Goal: Task Accomplishment & Management: Use online tool/utility

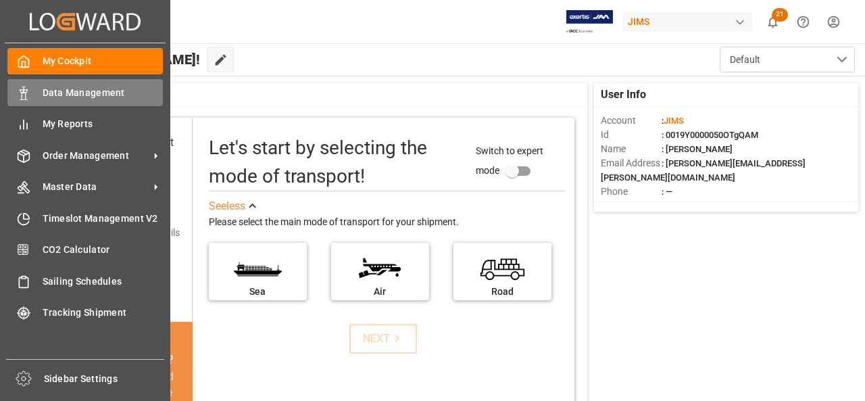
click at [41, 89] on div "Data Management Data Management" at bounding box center [85, 92] width 156 height 26
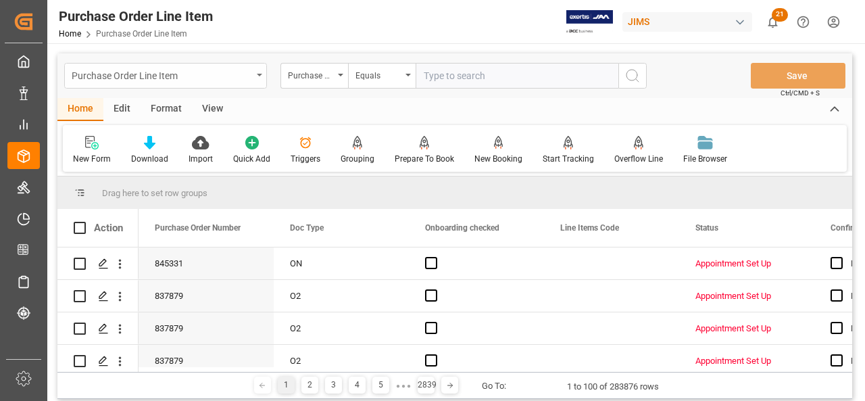
click at [227, 80] on div "Purchase Order Line Item" at bounding box center [162, 74] width 181 height 17
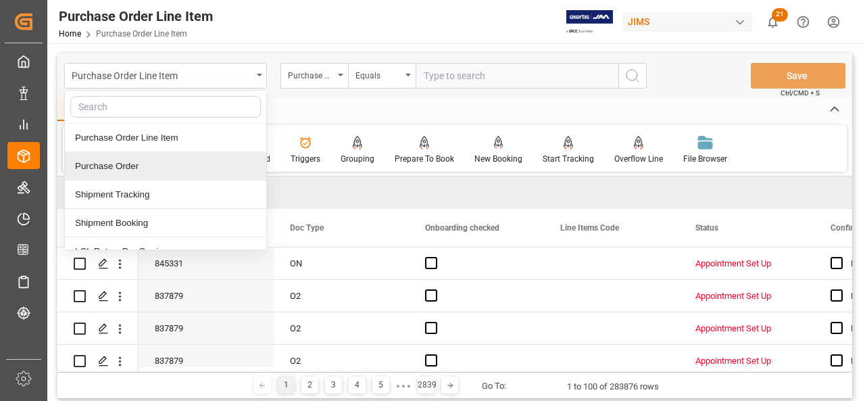
click at [209, 168] on div "Purchase Order" at bounding box center [165, 166] width 201 height 28
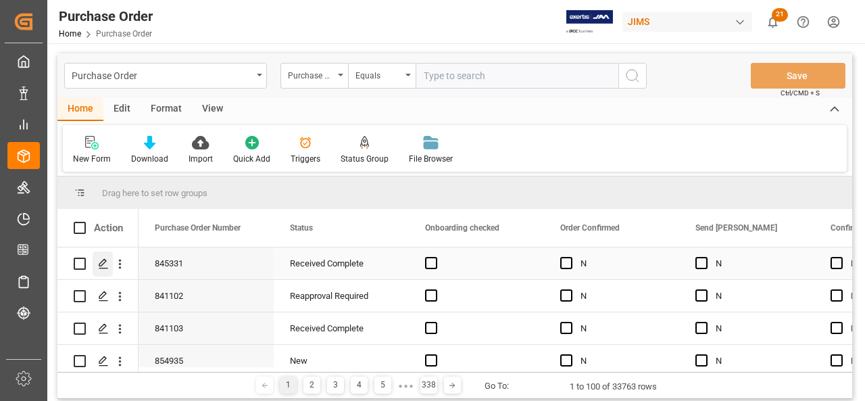
click at [103, 264] on polygon "Press SPACE to select this row." at bounding box center [102, 263] width 7 height 7
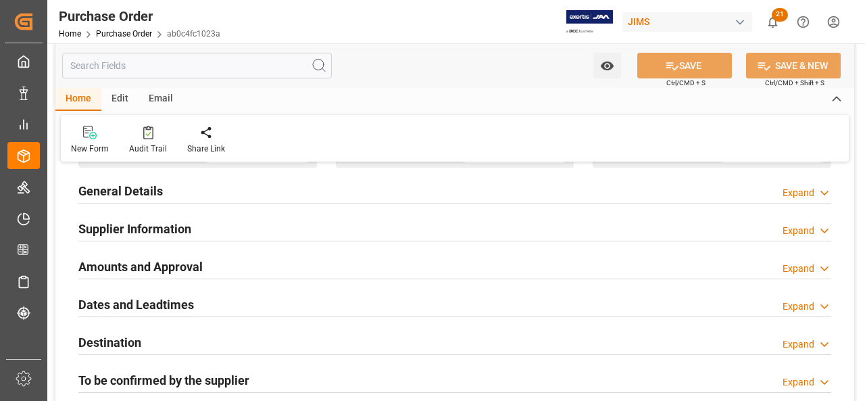
scroll to position [203, 0]
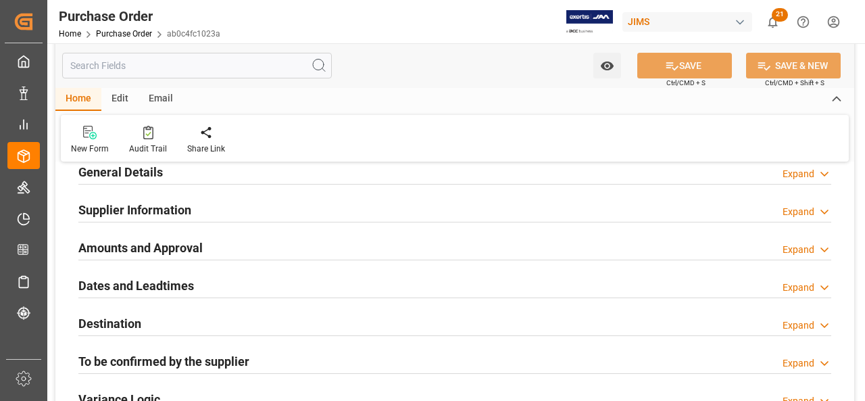
click at [143, 176] on h2 "General Details" at bounding box center [120, 172] width 85 height 18
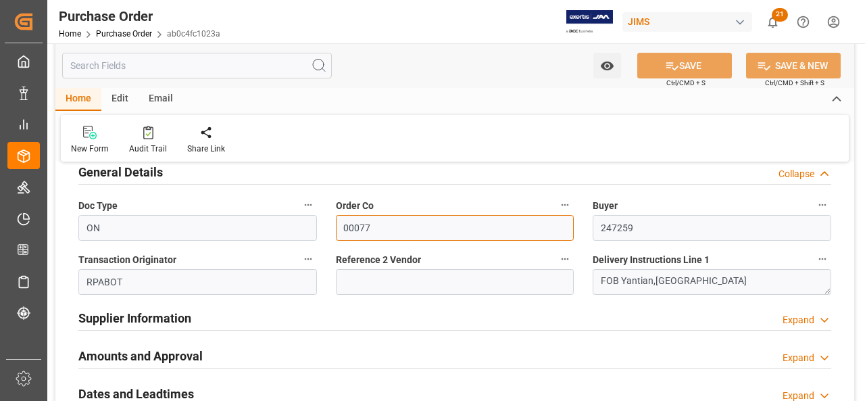
drag, startPoint x: 396, startPoint y: 231, endPoint x: 327, endPoint y: 224, distance: 70.0
click at [327, 224] on div "Order Co 00077" at bounding box center [456, 218] width 258 height 54
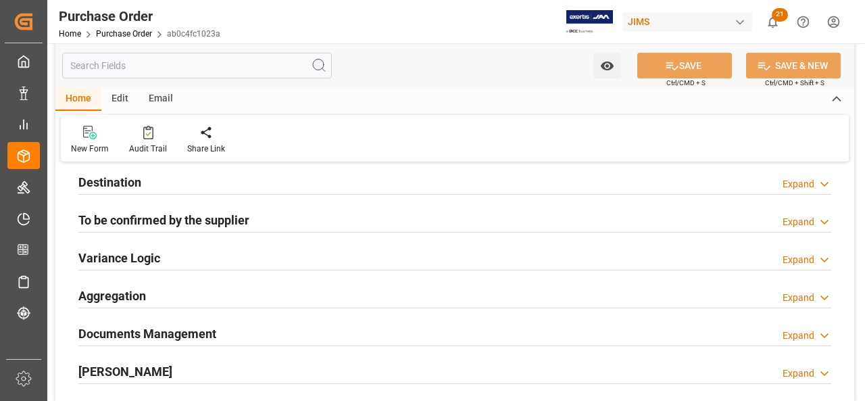
scroll to position [541, 0]
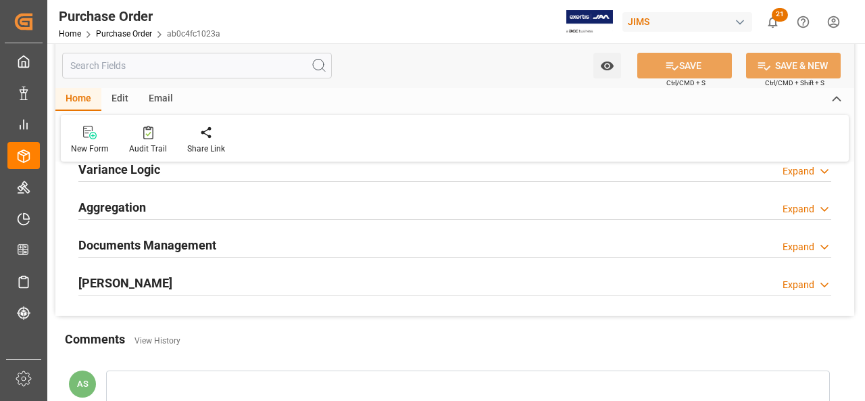
click at [161, 64] on input "text" at bounding box center [197, 66] width 270 height 26
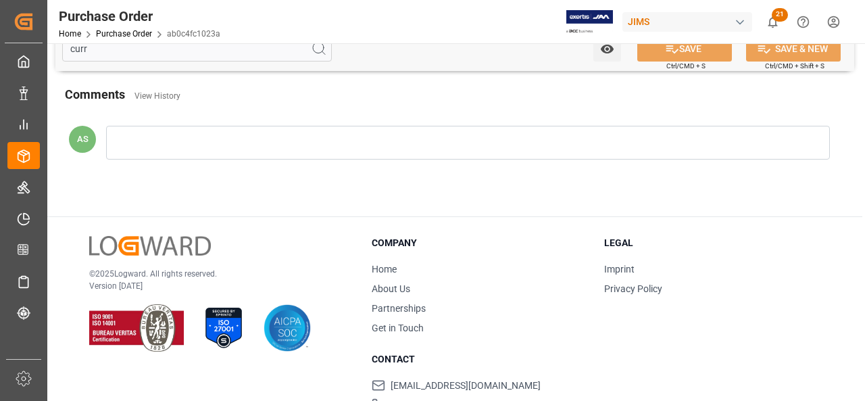
scroll to position [0, 0]
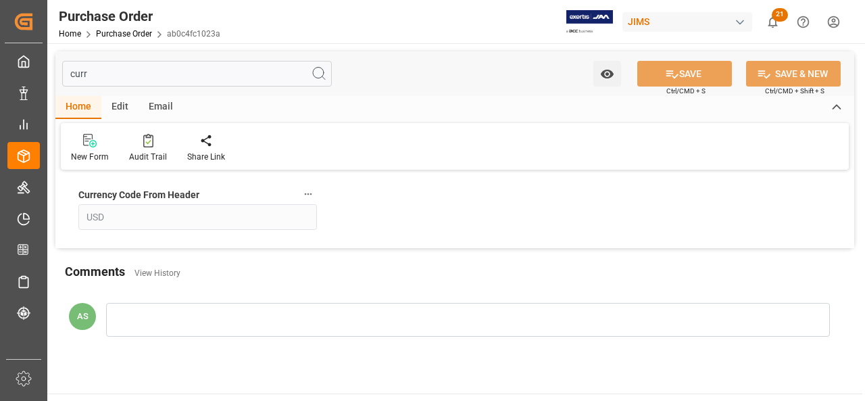
type input "curr"
drag, startPoint x: 208, startPoint y: 194, endPoint x: 71, endPoint y: 193, distance: 137.3
click at [71, 193] on div "Currency Code From Header USD" at bounding box center [198, 208] width 258 height 54
copy span "Currency Code From Header"
drag, startPoint x: 161, startPoint y: 13, endPoint x: 52, endPoint y: 11, distance: 108.9
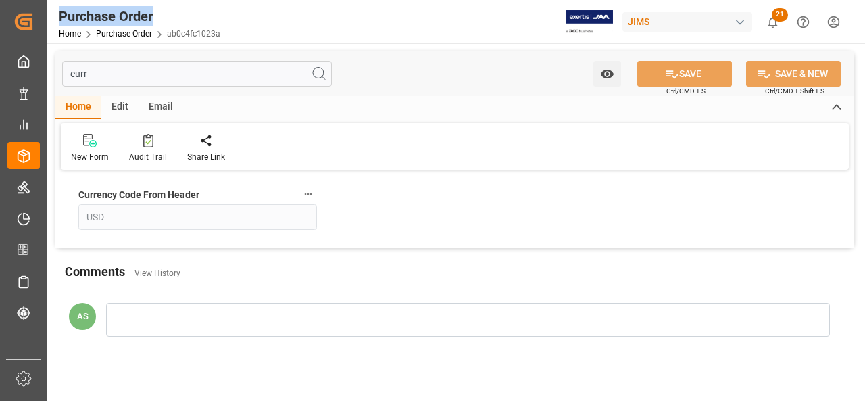
click at [55, 8] on div "Purchase Order Home Purchase Order ab0c4fc1023a" at bounding box center [139, 21] width 171 height 43
copy div "Purchase Order"
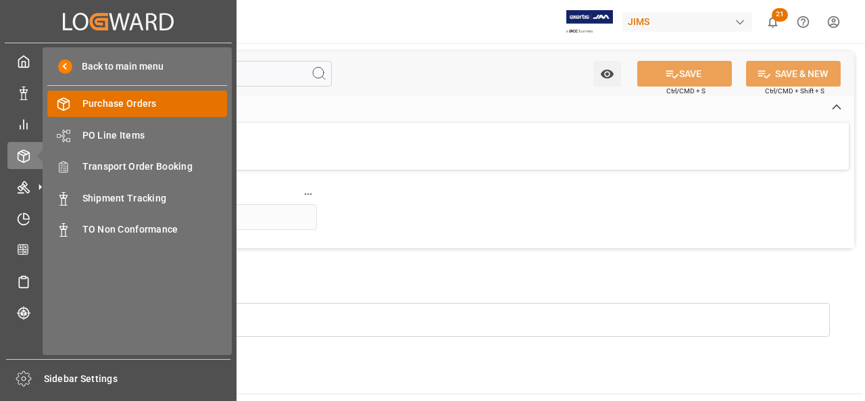
click at [101, 109] on span "Purchase Orders" at bounding box center [154, 104] width 145 height 14
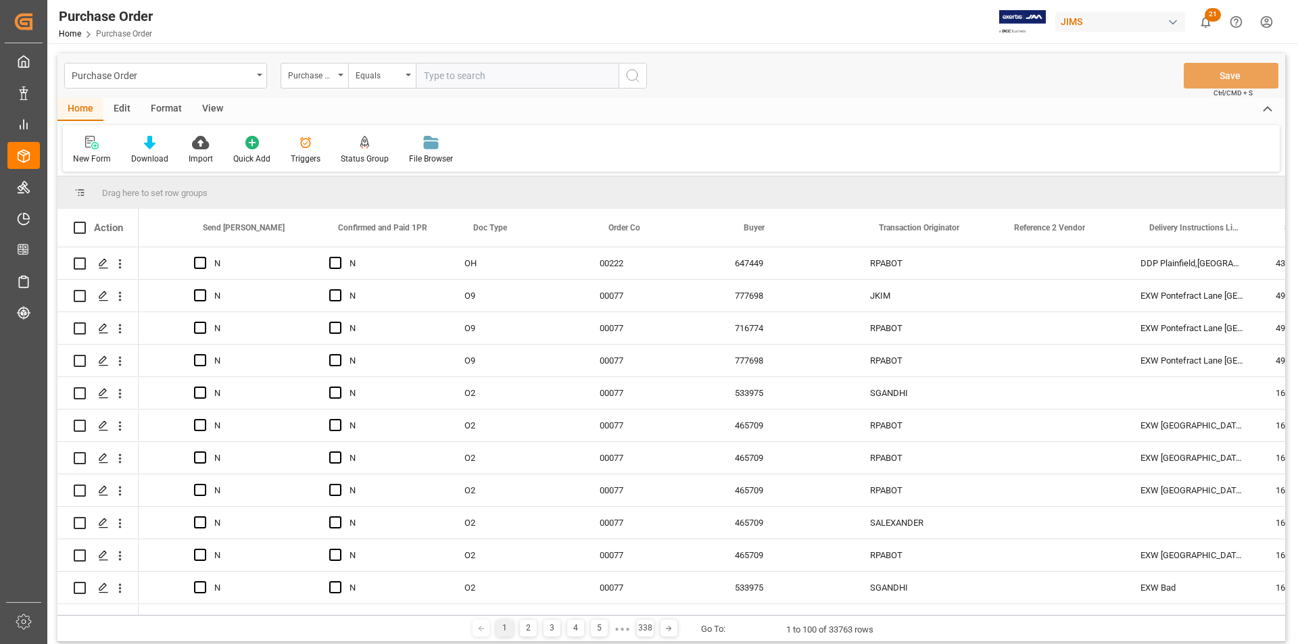
scroll to position [0, 532]
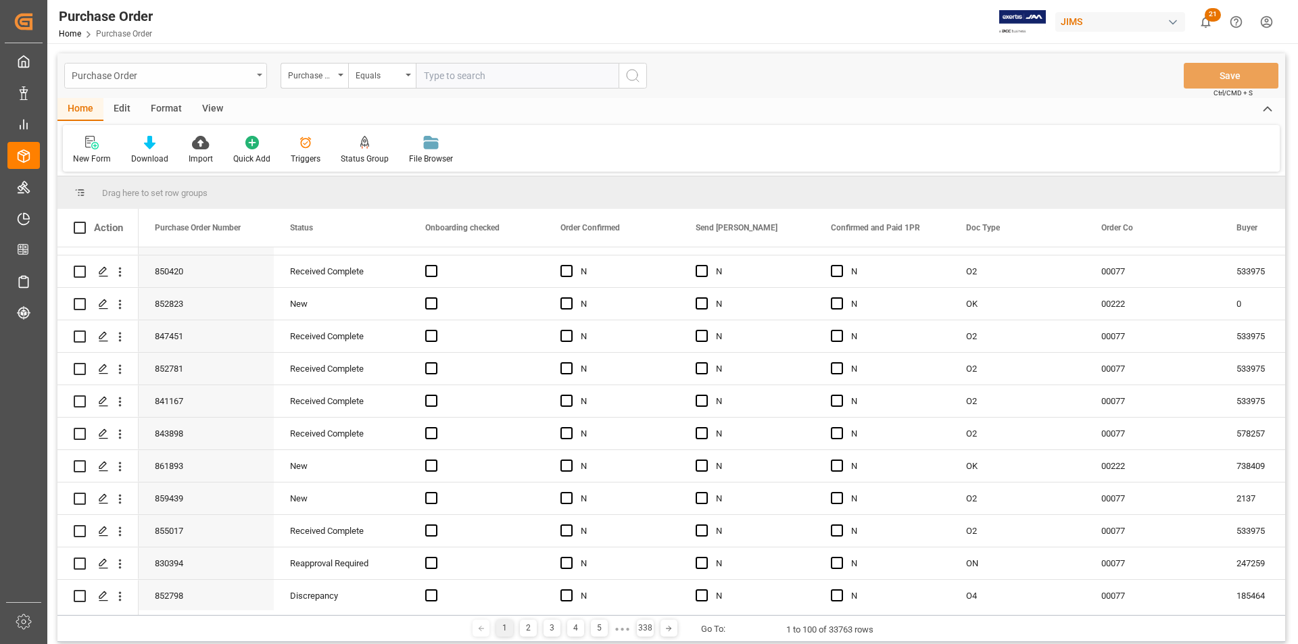
click at [256, 75] on div "Purchase Order" at bounding box center [165, 76] width 203 height 26
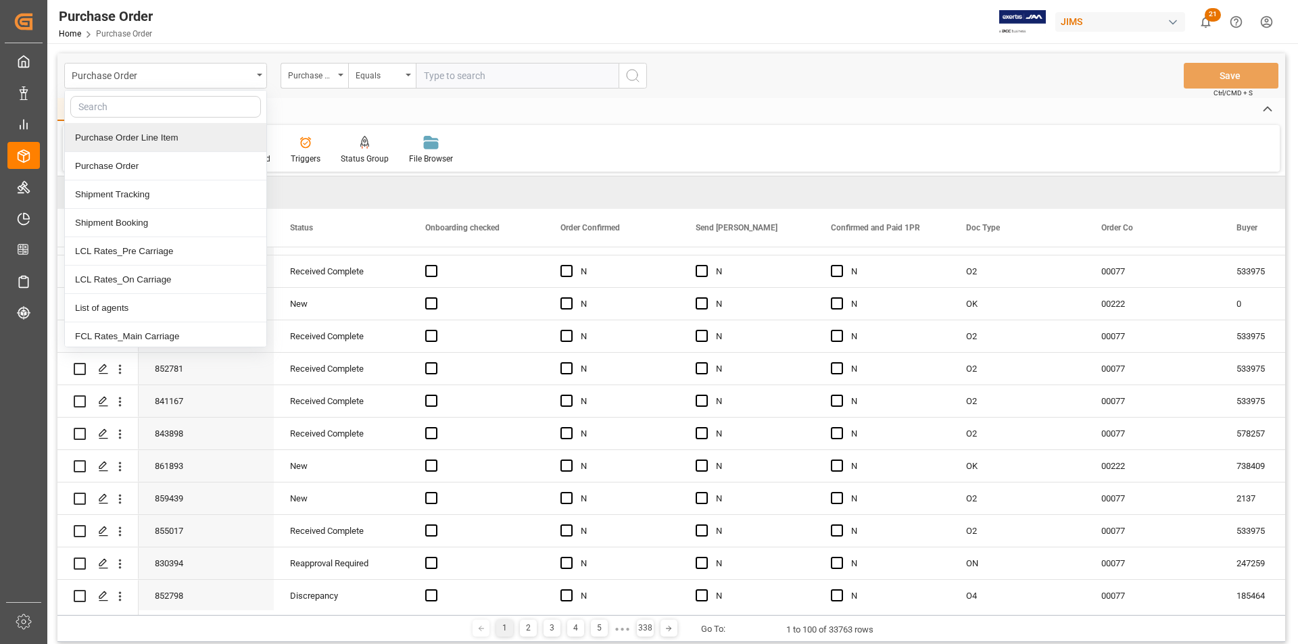
click at [206, 145] on div "Purchase Order Line Item" at bounding box center [165, 138] width 201 height 28
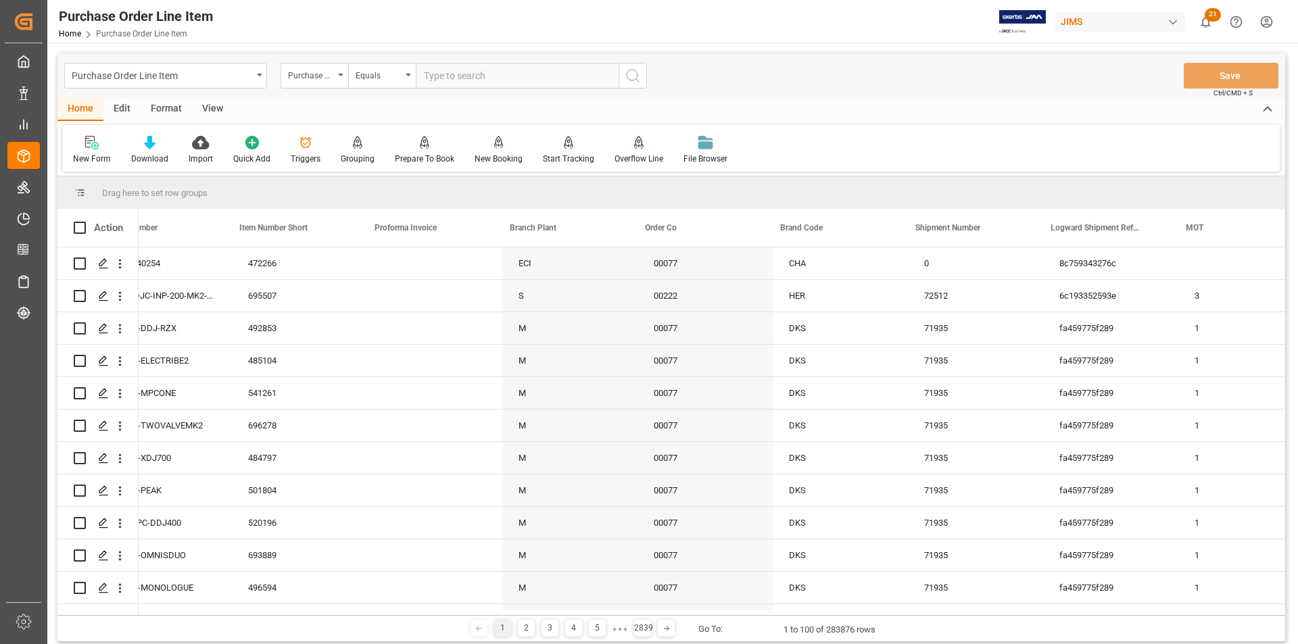
scroll to position [0, 1546]
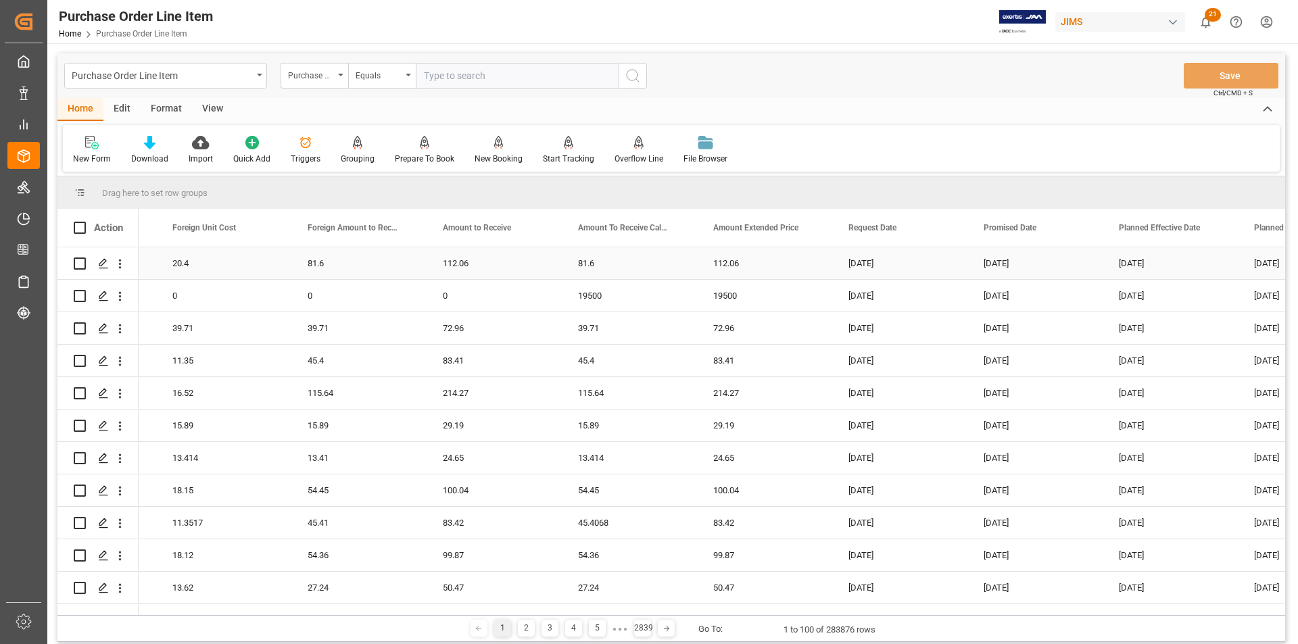
click at [195, 263] on div "20.4" at bounding box center [223, 263] width 135 height 32
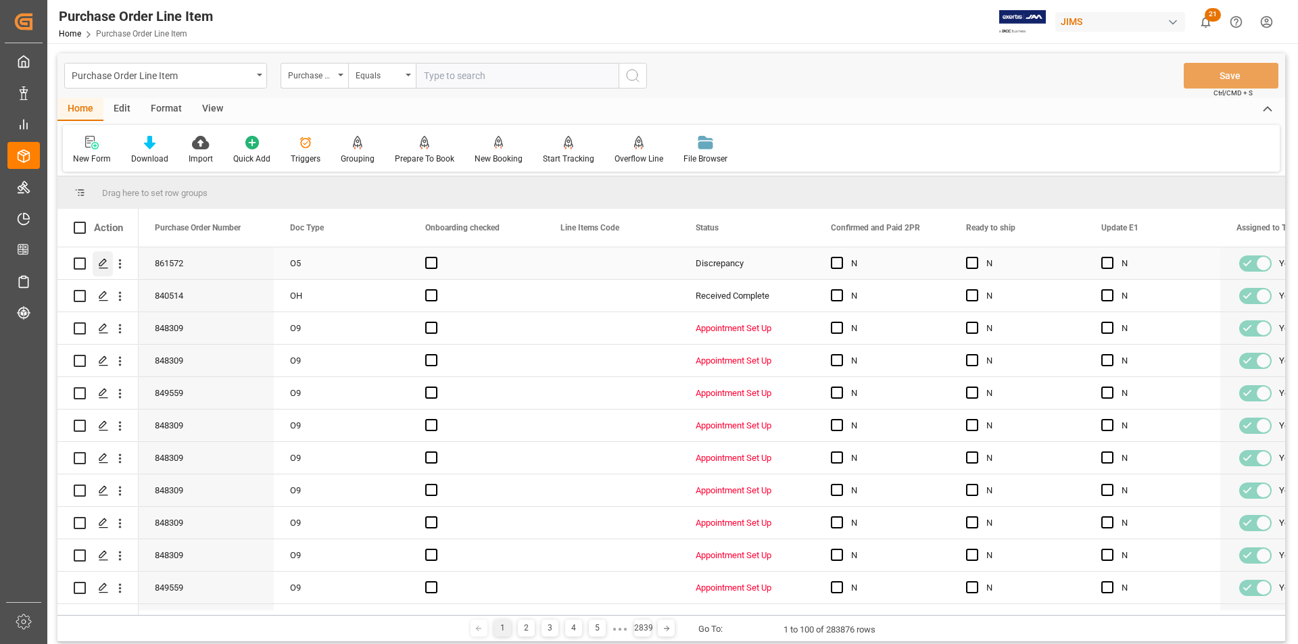
click at [101, 262] on icon "Press SPACE to select this row." at bounding box center [103, 263] width 11 height 11
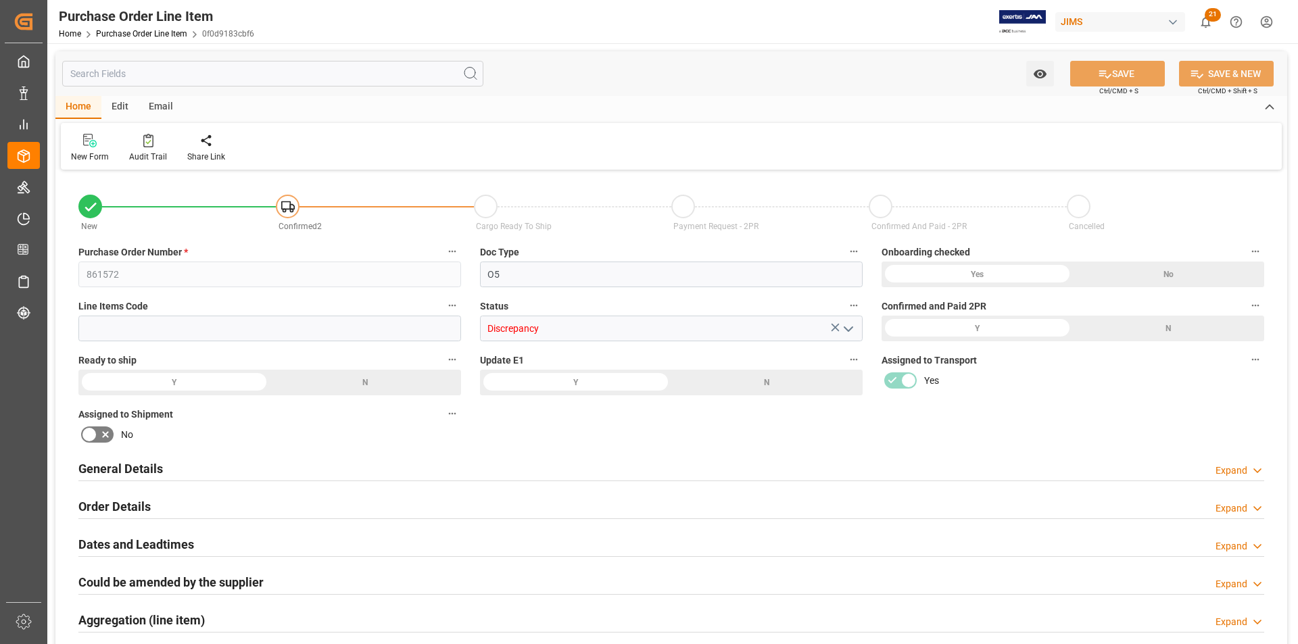
type input "81.6"
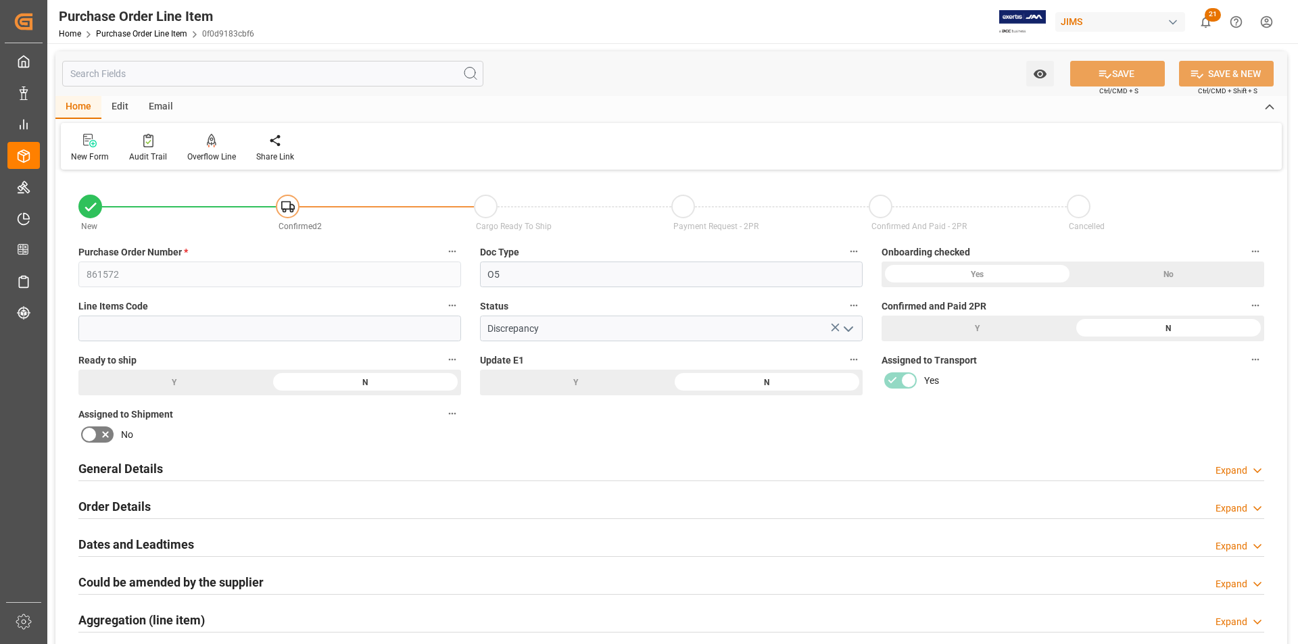
click at [298, 78] on input "text" at bounding box center [272, 74] width 421 height 26
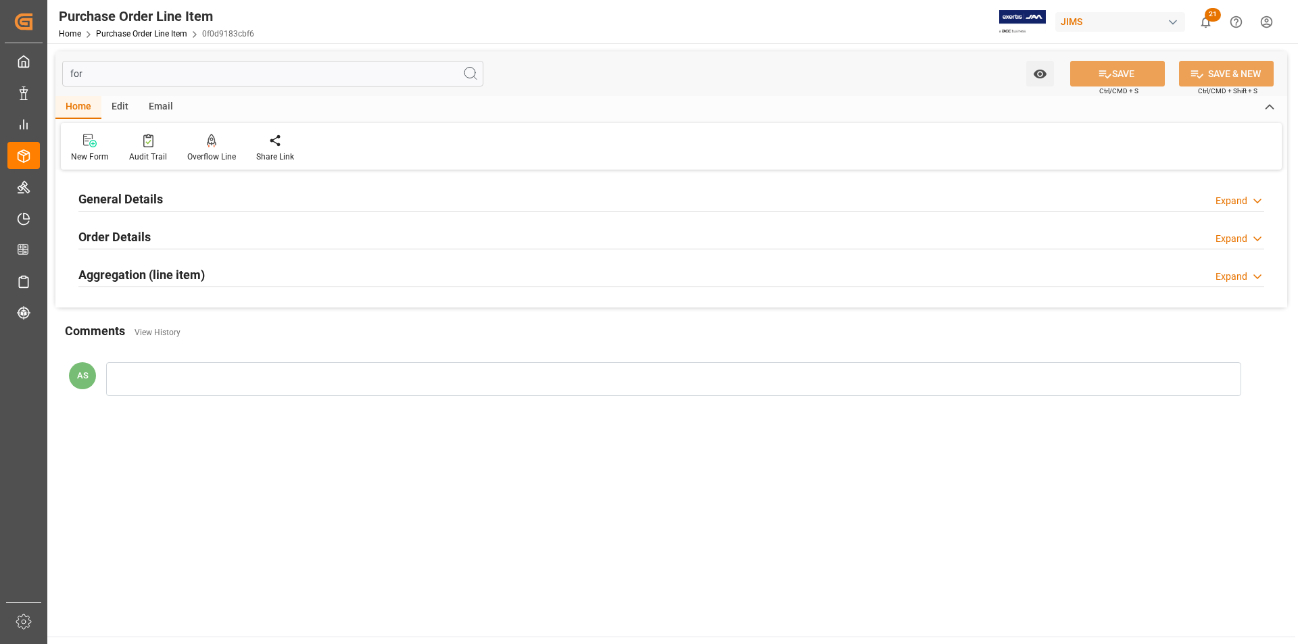
click at [138, 191] on h2 "General Details" at bounding box center [120, 199] width 85 height 18
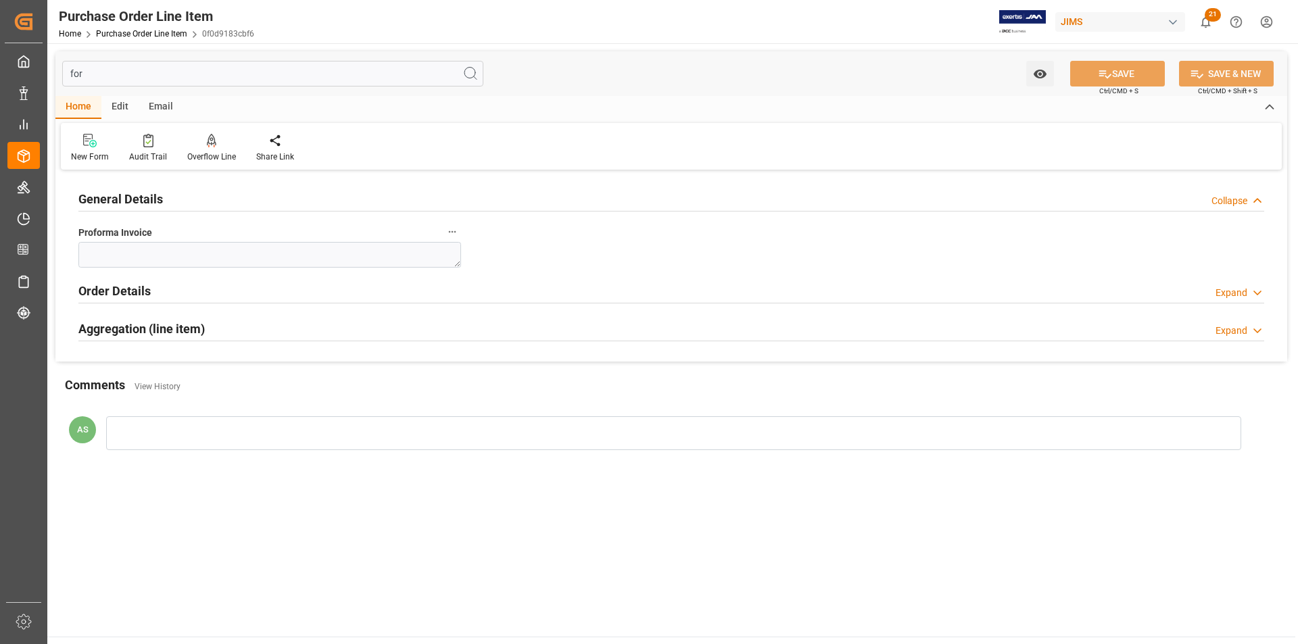
click at [130, 294] on h2 "Order Details" at bounding box center [114, 291] width 72 height 18
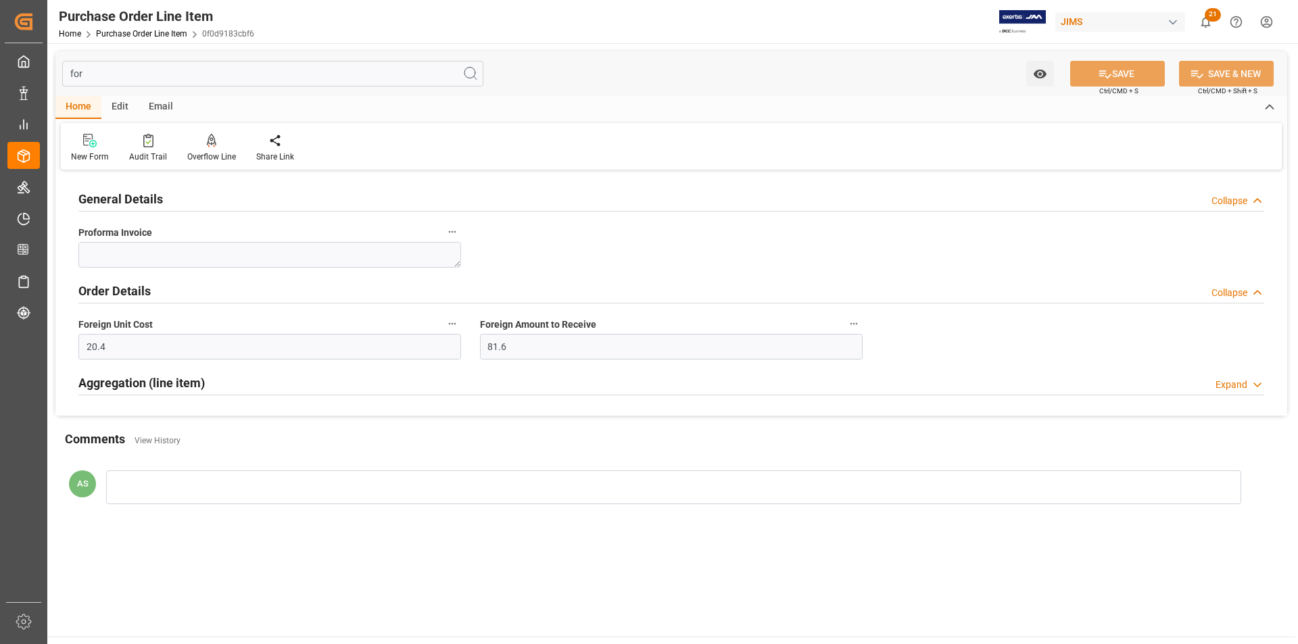
click at [123, 384] on h2 "Aggregation (line item)" at bounding box center [141, 383] width 126 height 18
drag, startPoint x: 163, startPoint y: 325, endPoint x: 70, endPoint y: 325, distance: 92.6
click at [70, 325] on div "Foreign Unit Cost 20.4" at bounding box center [270, 337] width 402 height 54
copy span "Foreign Unit Cost"
click at [112, 70] on input "for" at bounding box center [272, 74] width 421 height 26
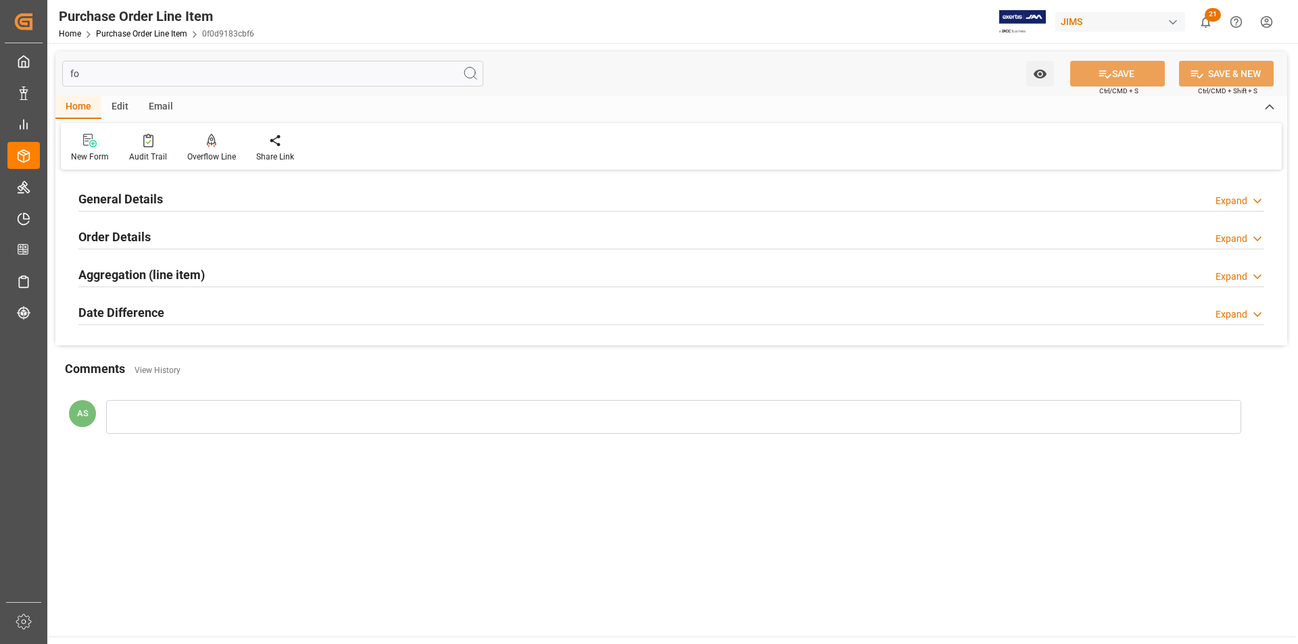
type input "f"
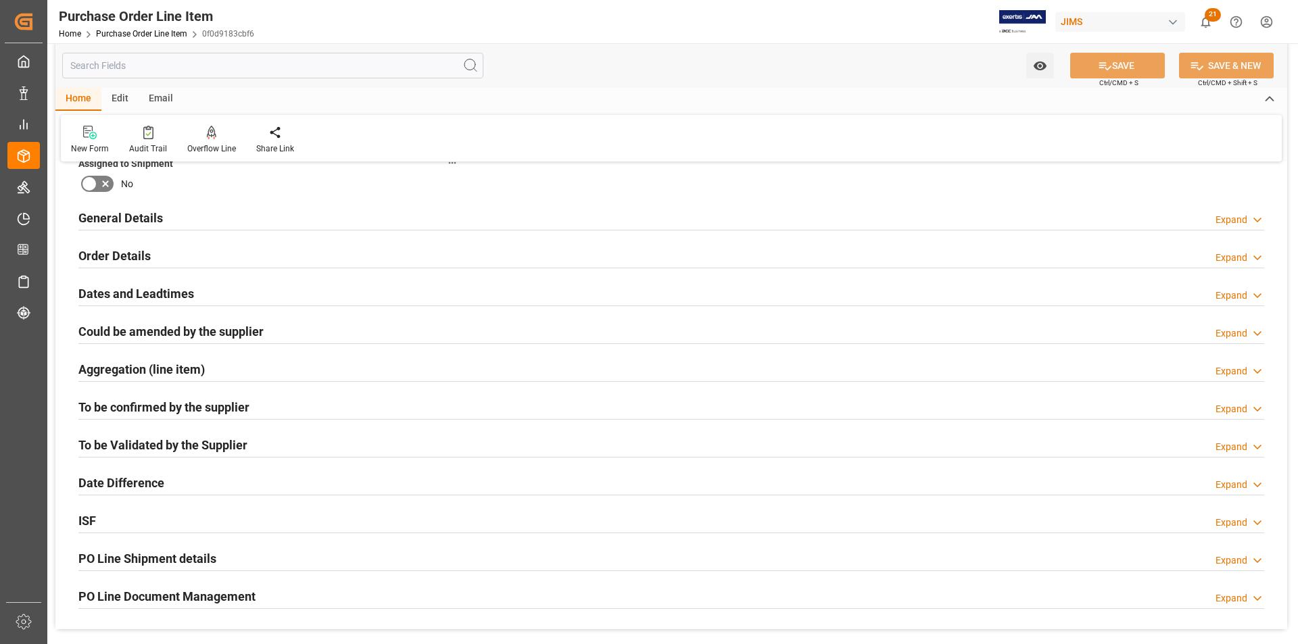
scroll to position [203, 0]
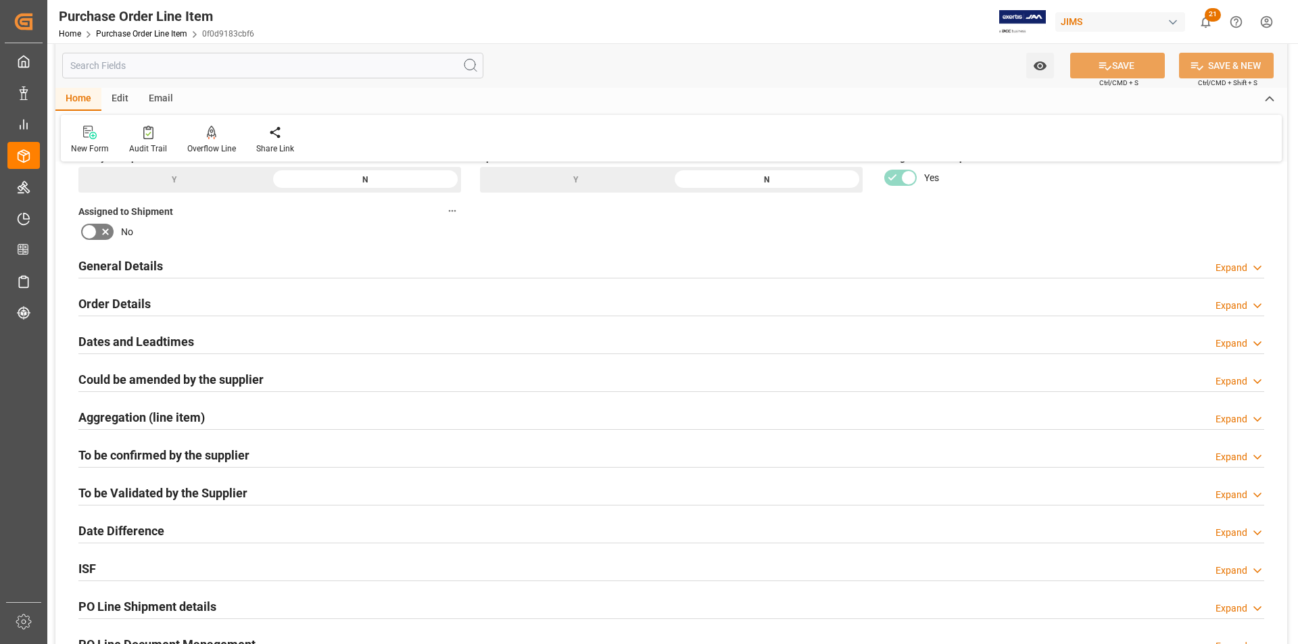
click at [138, 293] on div "Order Details" at bounding box center [114, 303] width 72 height 26
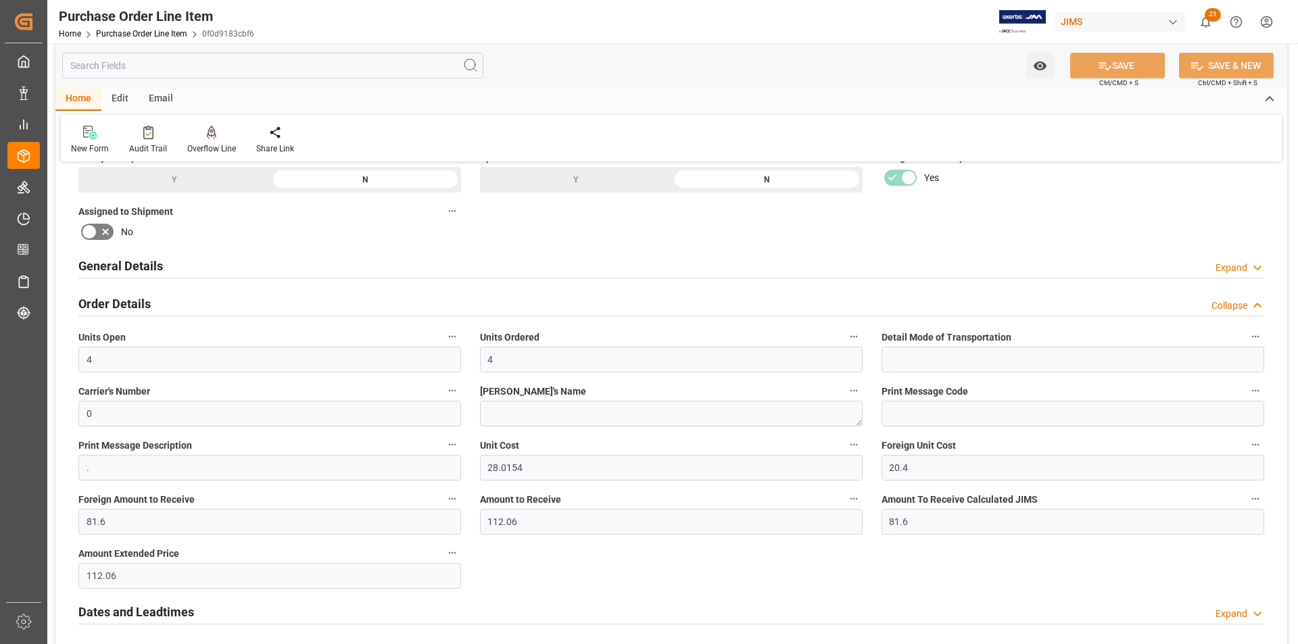
scroll to position [270, 0]
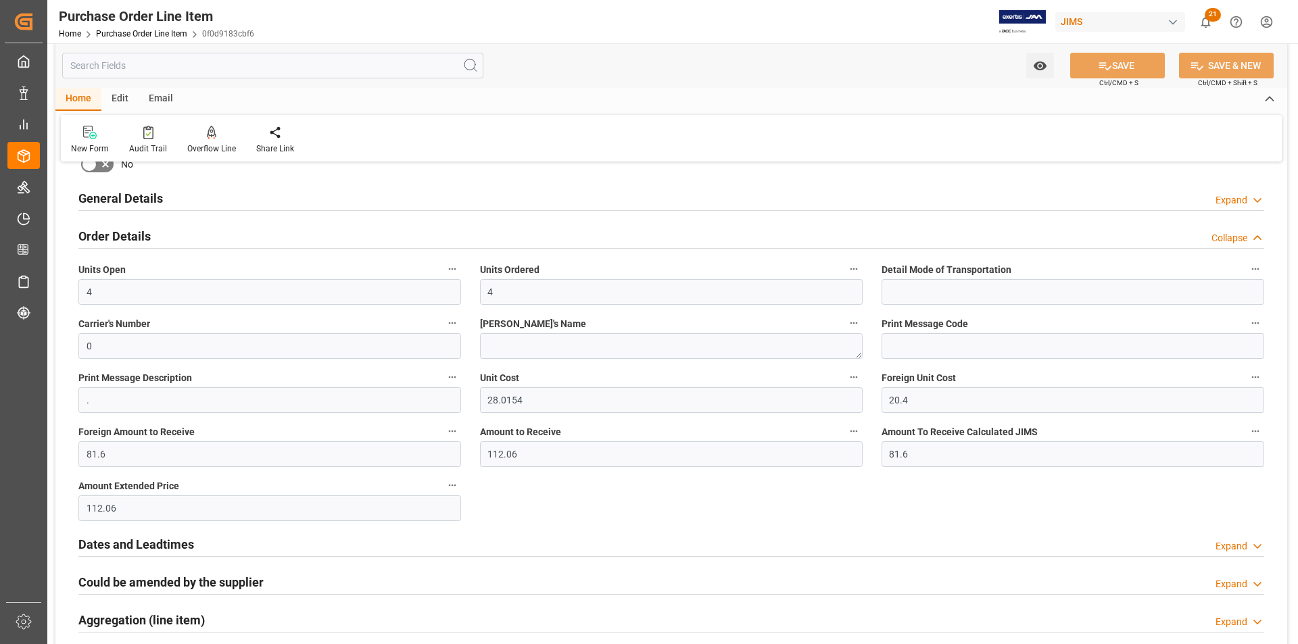
drag, startPoint x: 567, startPoint y: 431, endPoint x: 575, endPoint y: 431, distance: 8.8
click at [575, 431] on label "Amount to Receive" at bounding box center [671, 432] width 383 height 19
click at [845, 431] on button "Amount to Receive" at bounding box center [854, 432] width 18 height 18
drag, startPoint x: 961, startPoint y: 375, endPoint x: 882, endPoint y: 374, distance: 79.1
click at [883, 373] on div at bounding box center [649, 322] width 1298 height 644
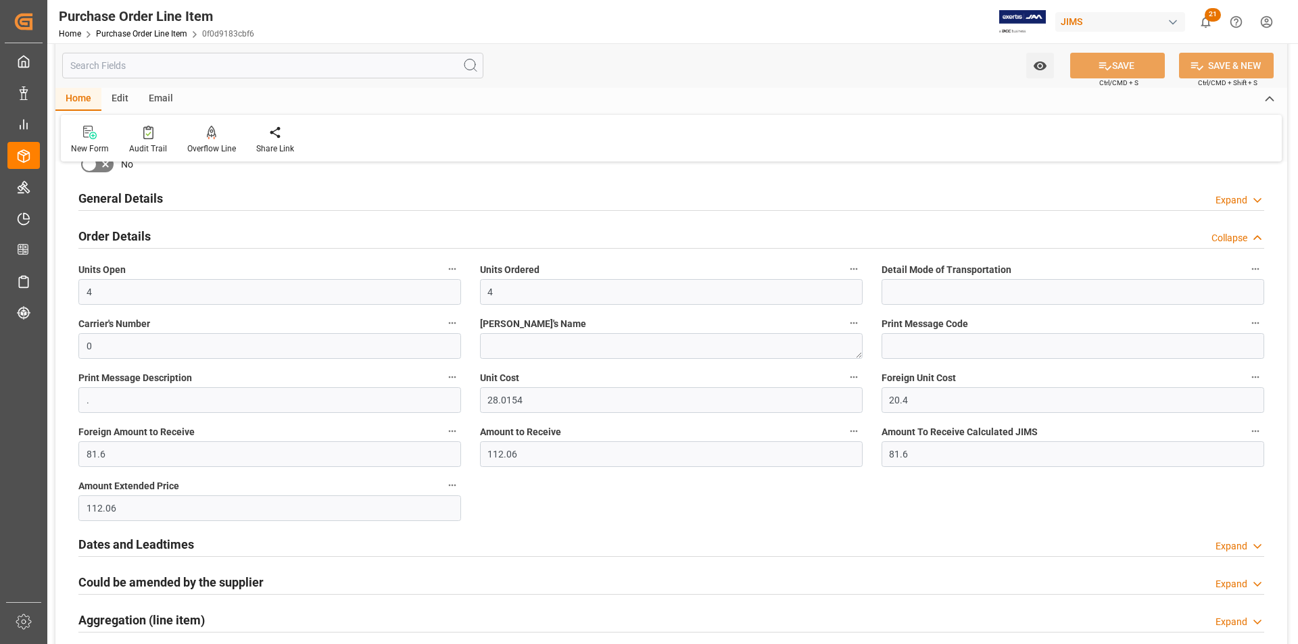
click at [938, 373] on span "Foreign Unit Cost" at bounding box center [919, 378] width 74 height 14
click at [1247, 373] on button "Foreign Unit Cost" at bounding box center [1256, 377] width 18 height 18
drag, startPoint x: 968, startPoint y: 377, endPoint x: 884, endPoint y: 375, distance: 84.6
click at [884, 375] on div at bounding box center [649, 322] width 1298 height 644
click at [883, 375] on span "Foreign Unit Cost" at bounding box center [919, 378] width 74 height 14
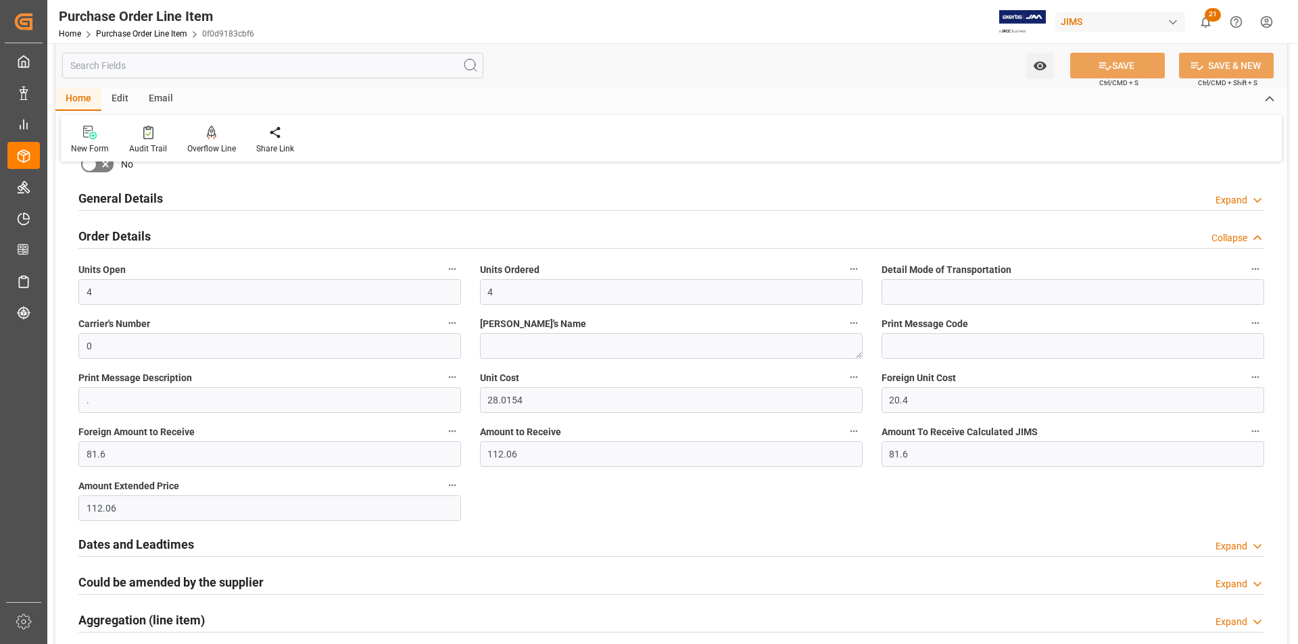
click at [1247, 375] on button "Foreign Unit Cost" at bounding box center [1256, 377] width 18 height 18
drag, startPoint x: 883, startPoint y: 375, endPoint x: 967, endPoint y: 375, distance: 83.8
click at [966, 375] on div at bounding box center [649, 322] width 1298 height 644
drag, startPoint x: 972, startPoint y: 376, endPoint x: 878, endPoint y: 375, distance: 94.0
click at [878, 375] on div "Foreign Unit Cost 20.4" at bounding box center [1073, 391] width 402 height 54
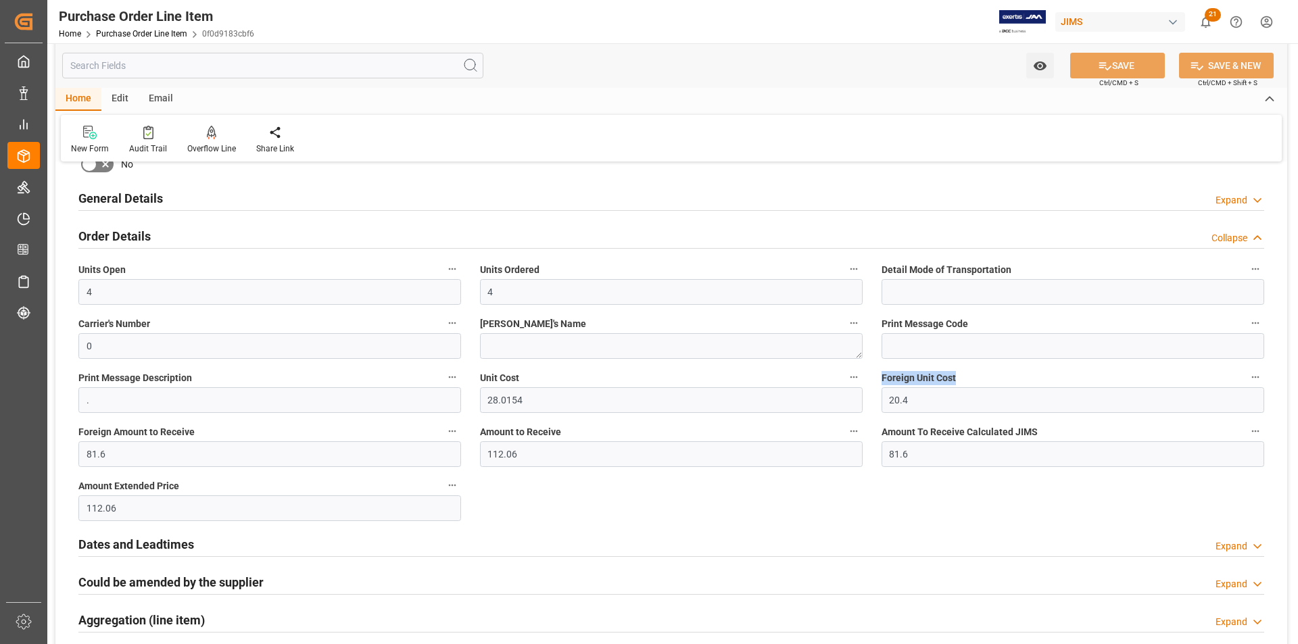
copy span "Foreign Unit Cost"
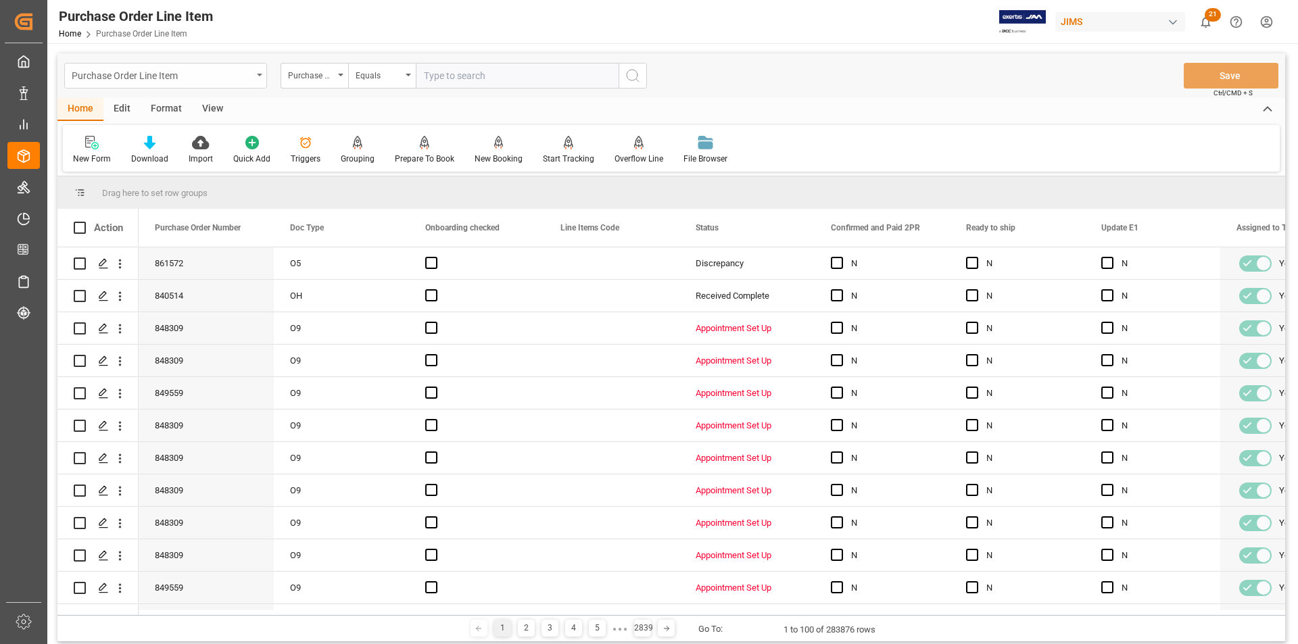
click at [133, 81] on div "Purchase Order Line Item" at bounding box center [162, 74] width 181 height 17
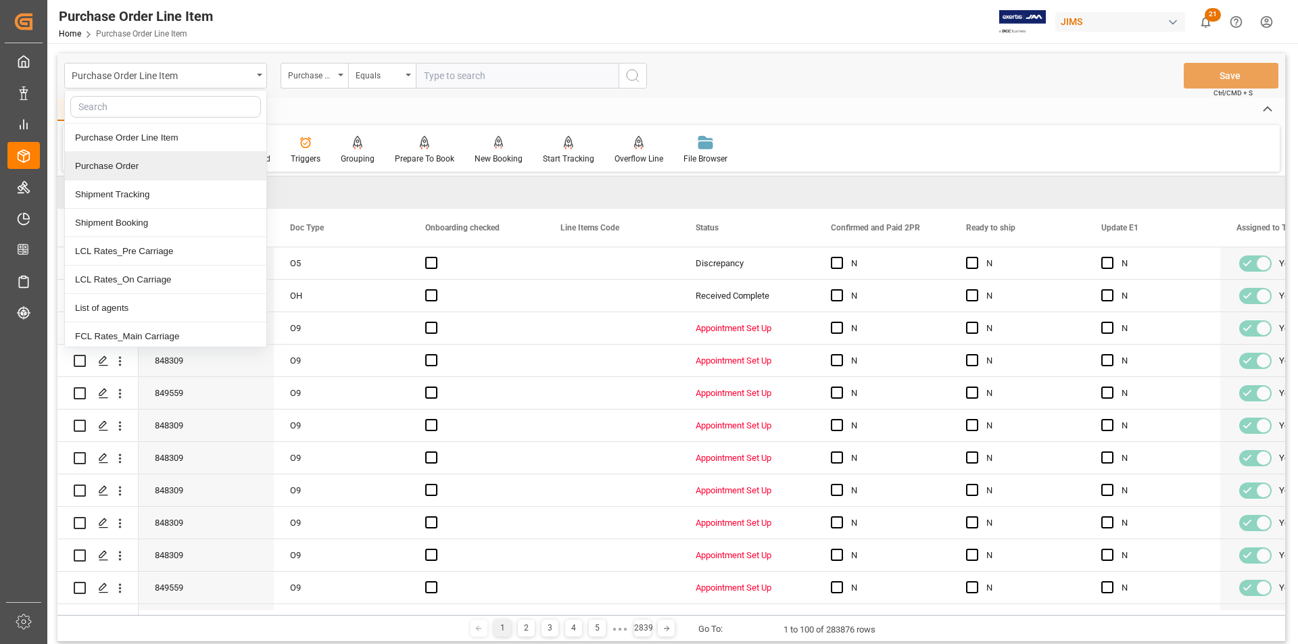
click at [124, 162] on div "Purchase Order" at bounding box center [165, 166] width 201 height 28
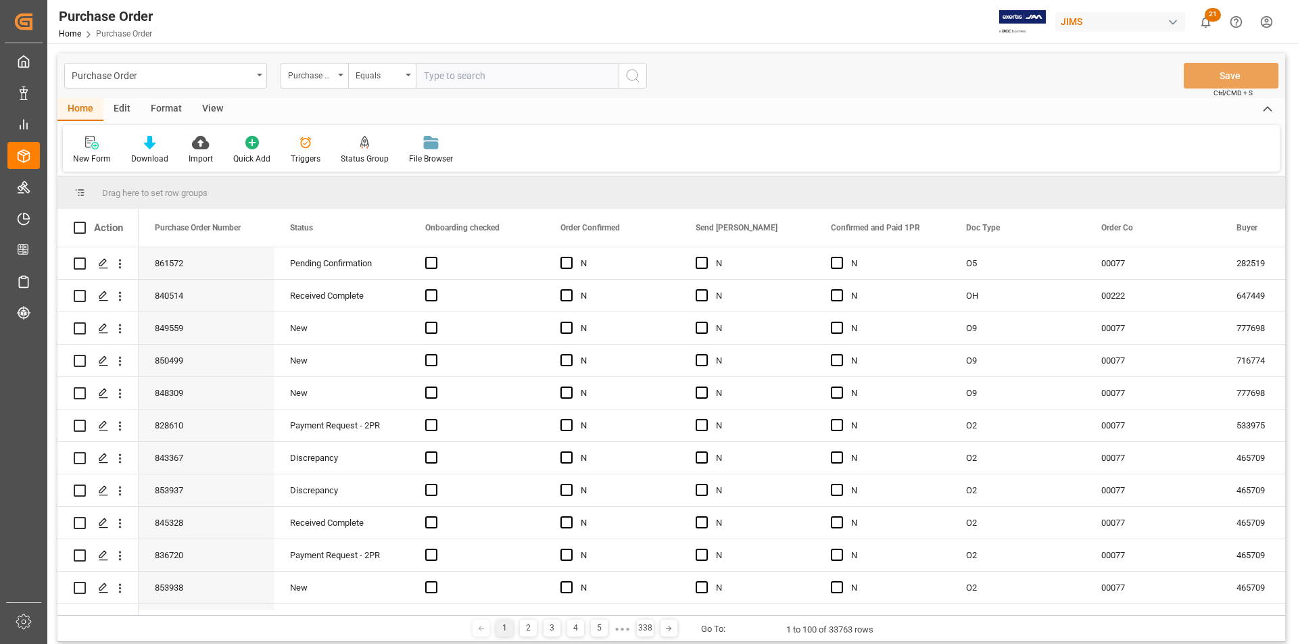
click at [462, 77] on input "text" at bounding box center [517, 76] width 203 height 26
paste input "861572"
type input "861572"
click at [632, 78] on icon "search button" at bounding box center [633, 76] width 16 height 16
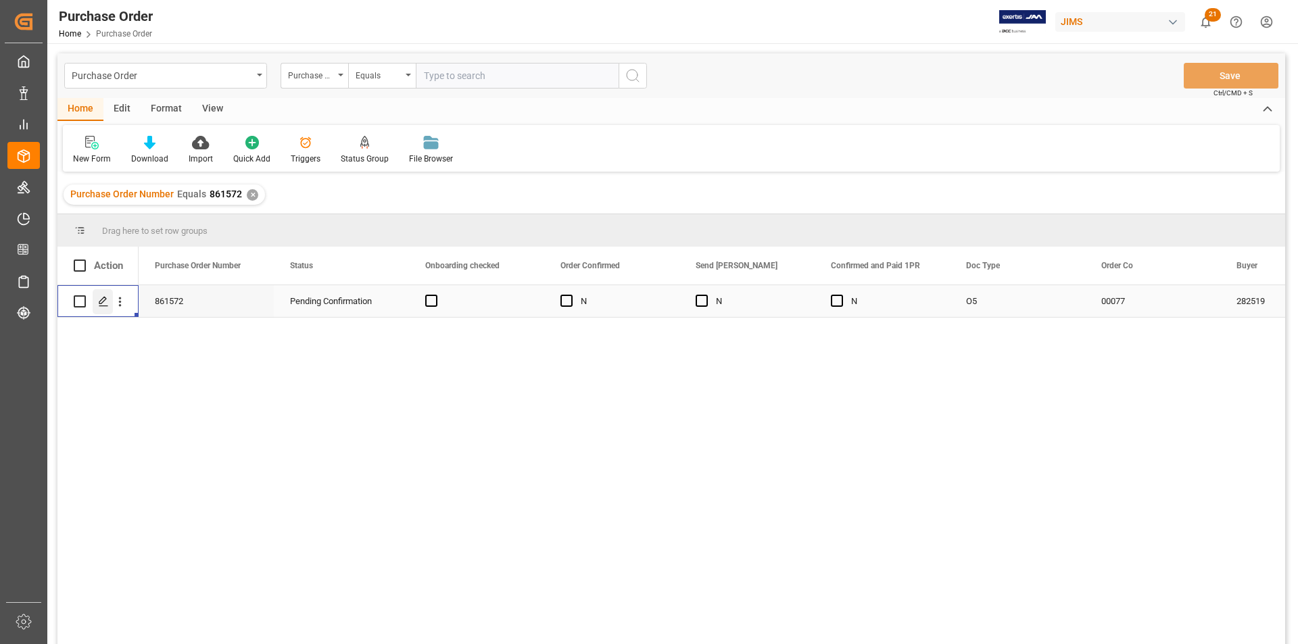
click at [102, 302] on icon "Press SPACE to select this row." at bounding box center [103, 301] width 11 height 11
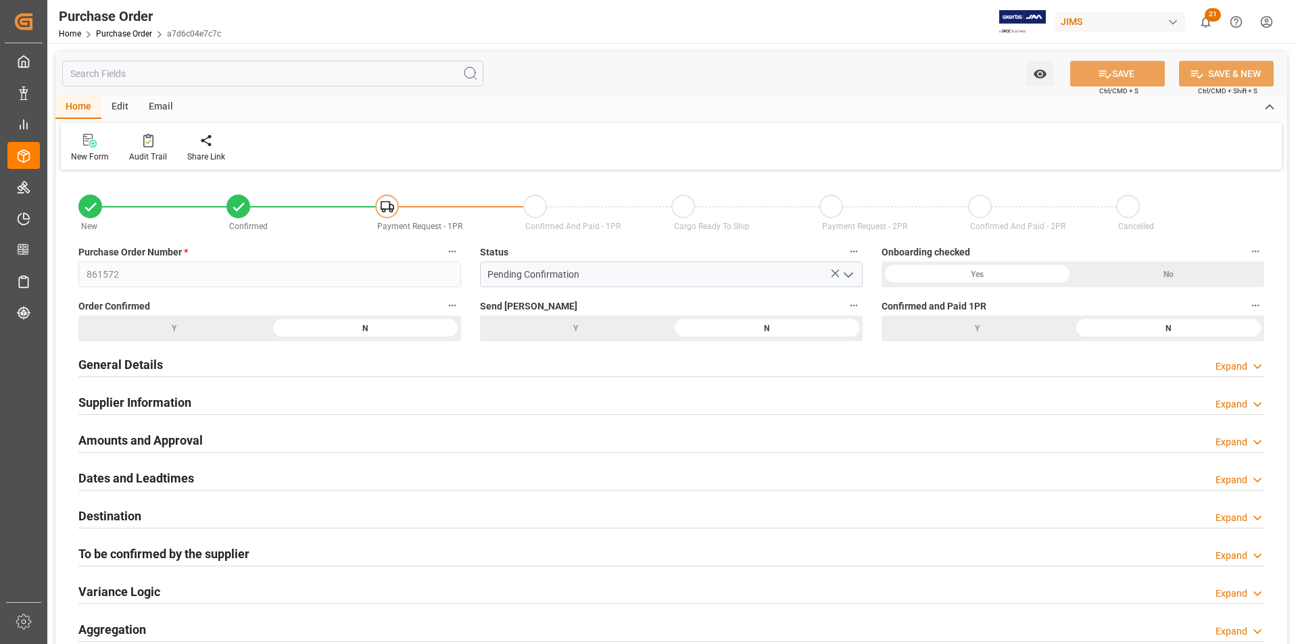
click at [135, 359] on h2 "General Details" at bounding box center [120, 365] width 85 height 18
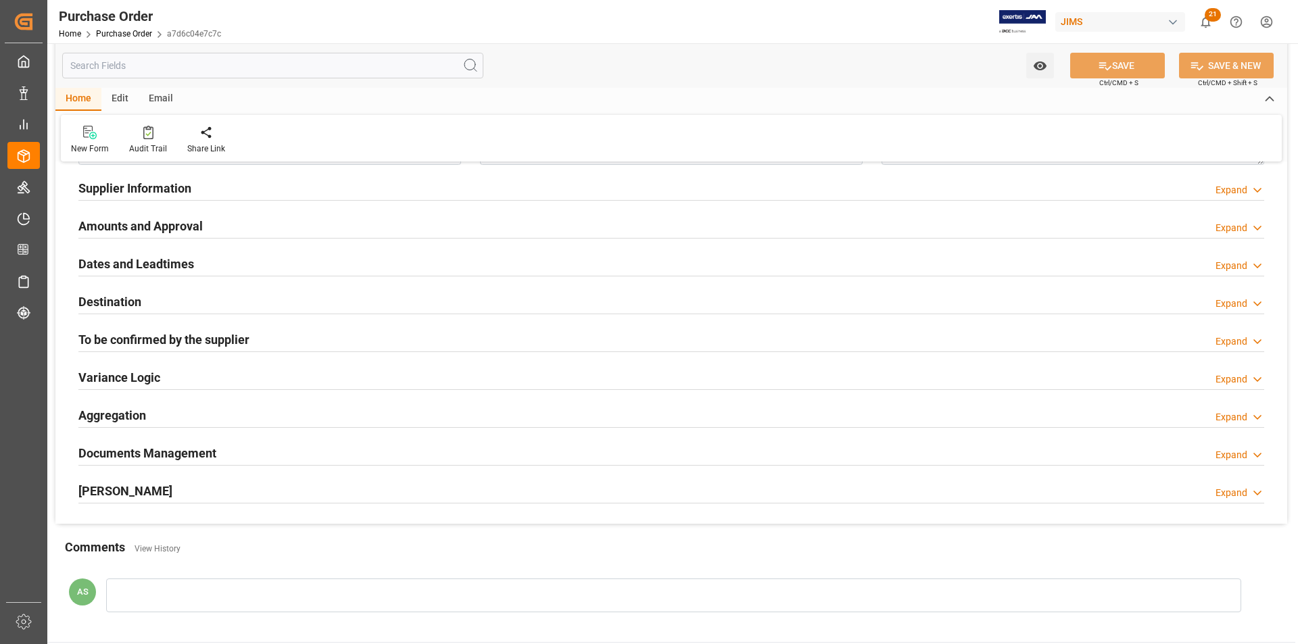
scroll to position [338, 0]
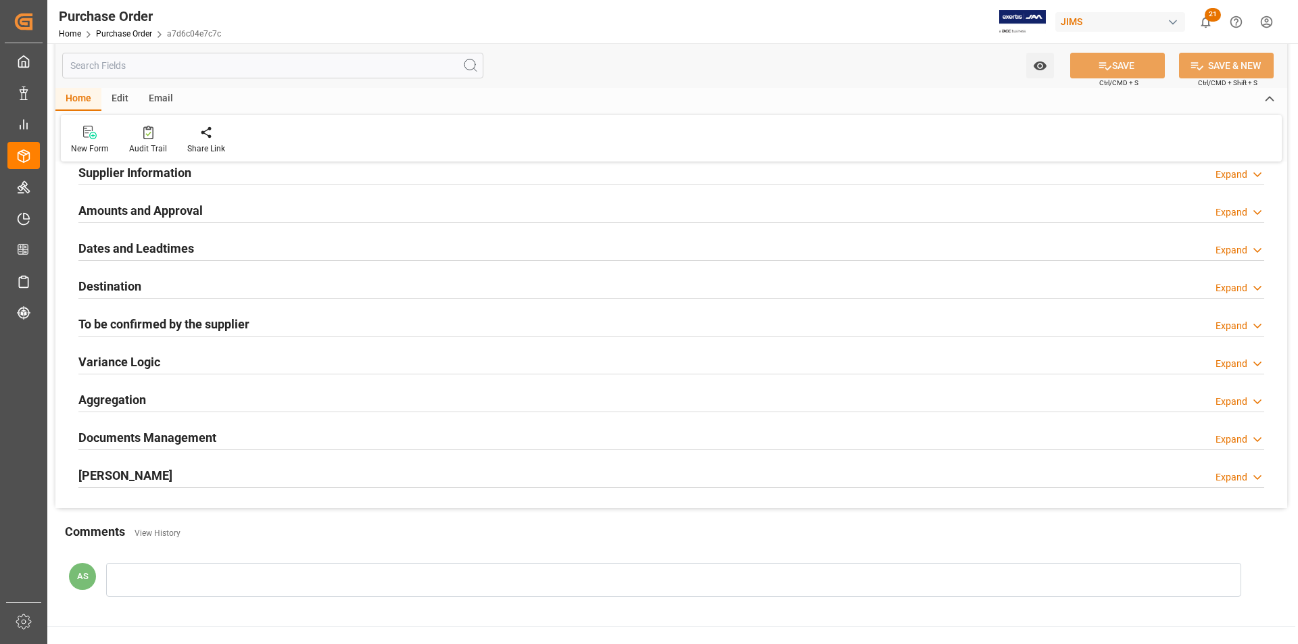
click at [247, 70] on input "text" at bounding box center [272, 66] width 421 height 26
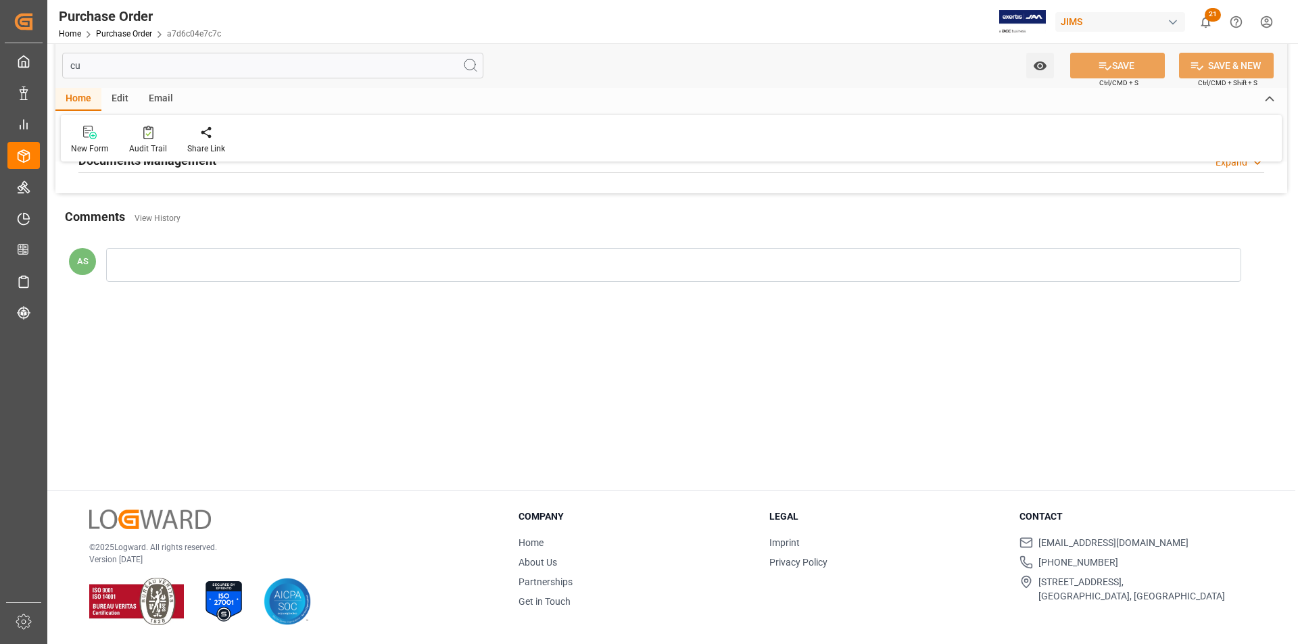
scroll to position [0, 0]
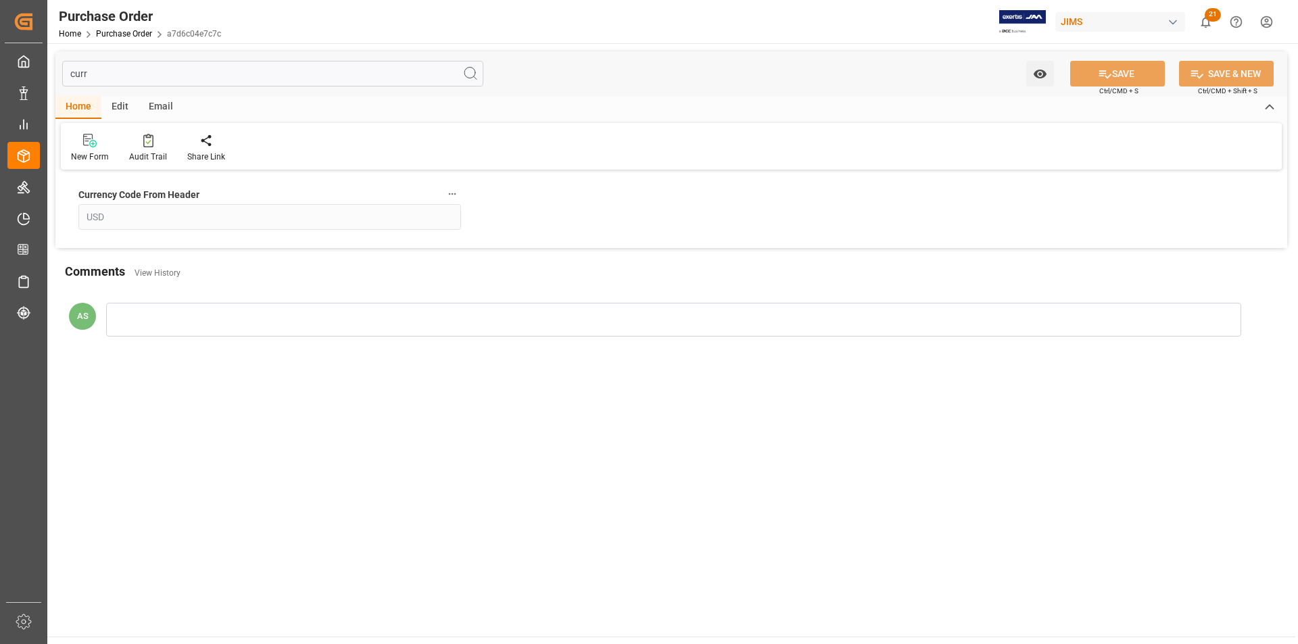
type input "curr"
click at [117, 111] on div "Edit" at bounding box center [119, 107] width 37 height 23
click at [80, 79] on input "curr" at bounding box center [272, 74] width 421 height 26
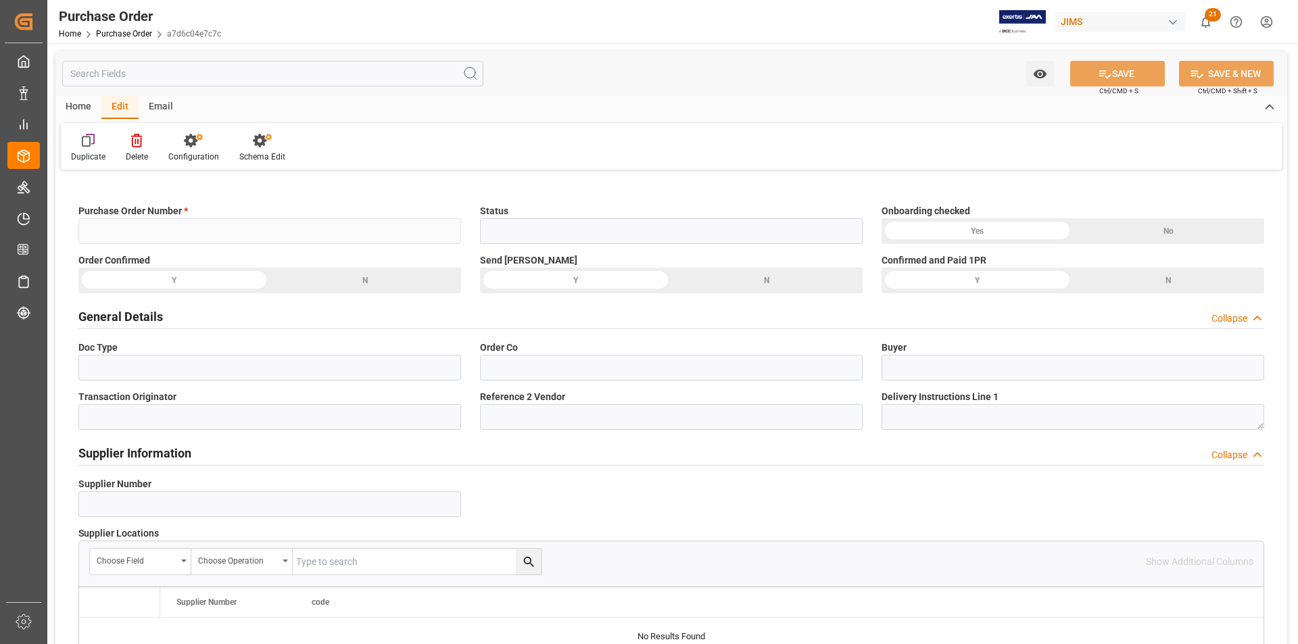
type input "861572"
type input "Pending Confirmation"
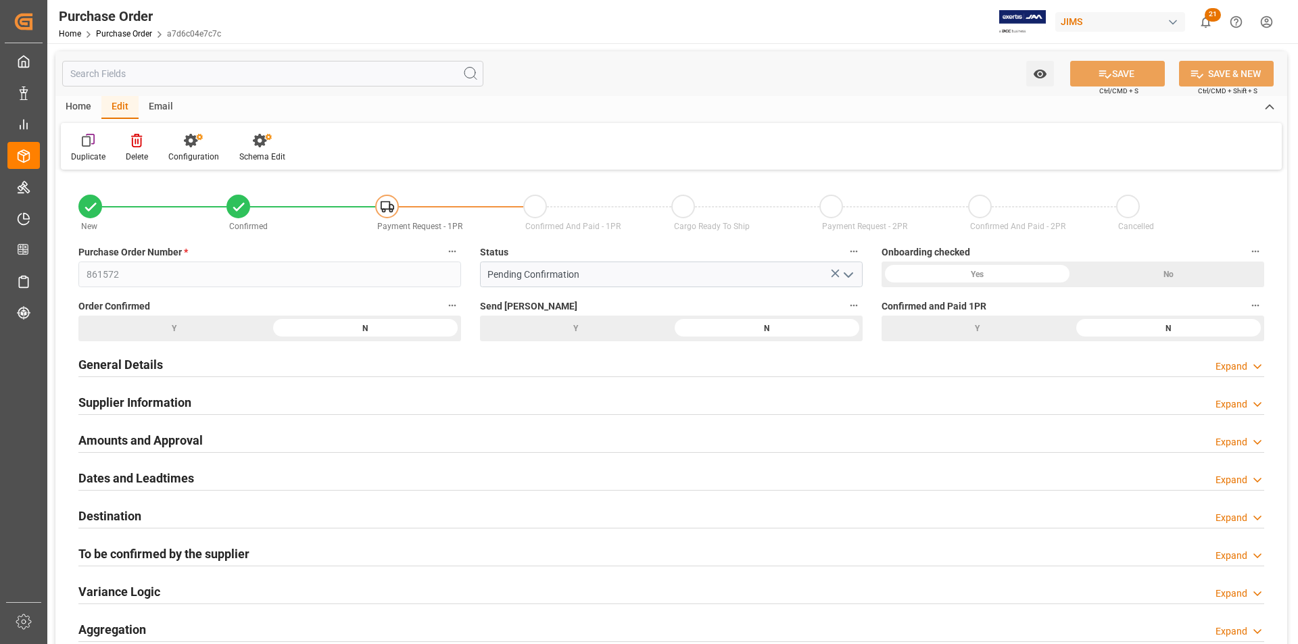
click at [618, 70] on div "Watch Option SAVE Ctrl/CMD + S SAVE & NEW Ctrl/CMD + Shift + S" at bounding box center [671, 73] width 1232 height 45
click at [150, 366] on h2 "General Details" at bounding box center [120, 365] width 85 height 18
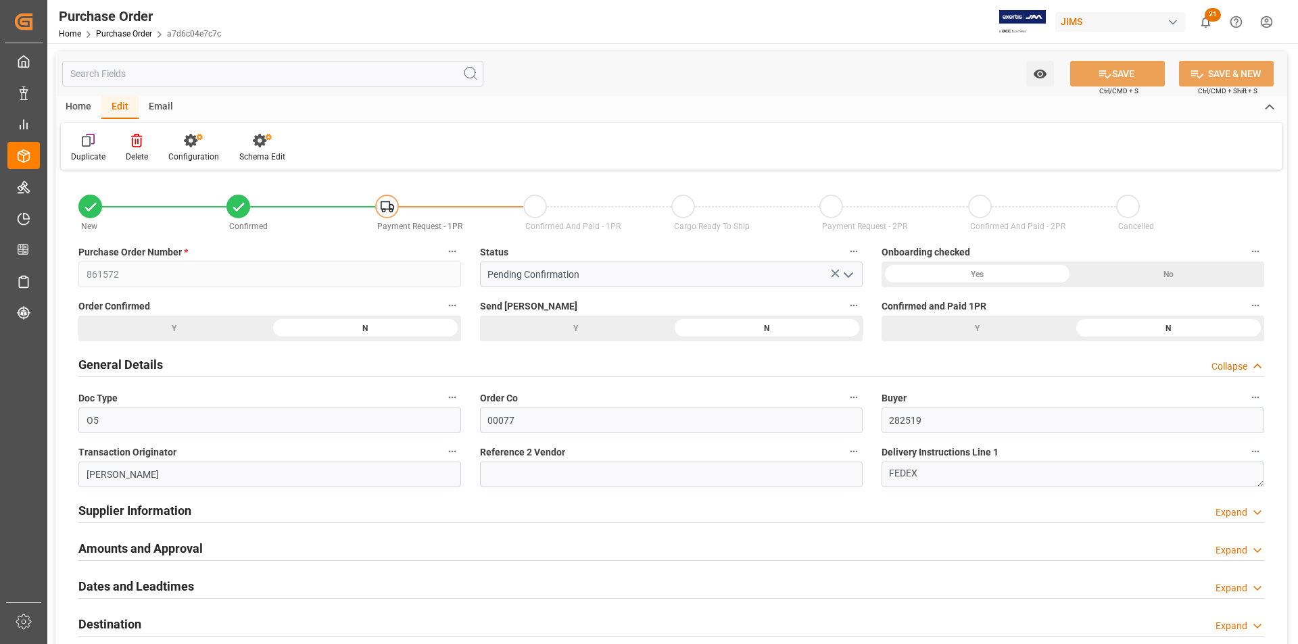
click at [112, 508] on h2 "Supplier Information" at bounding box center [134, 511] width 113 height 18
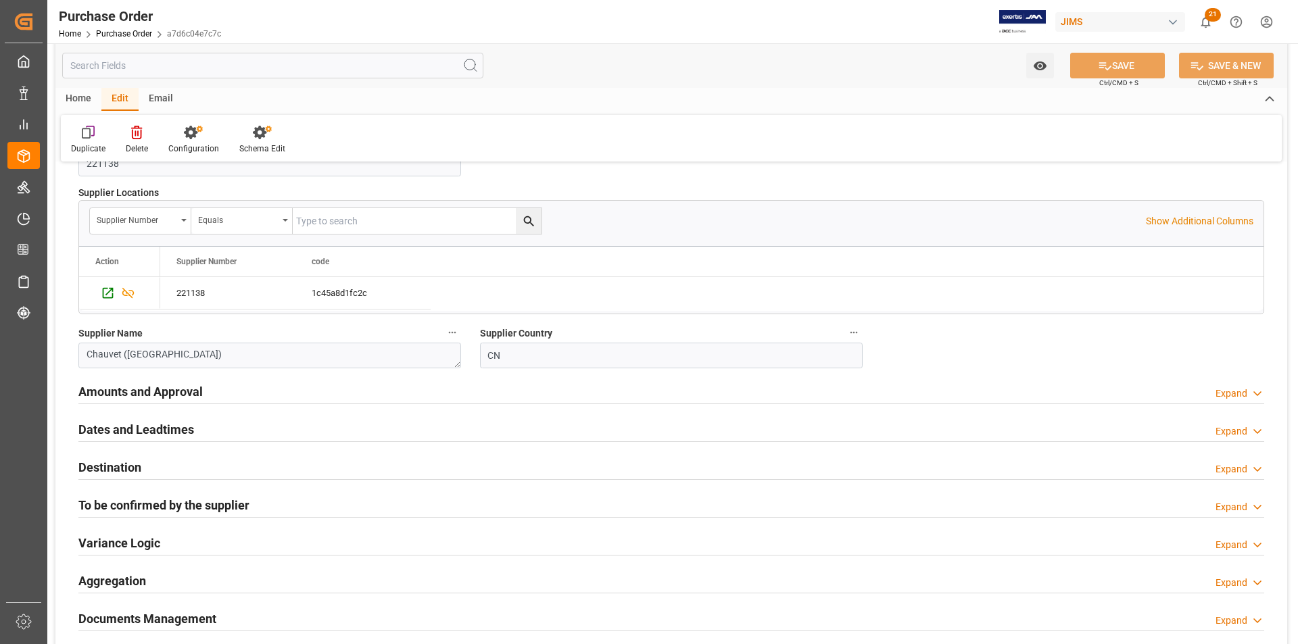
scroll to position [406, 0]
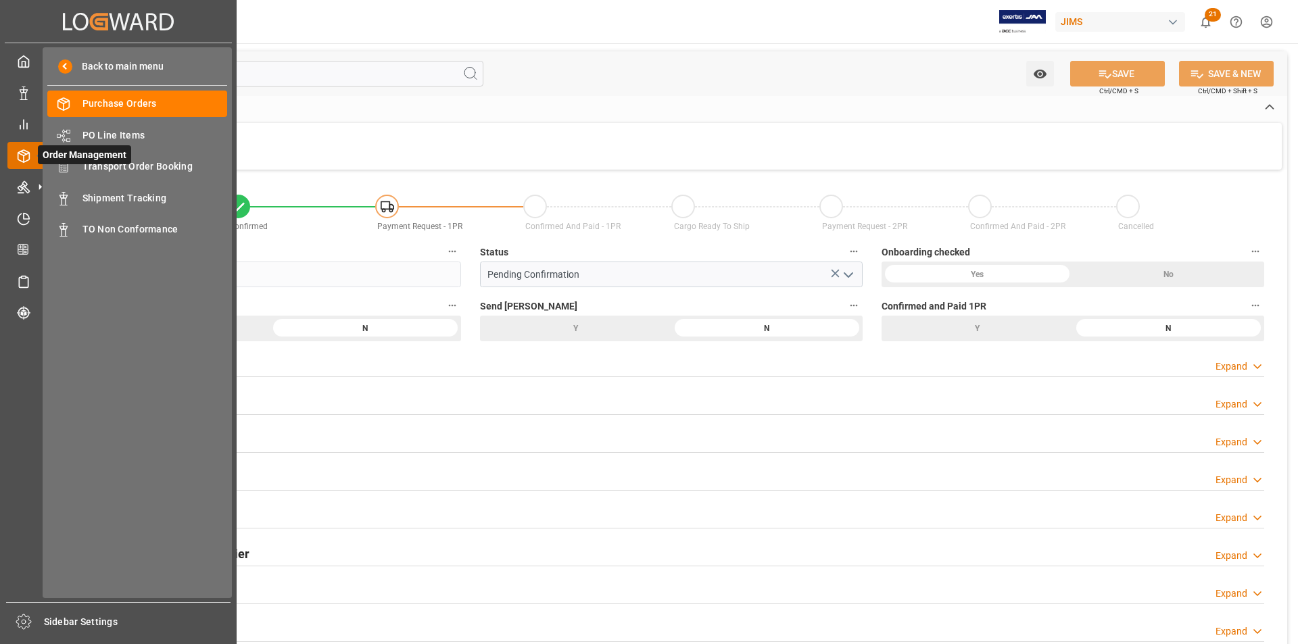
click at [32, 156] on icon at bounding box center [40, 155] width 28 height 28
click at [146, 201] on span "Shipment Tracking" at bounding box center [154, 198] width 145 height 14
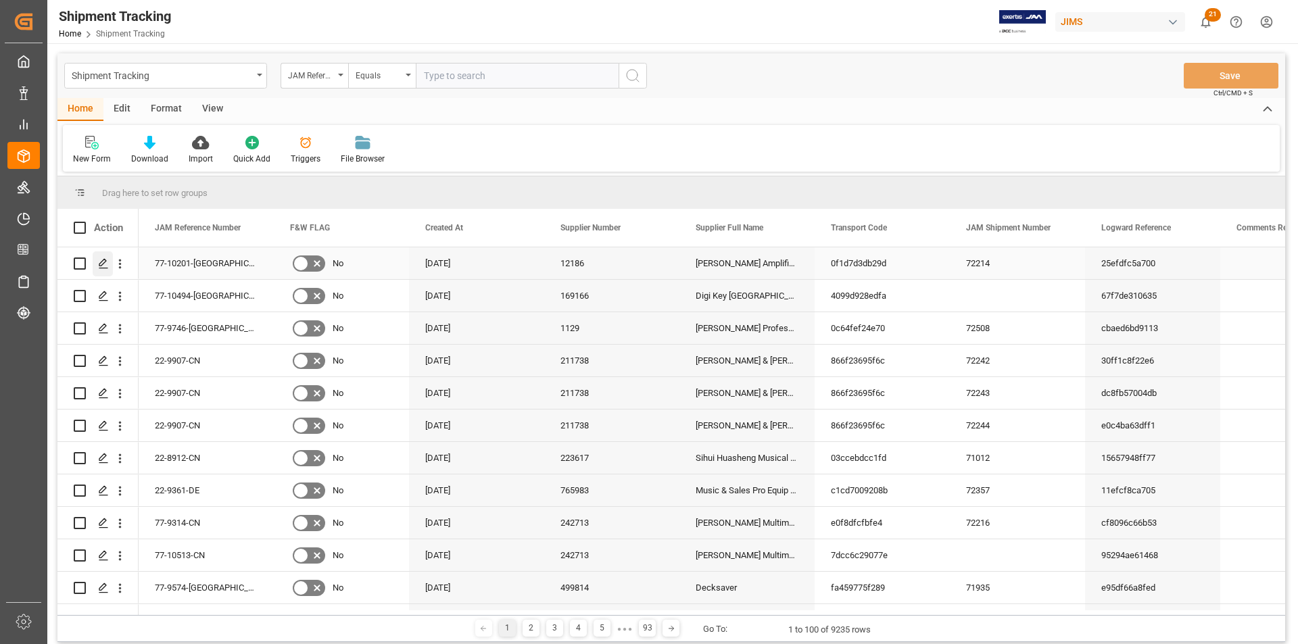
click at [99, 261] on icon "Press SPACE to select this row." at bounding box center [103, 263] width 11 height 11
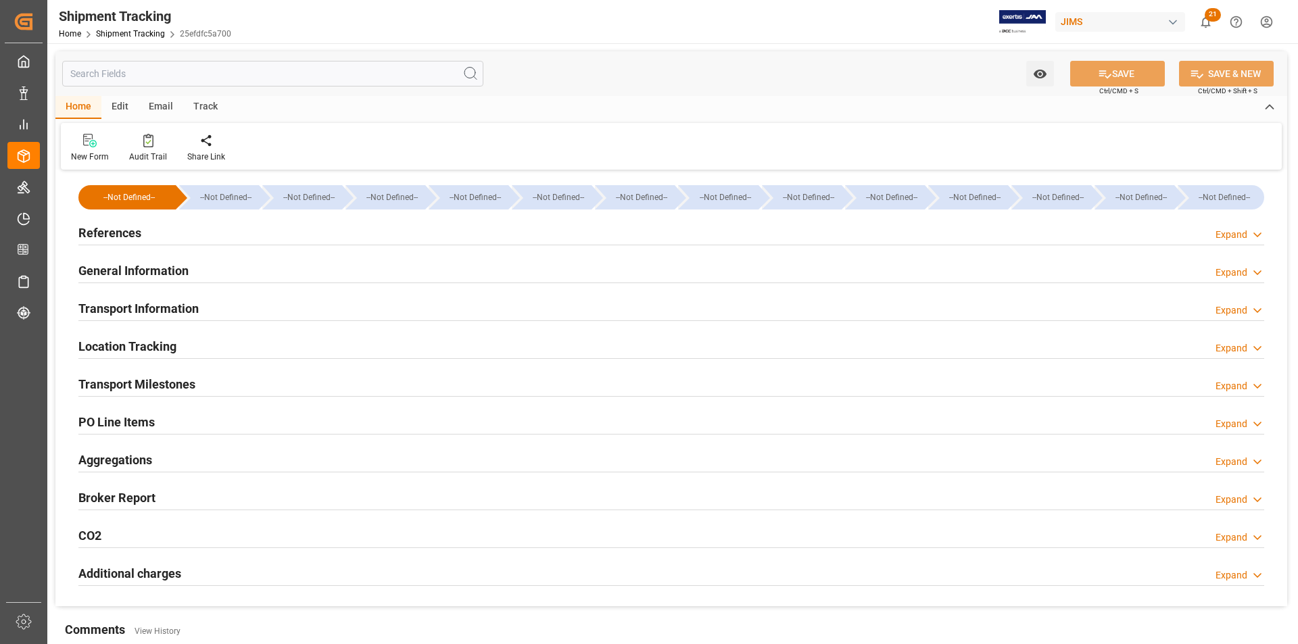
type input "0"
click at [264, 57] on div "Watch Option SAVE Ctrl/CMD + S SAVE & NEW Ctrl/CMD + Shift + S" at bounding box center [671, 73] width 1232 height 45
click at [263, 74] on input "text" at bounding box center [272, 74] width 421 height 26
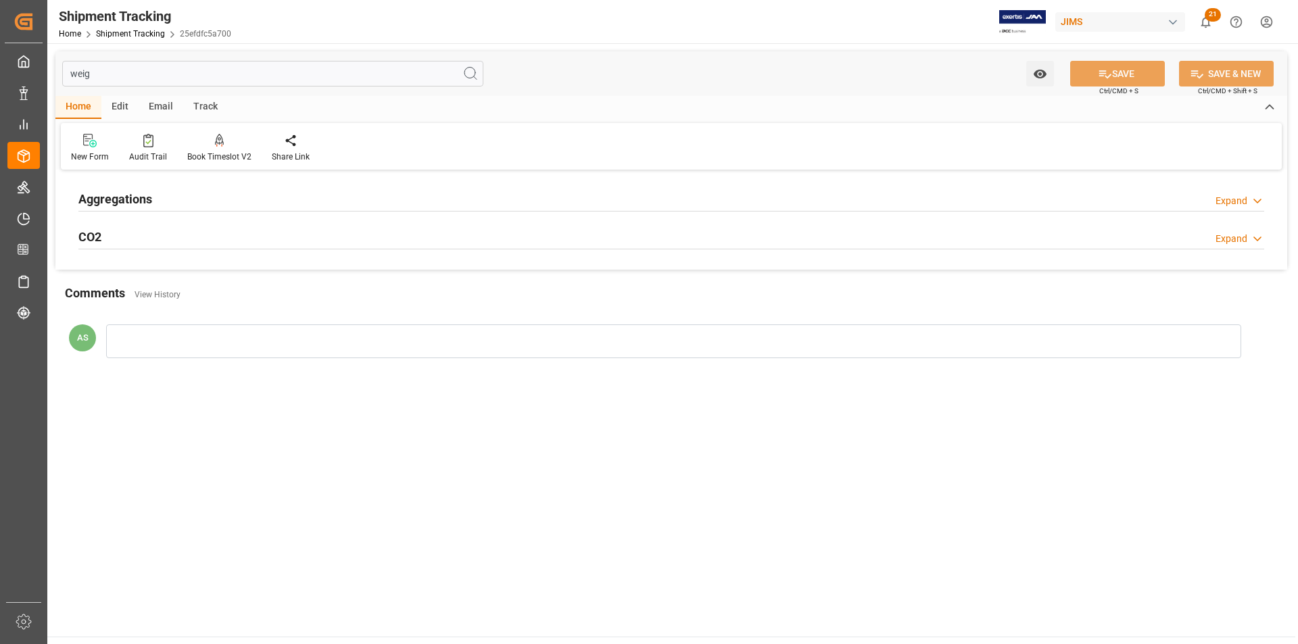
type input "weig"
click at [125, 208] on h2 "Aggregations" at bounding box center [115, 199] width 74 height 18
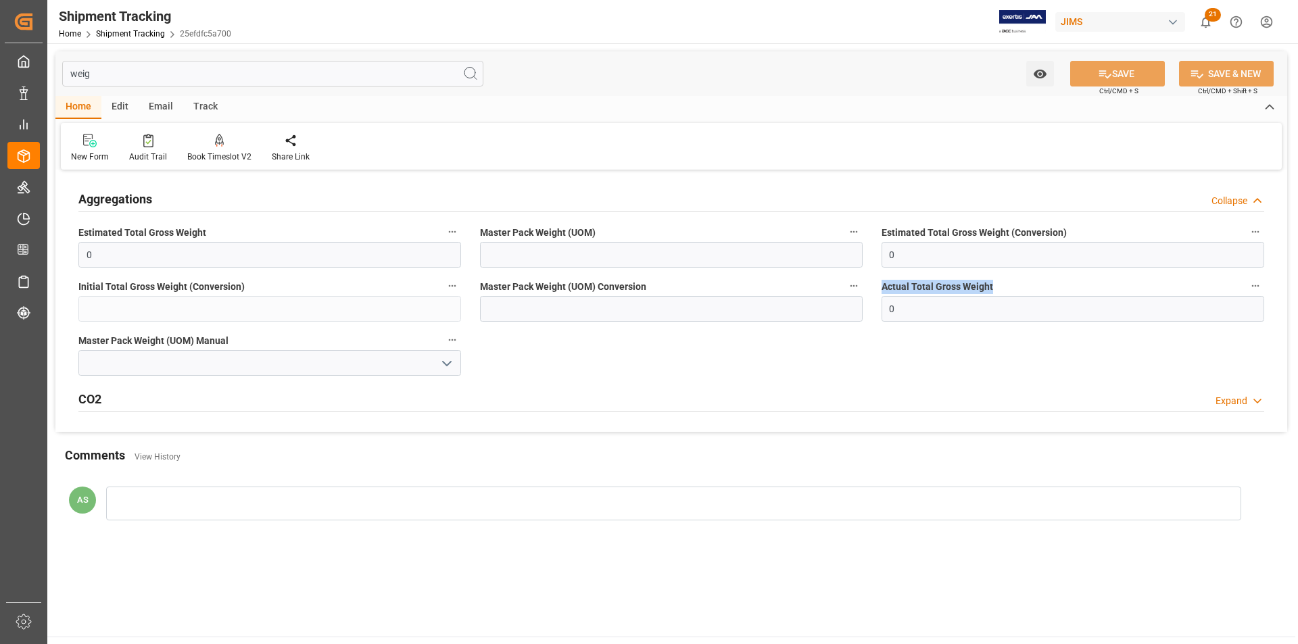
drag, startPoint x: 1000, startPoint y: 286, endPoint x: 880, endPoint y: 285, distance: 119.7
click at [880, 285] on div "Actual Total Gross Weight 0" at bounding box center [1073, 299] width 402 height 54
copy span "Actual Total Gross Weight"
click at [122, 32] on link "Shipment Tracking" at bounding box center [130, 33] width 69 height 9
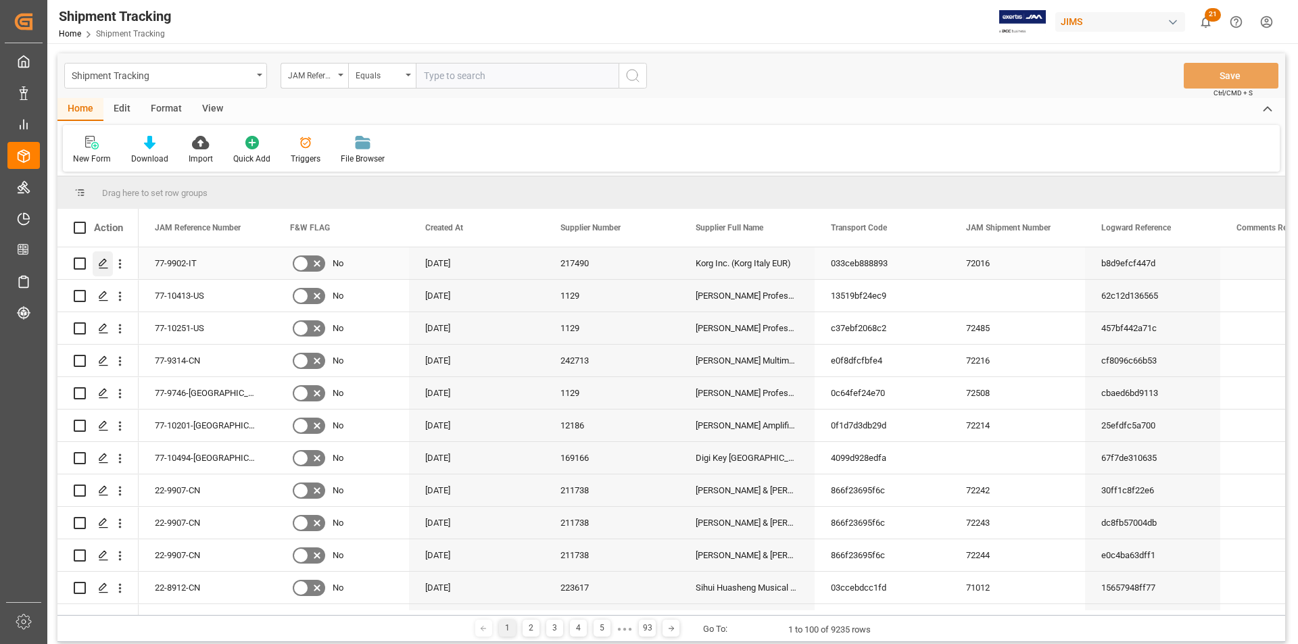
click at [103, 263] on icon "Press SPACE to select this row." at bounding box center [103, 263] width 11 height 11
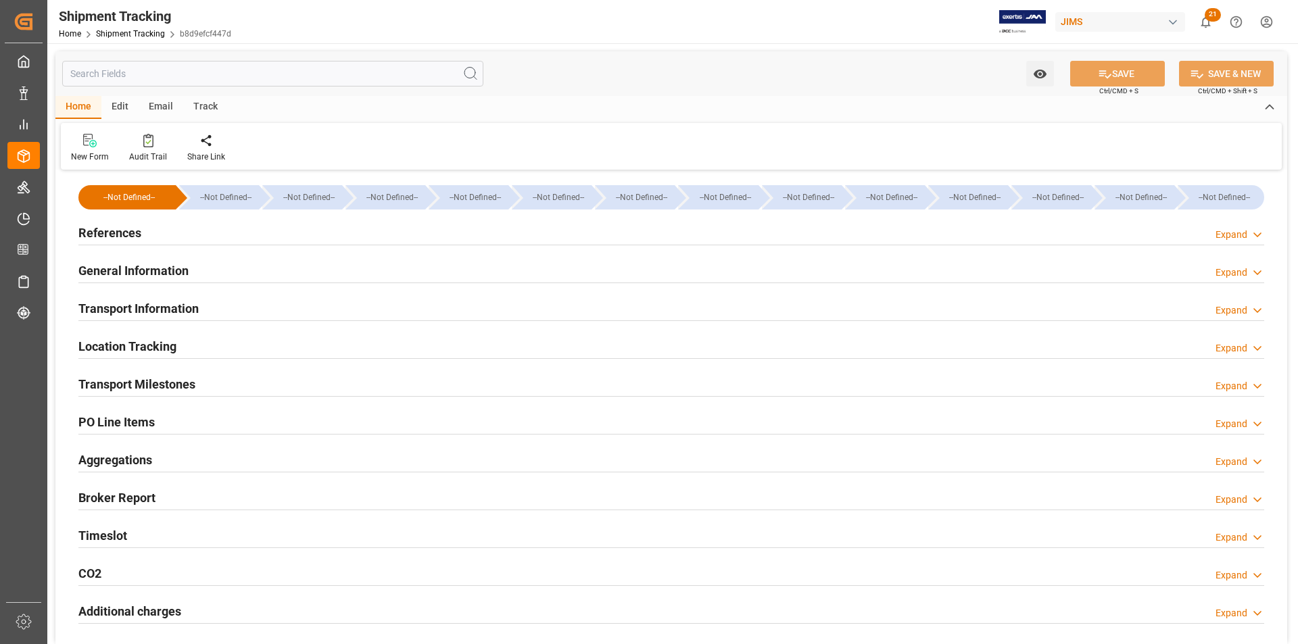
type input "[DATE]"
click at [122, 230] on h2 "References" at bounding box center [109, 233] width 63 height 18
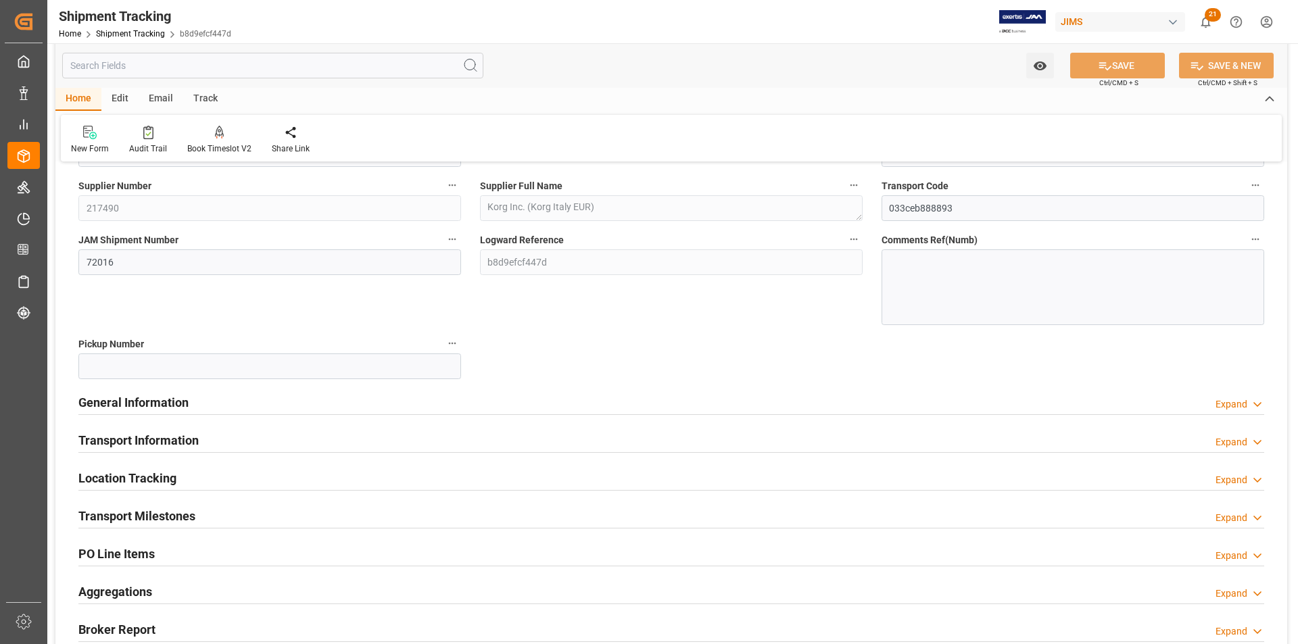
scroll to position [135, 0]
click at [174, 402] on h2 "General Information" at bounding box center [133, 402] width 110 height 18
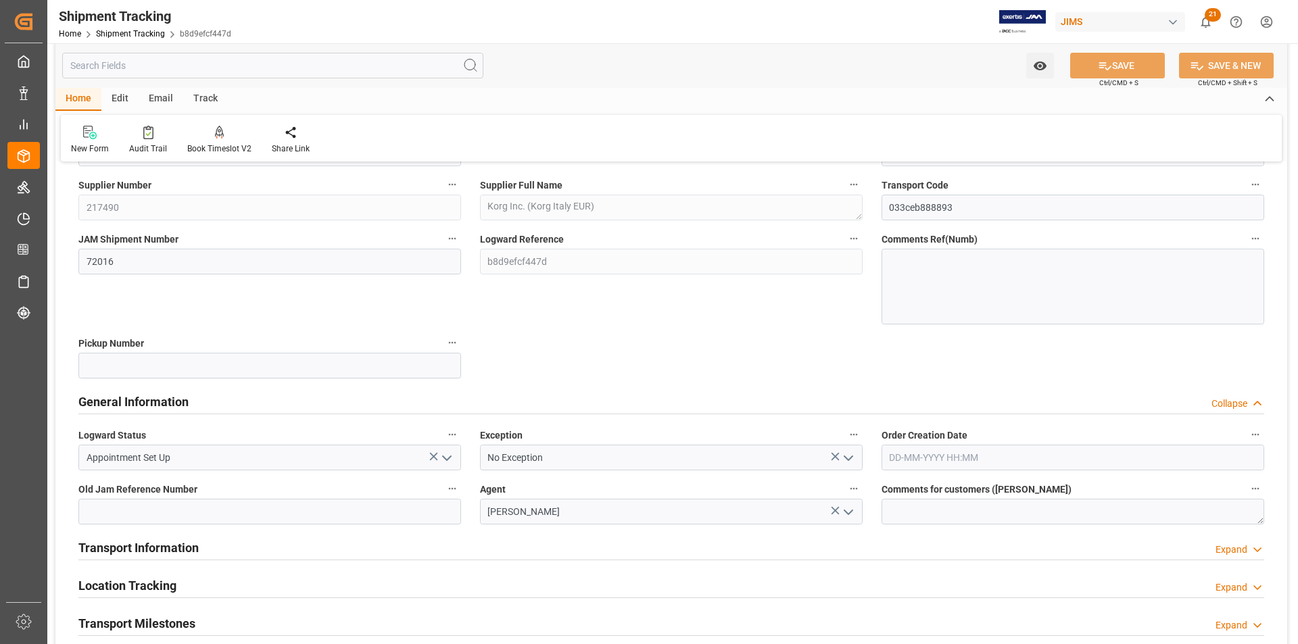
click at [450, 459] on icon "open menu" at bounding box center [447, 458] width 16 height 16
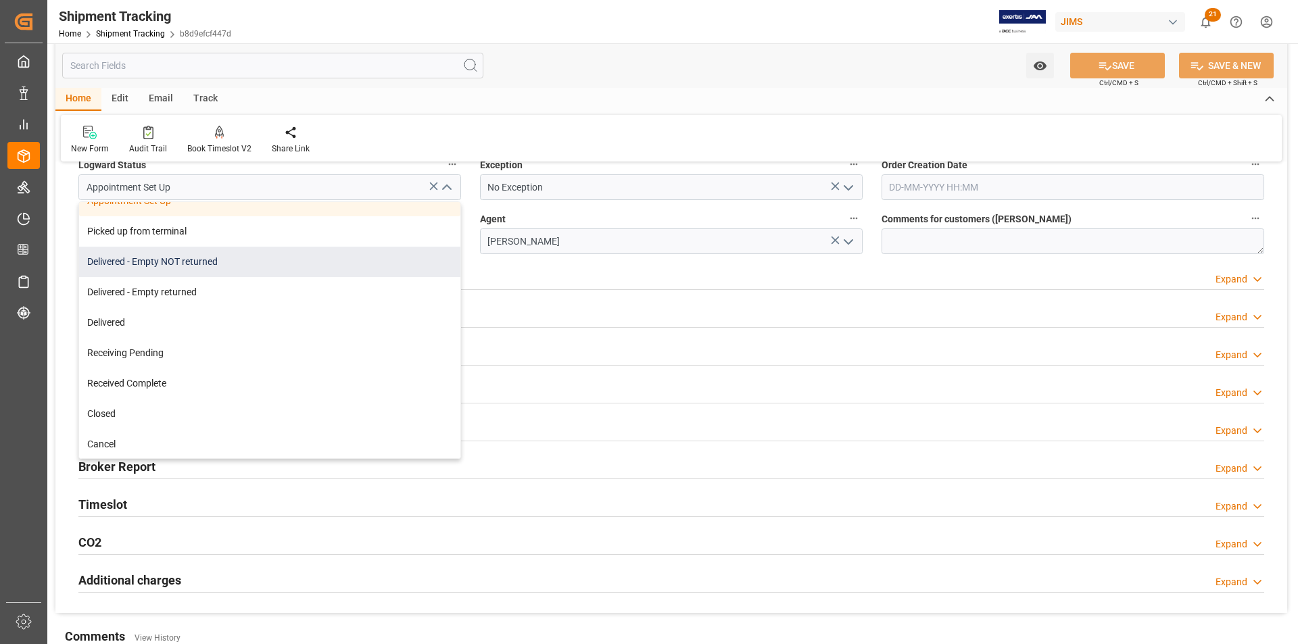
scroll to position [231, 0]
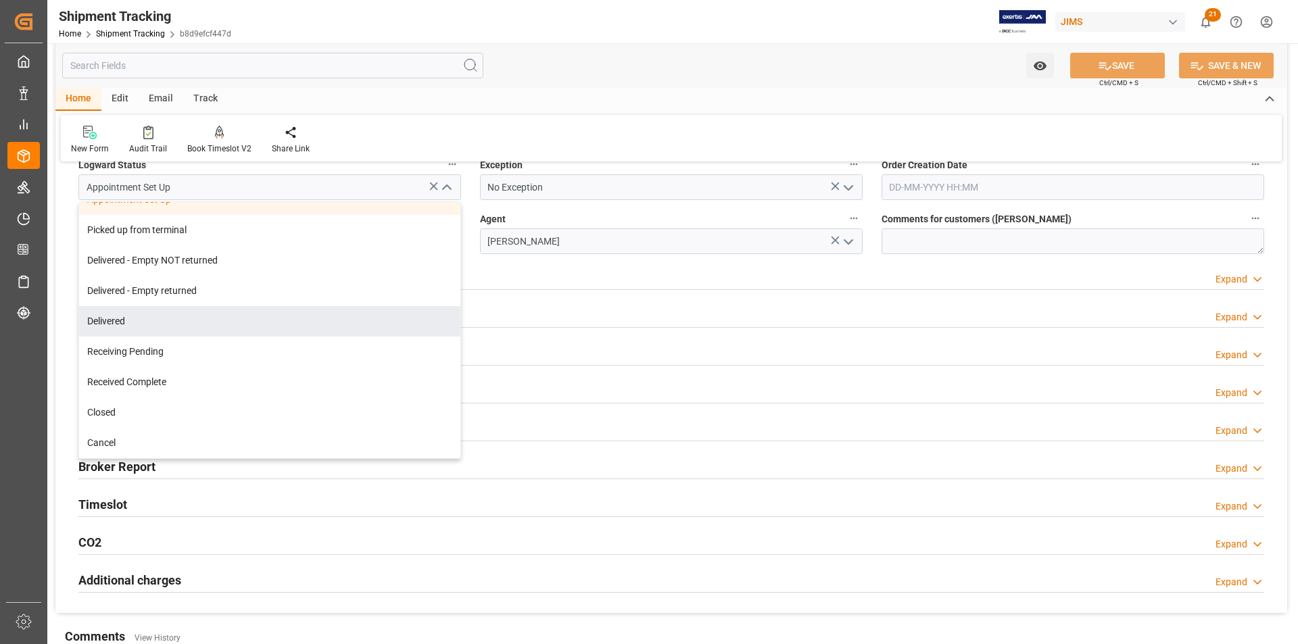
click at [610, 55] on div "Watch Option SAVE Ctrl/CMD + S SAVE & NEW Ctrl/CMD + Shift + S" at bounding box center [671, 65] width 1232 height 45
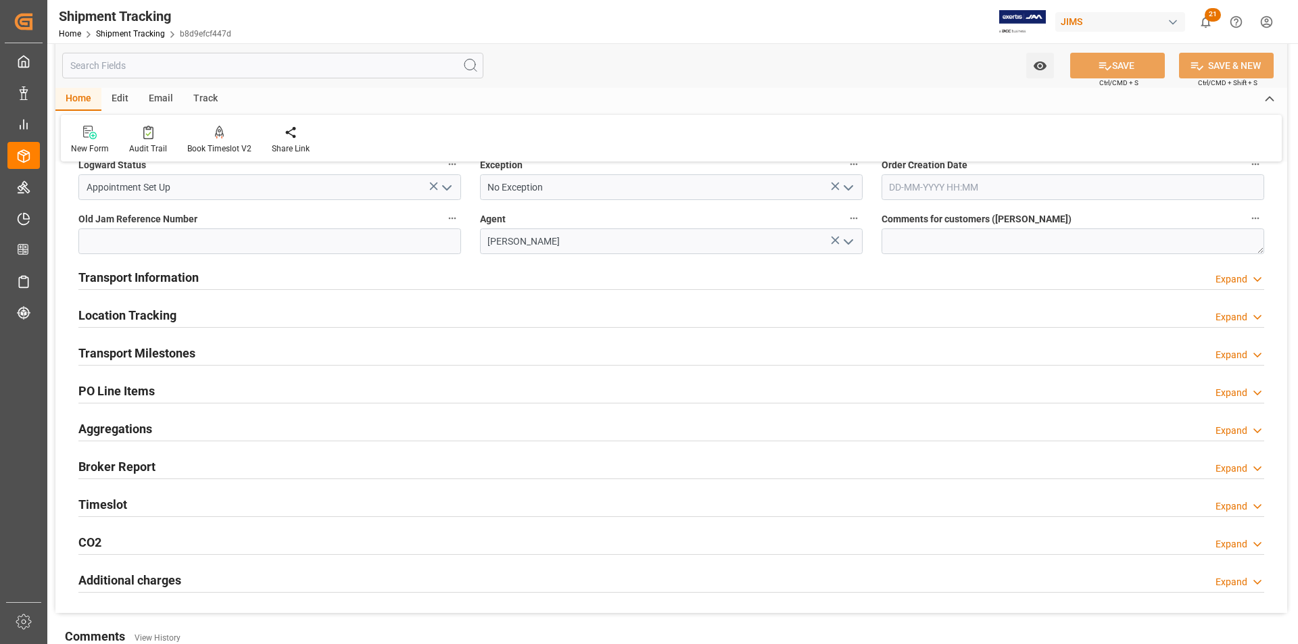
click at [105, 432] on h2 "Aggregations" at bounding box center [115, 429] width 74 height 18
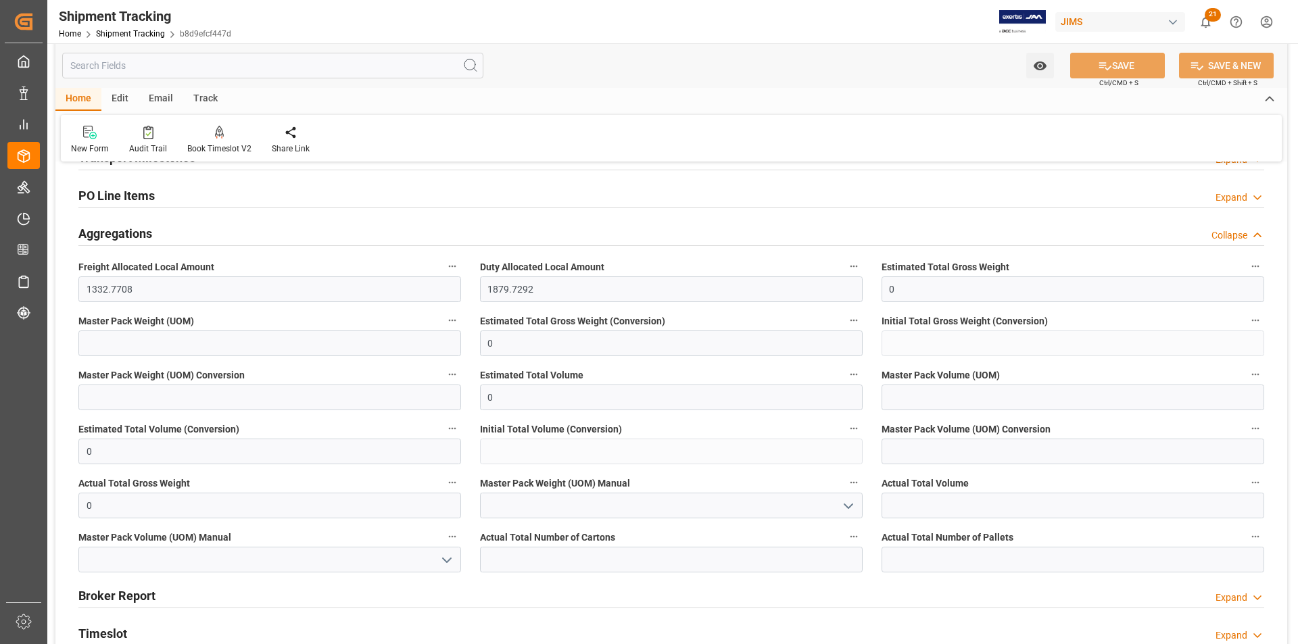
scroll to position [676, 0]
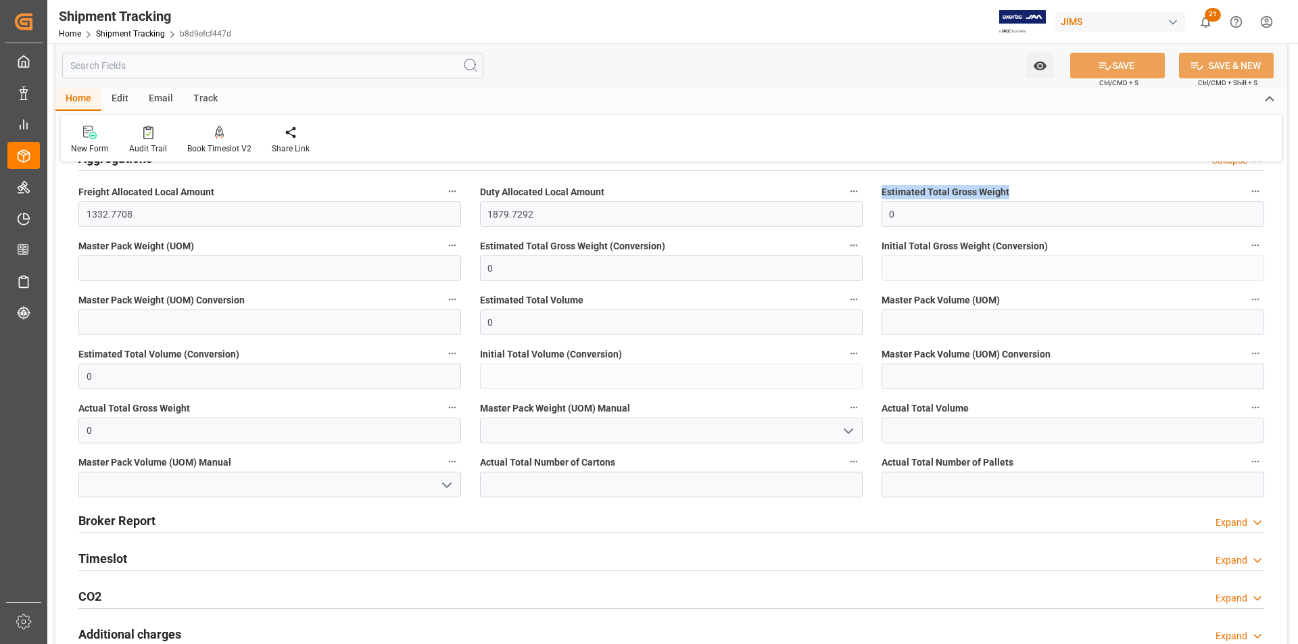
drag, startPoint x: 1016, startPoint y: 190, endPoint x: 878, endPoint y: 191, distance: 137.9
click at [878, 191] on div "Estimated Total Gross Weight 0" at bounding box center [1073, 205] width 402 height 54
copy span "Estimated Total Gross Weight"
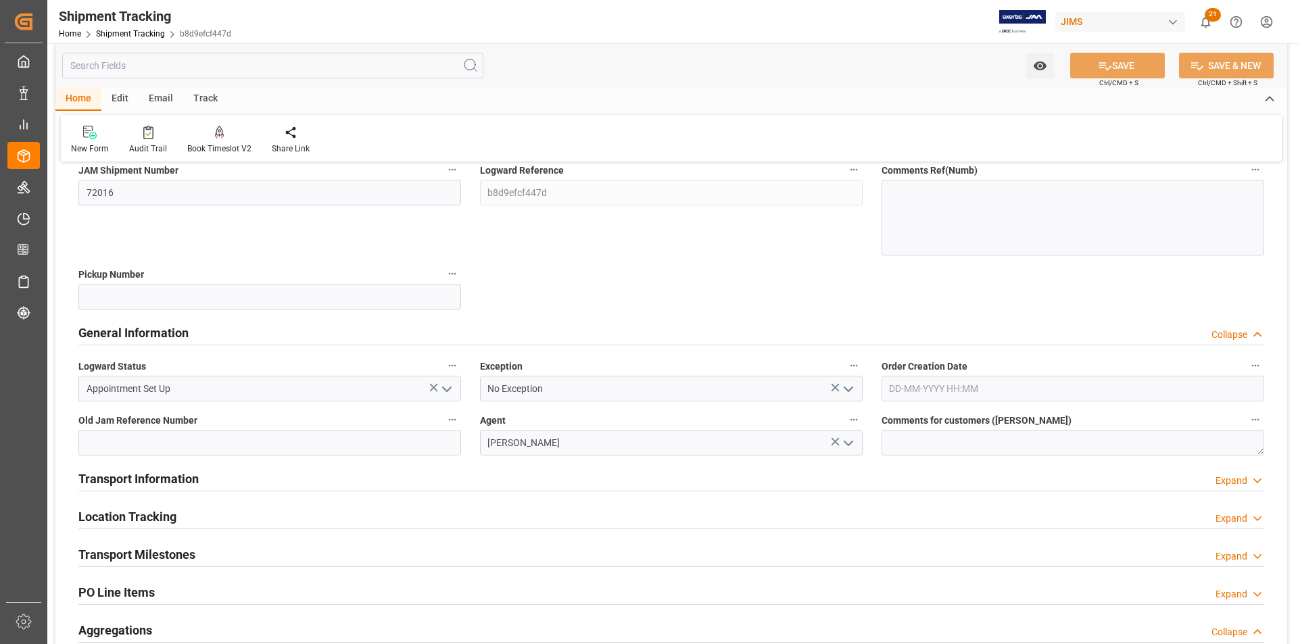
scroll to position [270, 0]
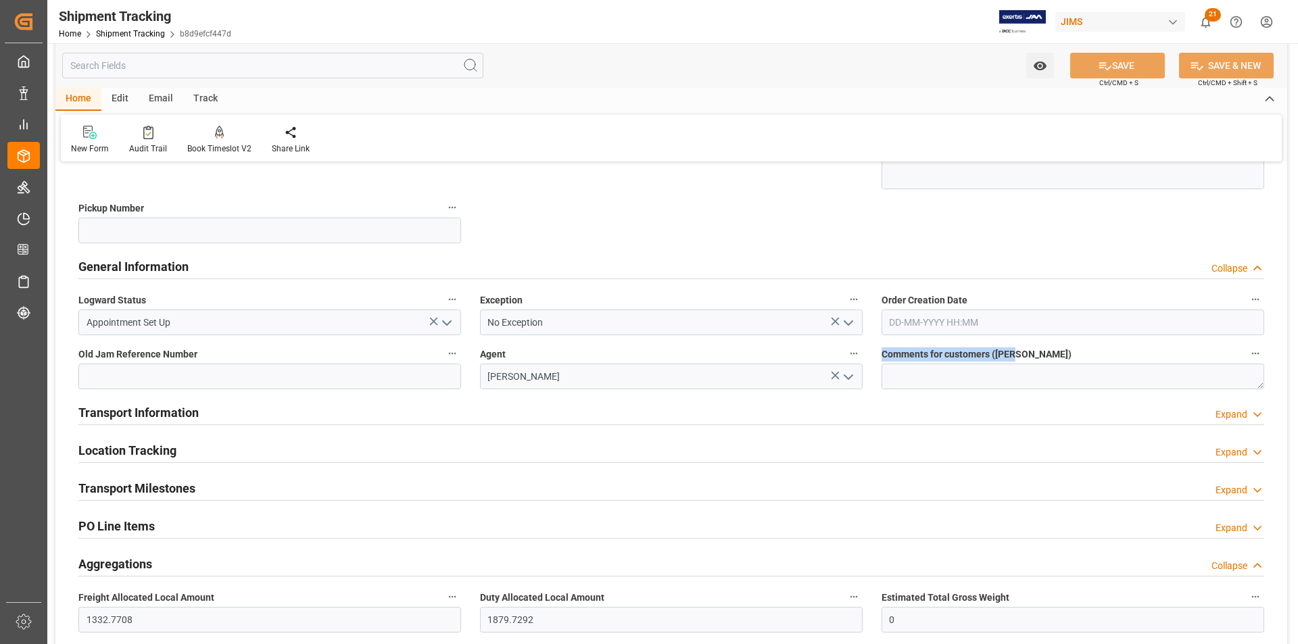
drag, startPoint x: 1024, startPoint y: 354, endPoint x: 873, endPoint y: 357, distance: 151.5
click at [873, 357] on div "Comments for customers (SAL)" at bounding box center [1073, 367] width 402 height 54
copy span "Comments for customers (SAL)"
click at [214, 62] on input "text" at bounding box center [272, 66] width 421 height 26
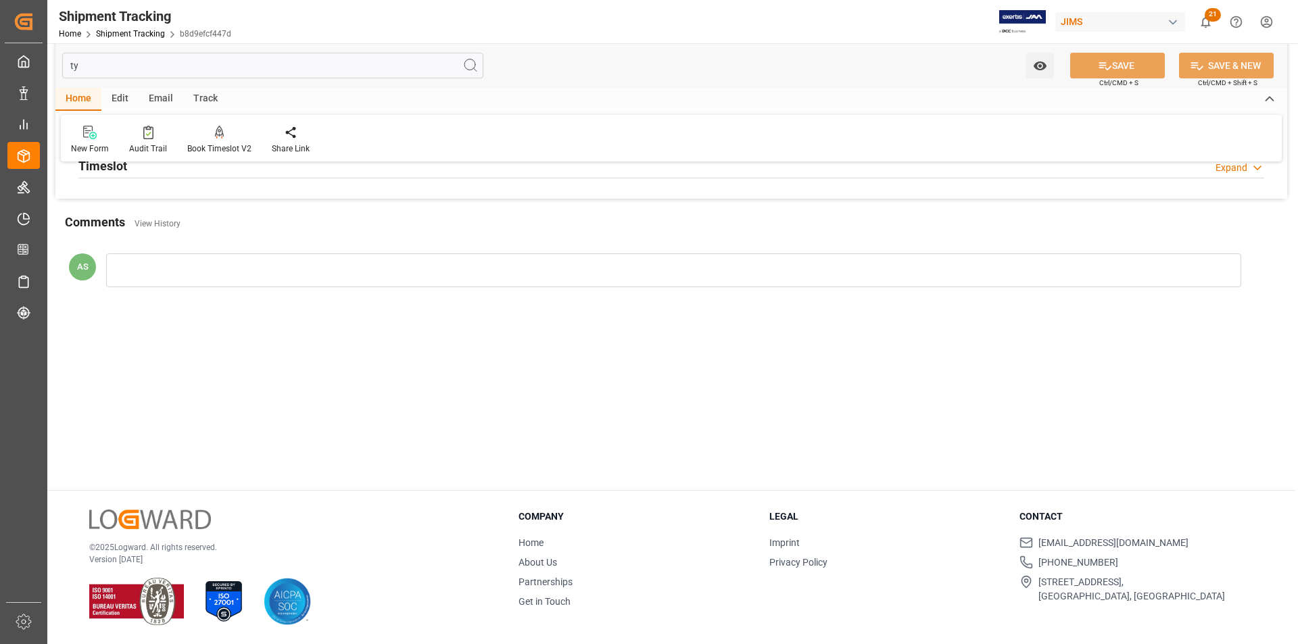
scroll to position [0, 0]
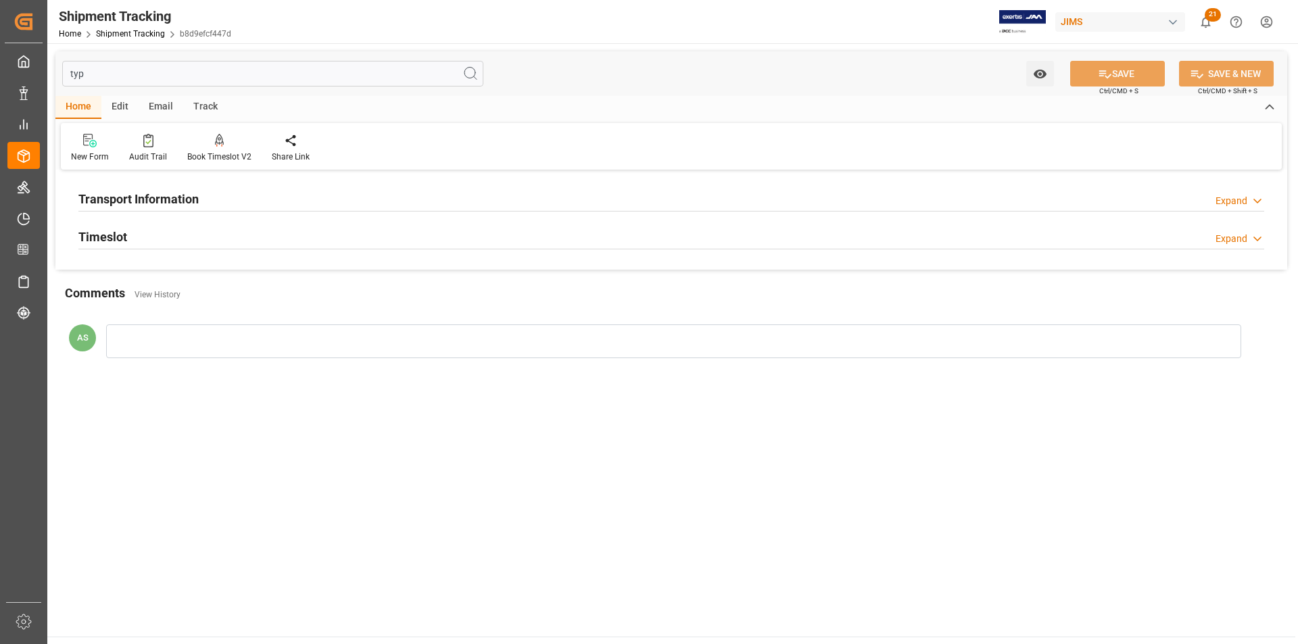
click at [195, 204] on h2 "Transport Information" at bounding box center [138, 199] width 120 height 18
click at [1241, 294] on div "Expand" at bounding box center [1232, 293] width 32 height 14
click at [70, 70] on input "typ" at bounding box center [272, 74] width 421 height 26
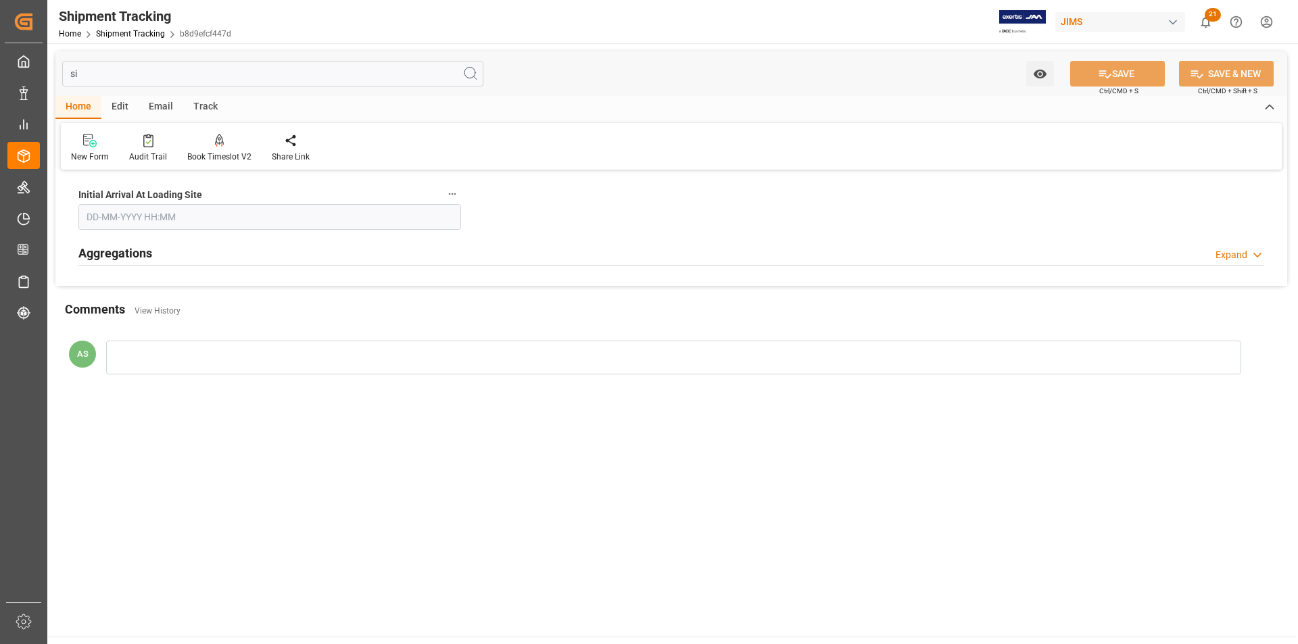
type input "siz"
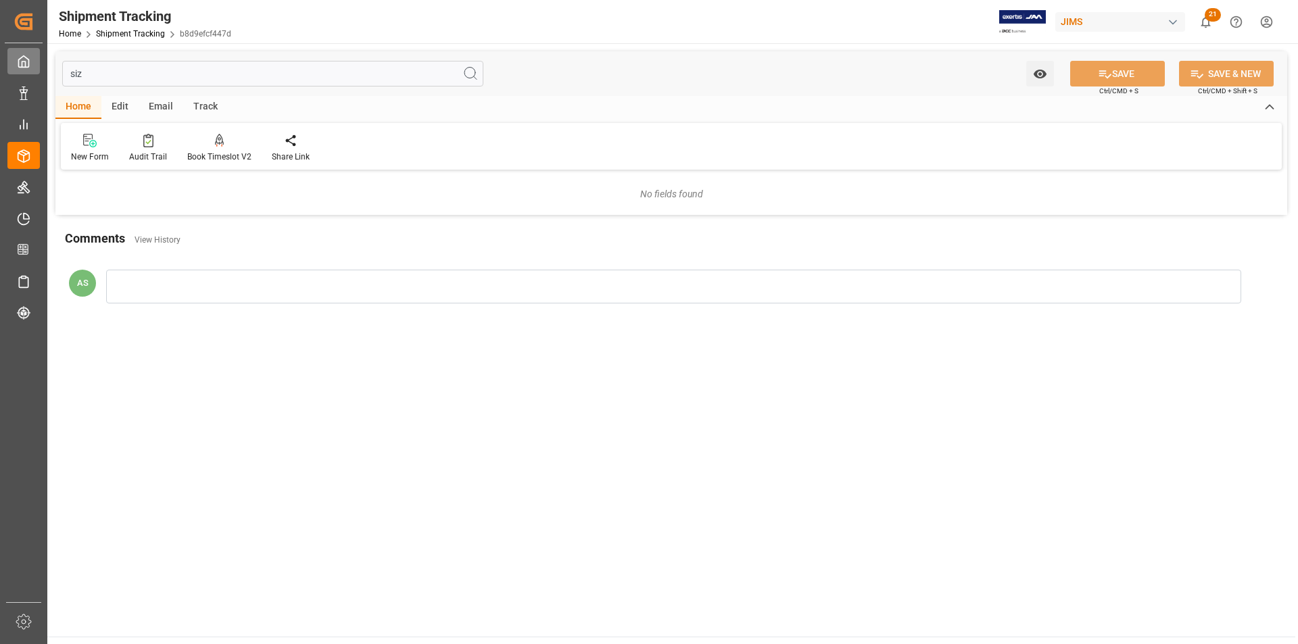
drag, startPoint x: 108, startPoint y: 70, endPoint x: 28, endPoint y: 56, distance: 81.0
click at [28, 56] on div "Created by potrace 1.15, written by Peter Selinger 2001-2017 Created by potrace…" at bounding box center [649, 322] width 1298 height 644
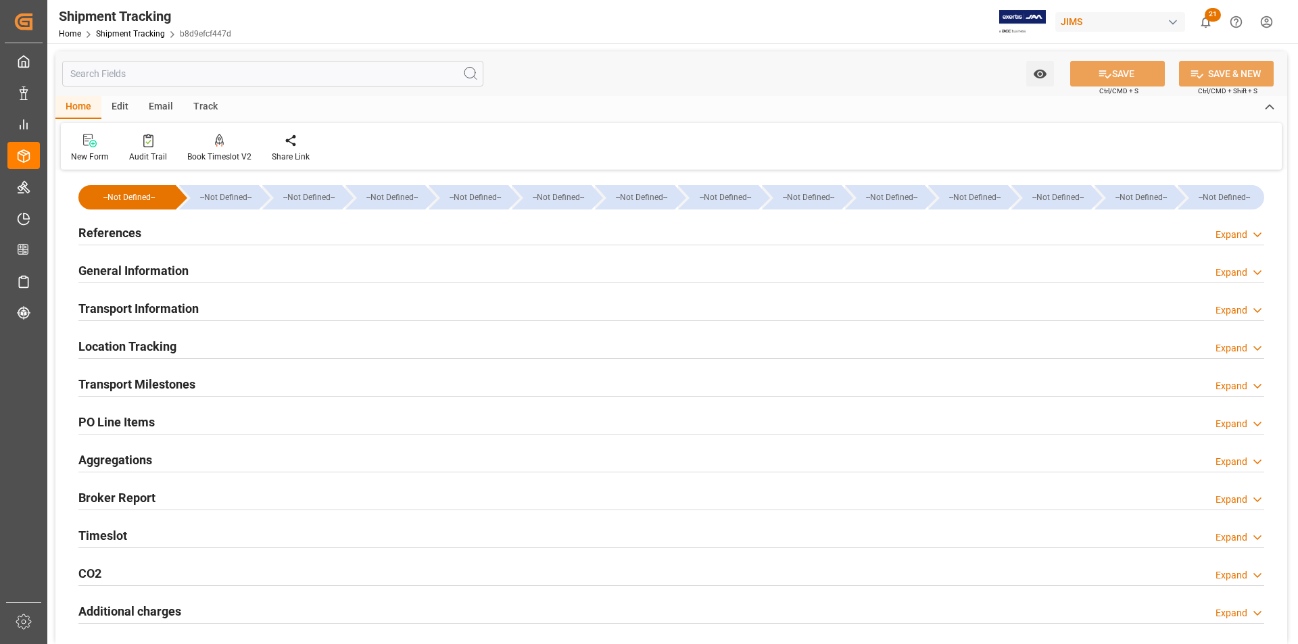
type input "[DATE]"
click at [106, 226] on h2 "References" at bounding box center [109, 233] width 63 height 18
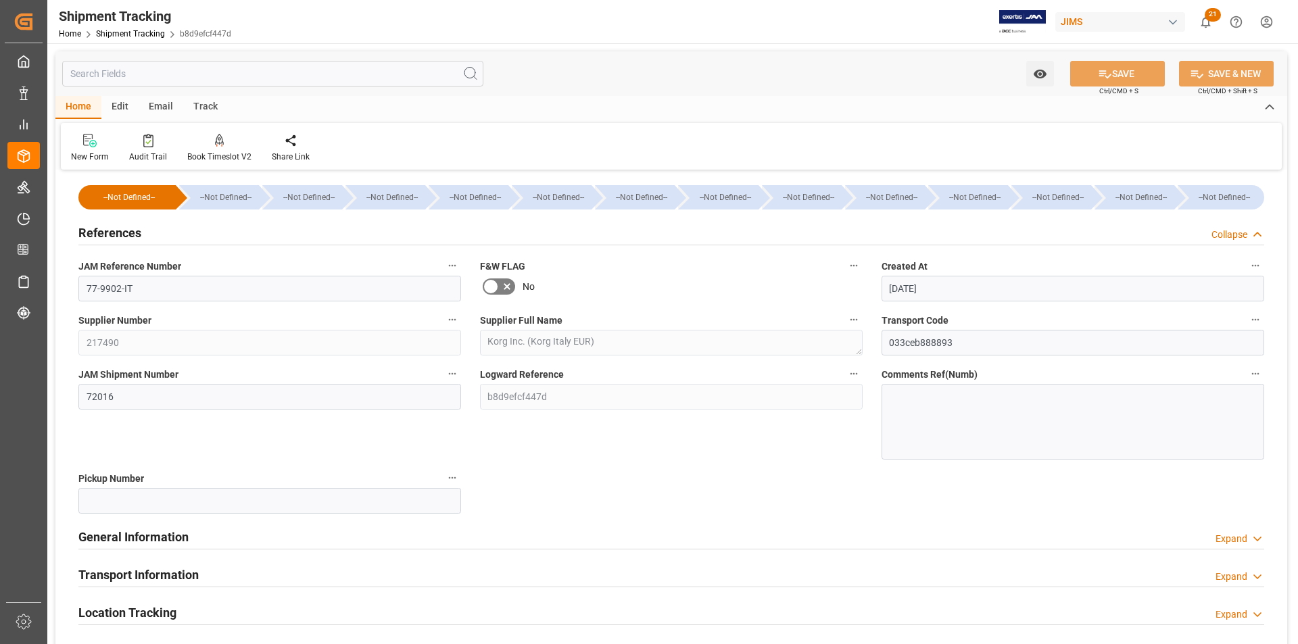
click at [106, 226] on h2 "References" at bounding box center [109, 233] width 63 height 18
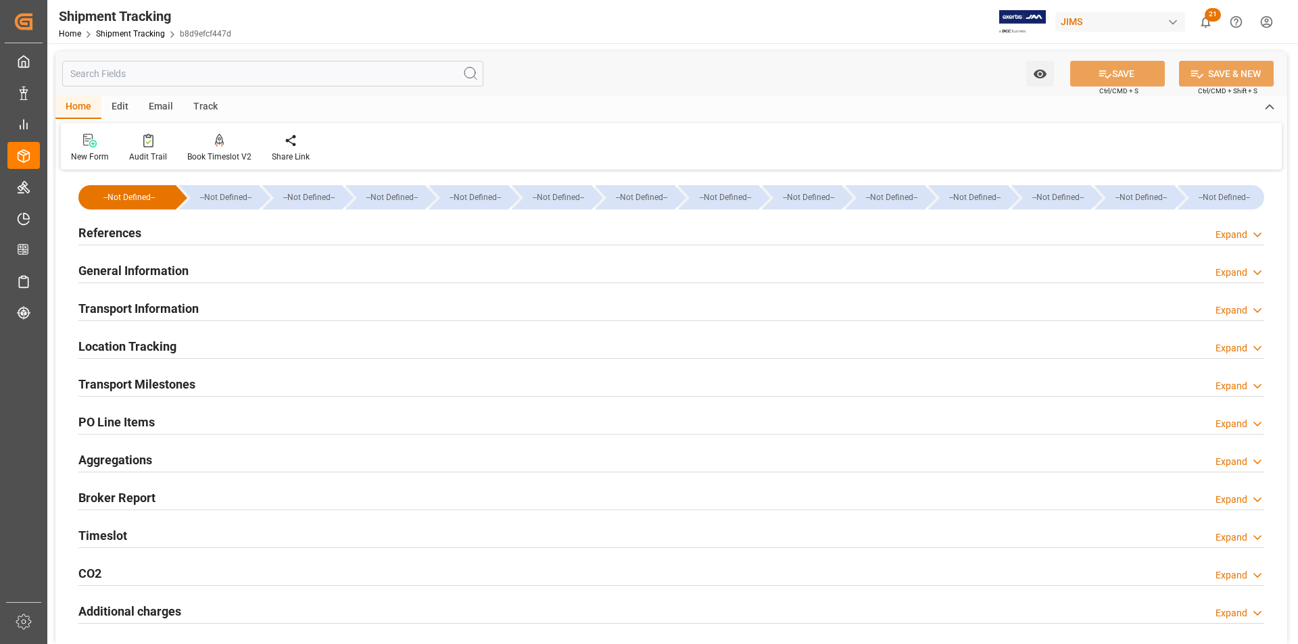
click at [108, 269] on h2 "General Information" at bounding box center [133, 271] width 110 height 18
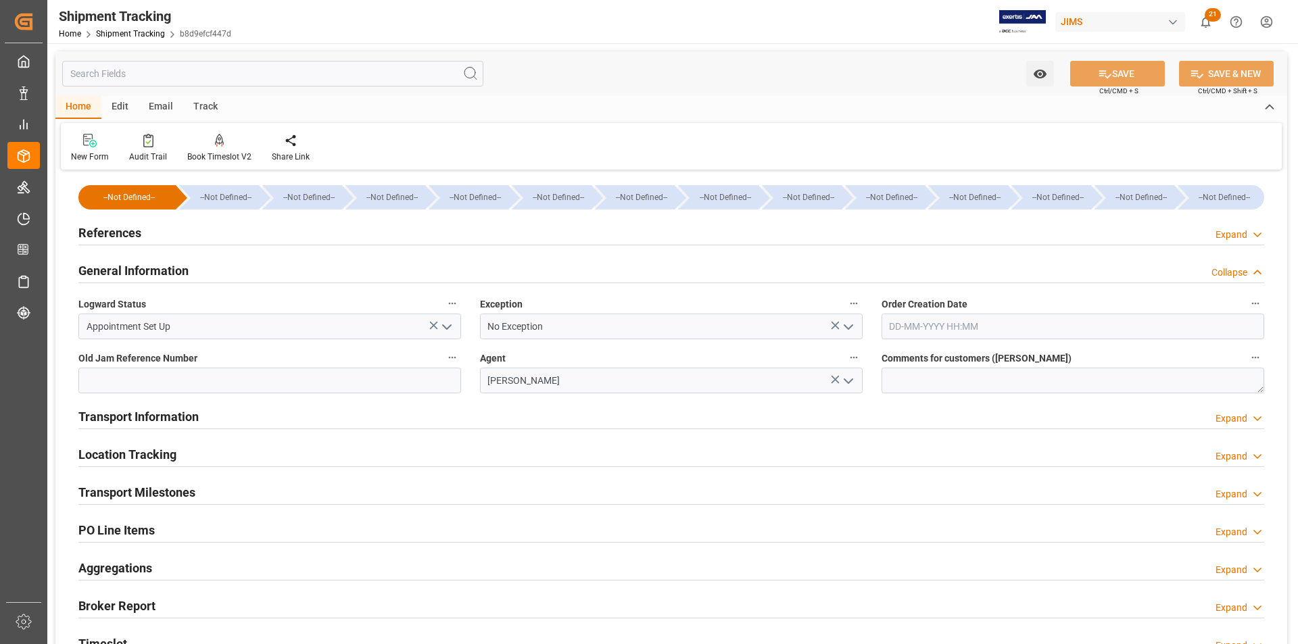
click at [108, 269] on h2 "General Information" at bounding box center [133, 271] width 110 height 18
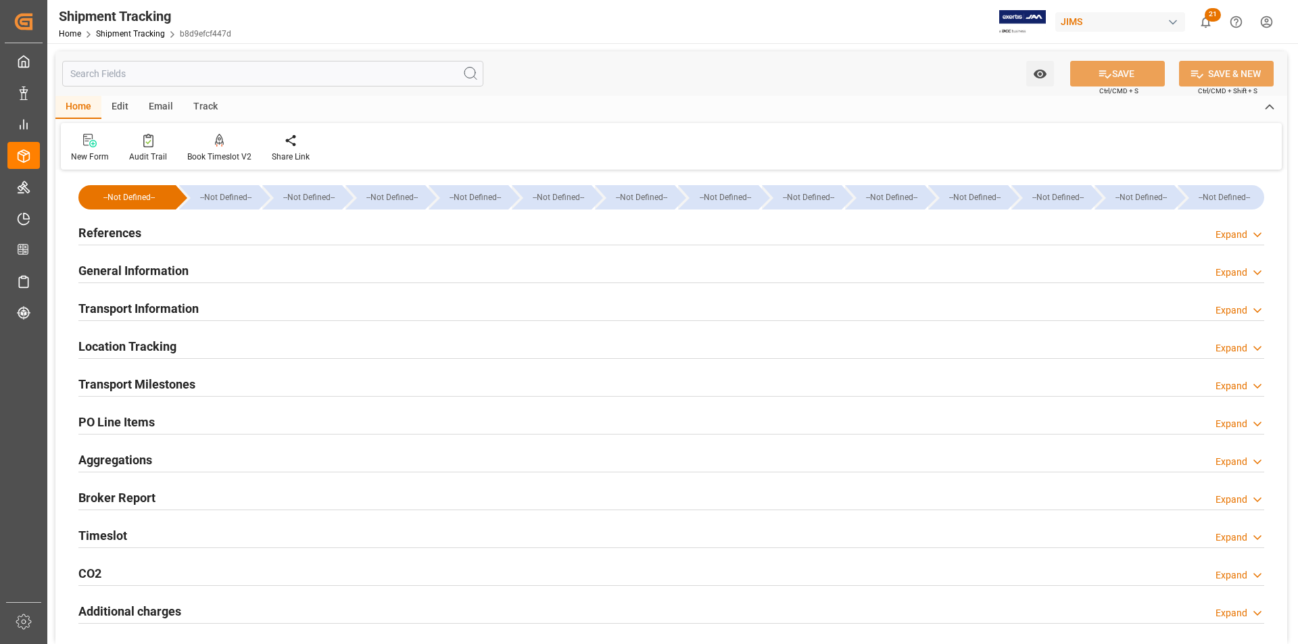
click at [110, 311] on h2 "Transport Information" at bounding box center [138, 309] width 120 height 18
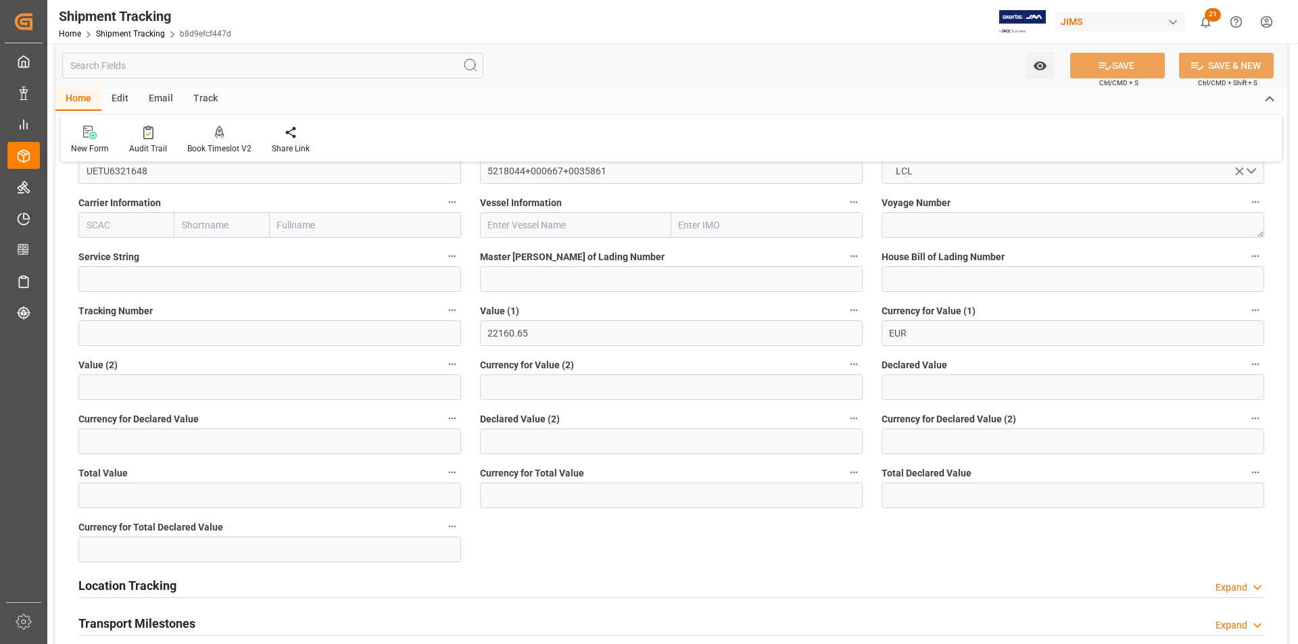
scroll to position [473, 0]
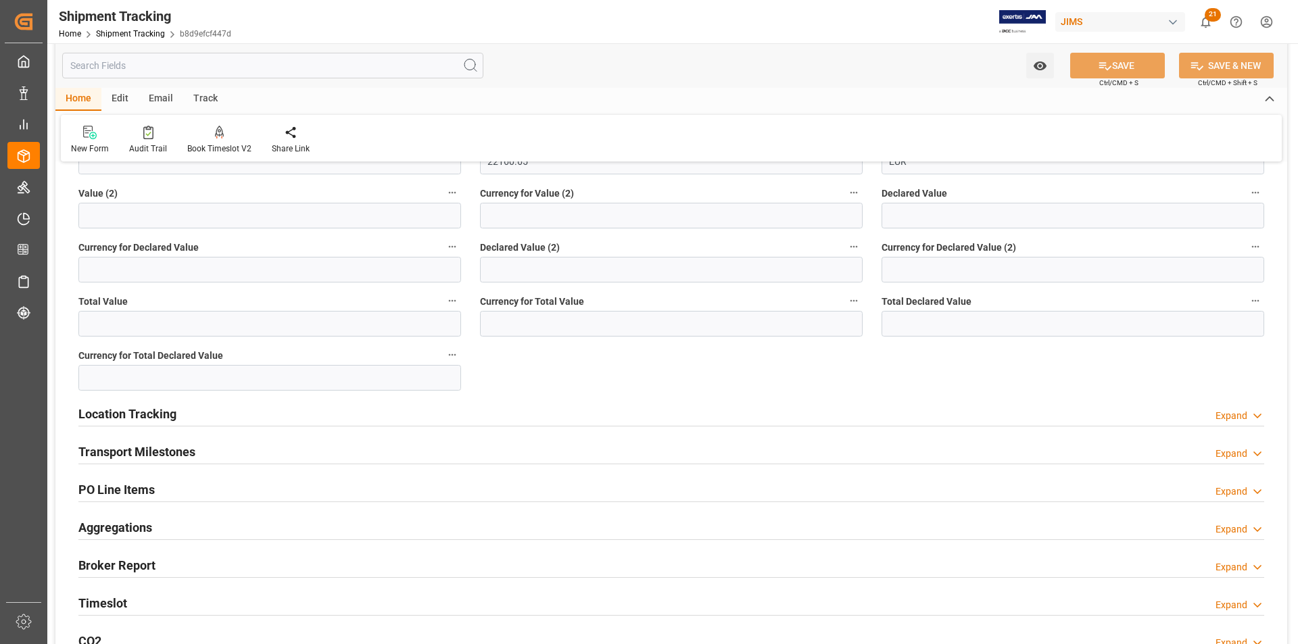
click at [125, 412] on h2 "Location Tracking" at bounding box center [127, 414] width 98 height 18
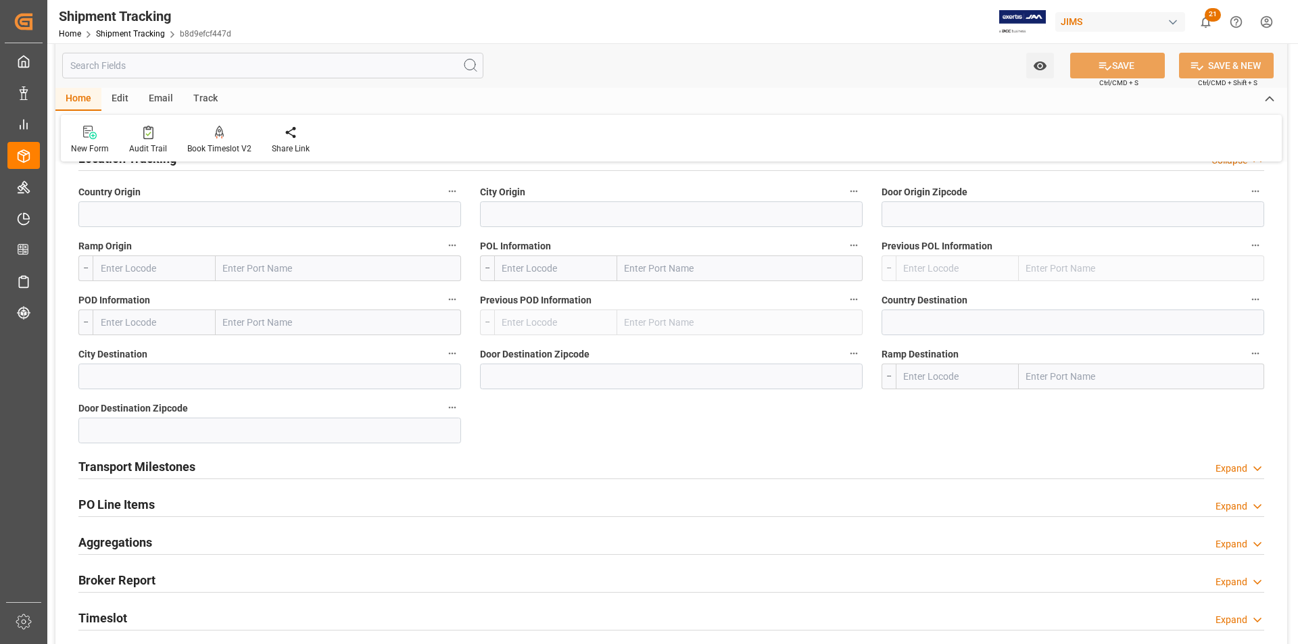
scroll to position [744, 0]
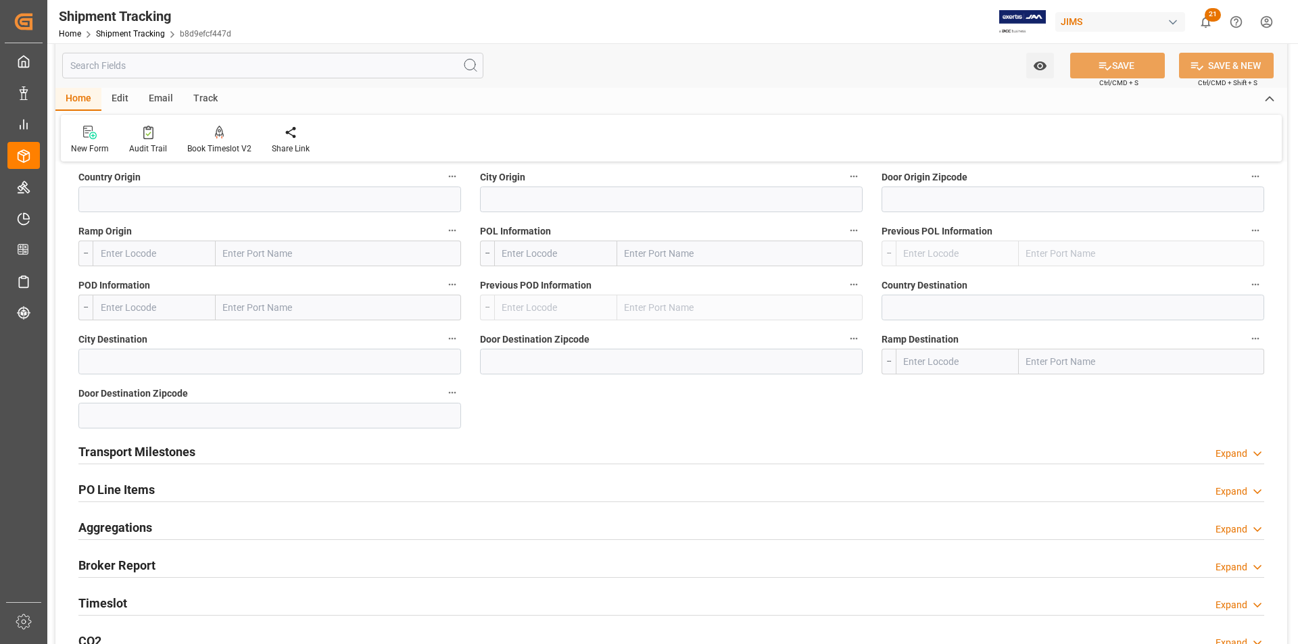
click at [168, 444] on h2 "Transport Milestones" at bounding box center [136, 452] width 117 height 18
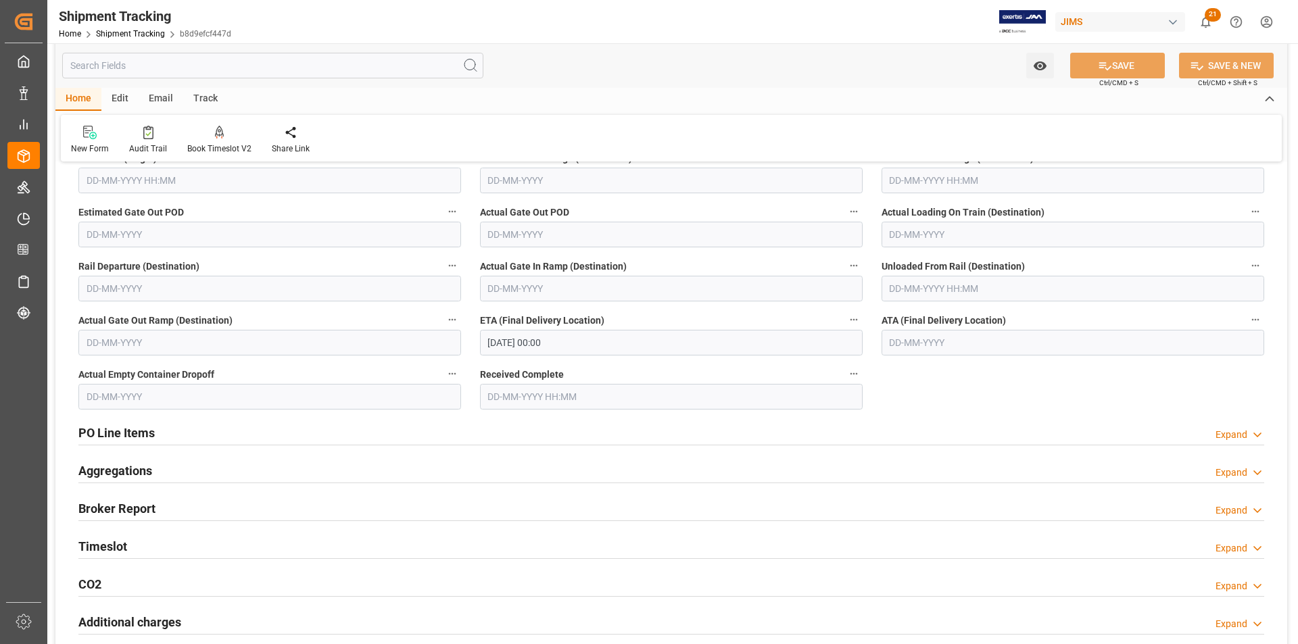
scroll to position [1217, 0]
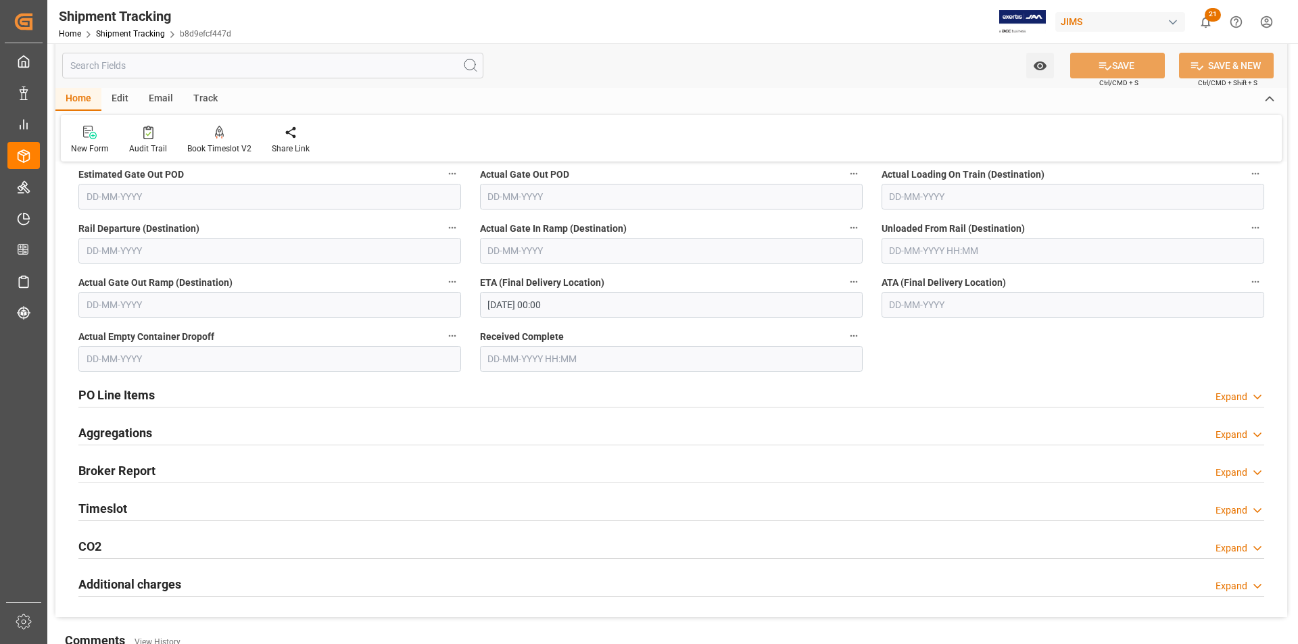
click at [127, 396] on h2 "PO Line Items" at bounding box center [116, 395] width 76 height 18
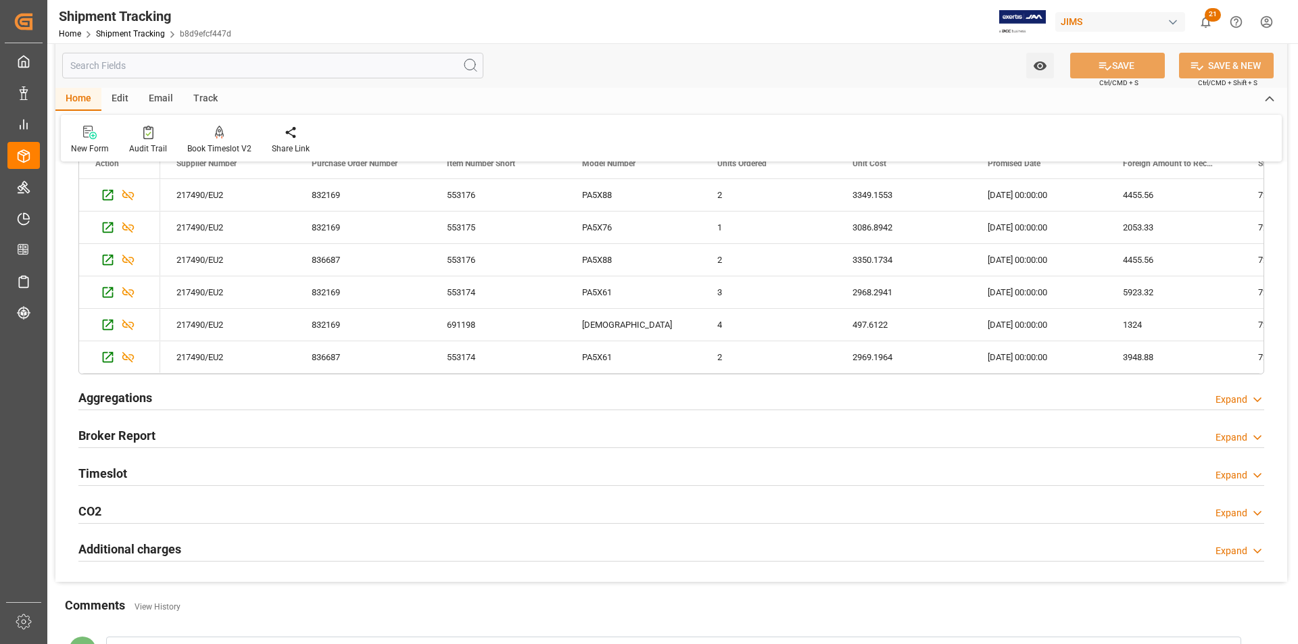
scroll to position [1555, 0]
click at [138, 398] on h2 "Aggregations" at bounding box center [115, 397] width 74 height 18
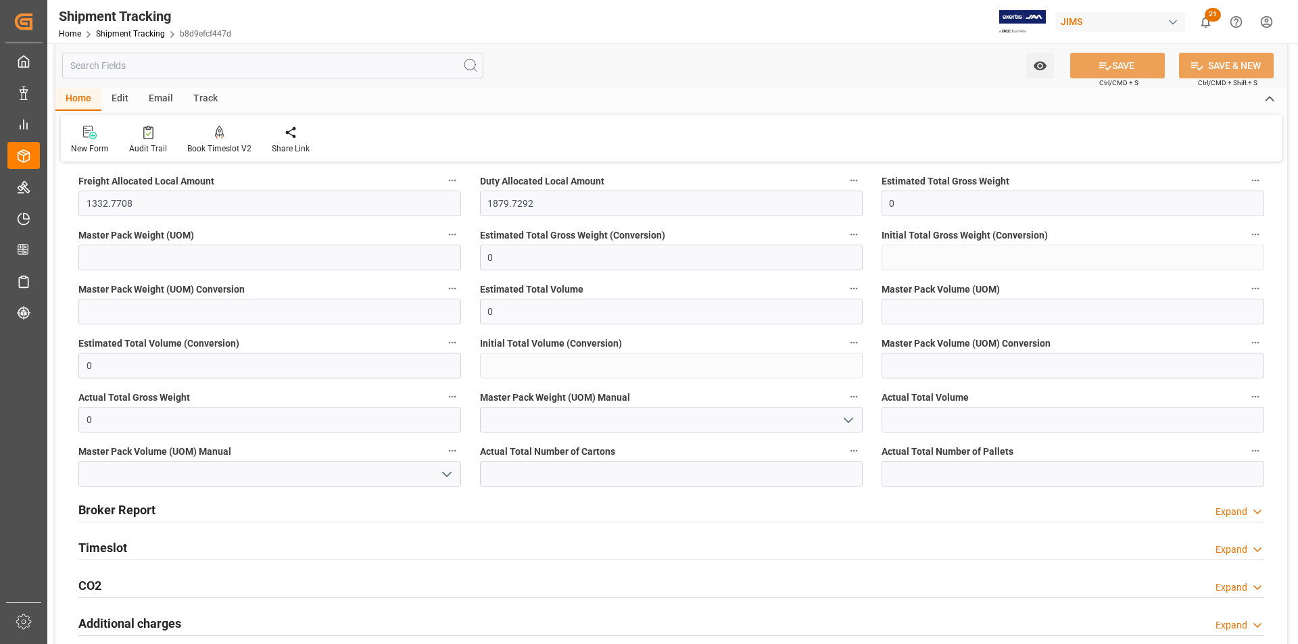
scroll to position [1826, 0]
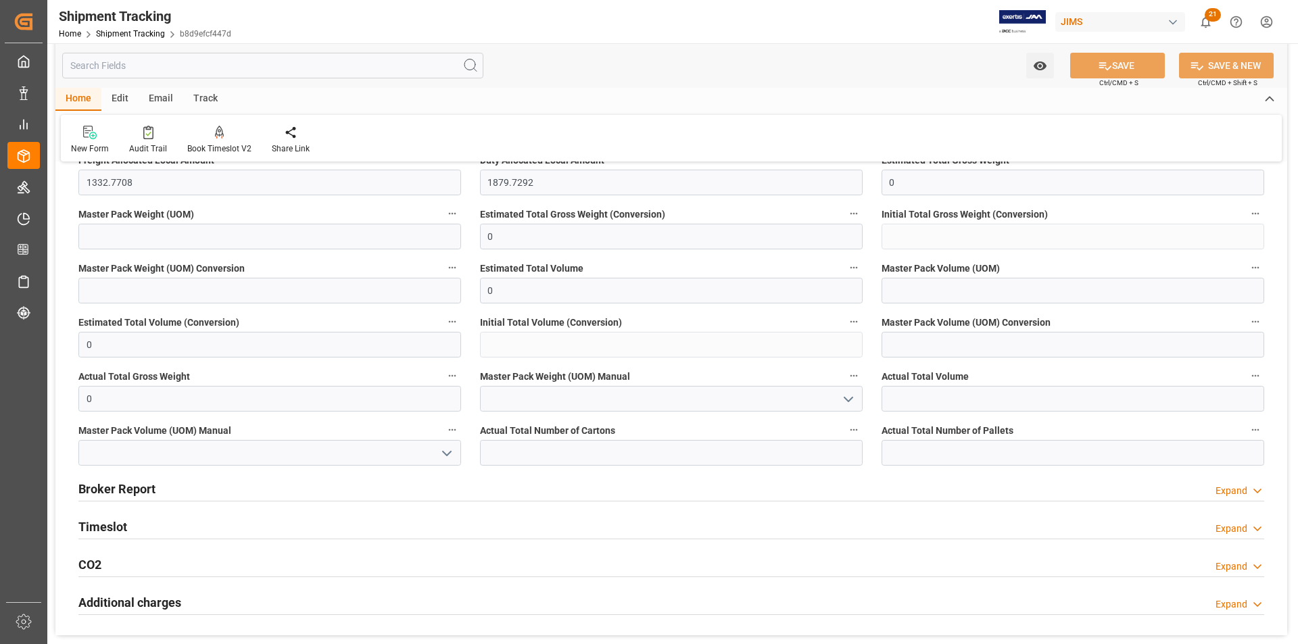
click at [113, 495] on h2 "Broker Report" at bounding box center [116, 489] width 77 height 18
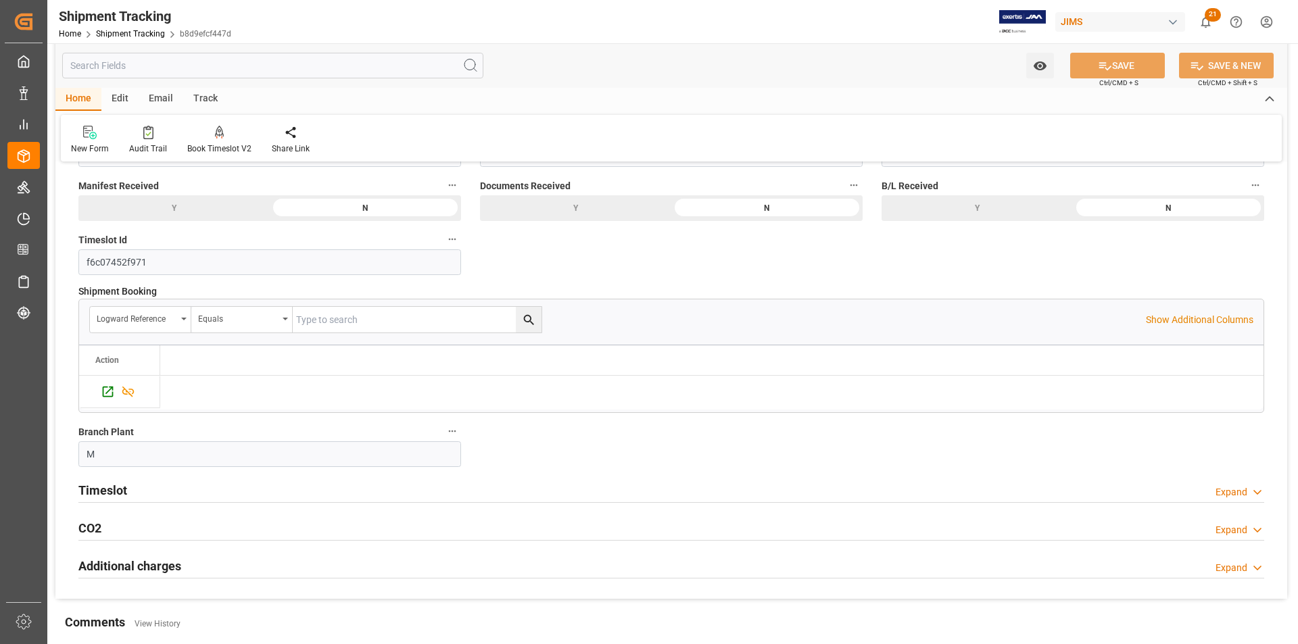
scroll to position [2299, 0]
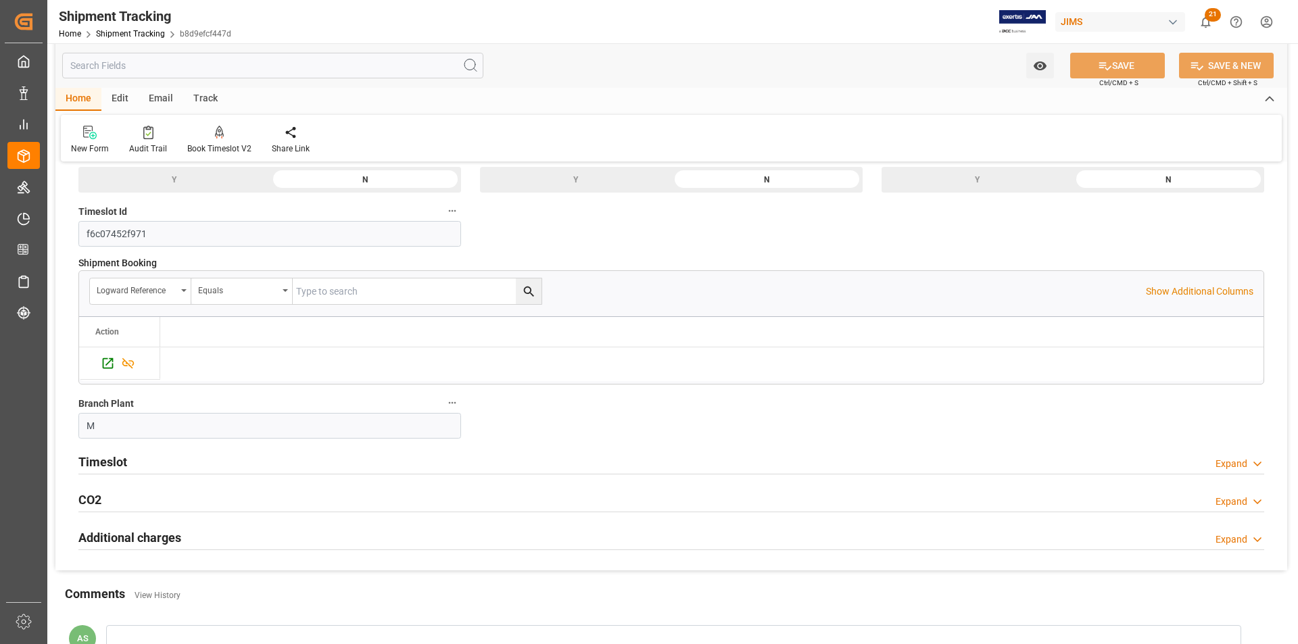
click at [125, 454] on h2 "Timeslot" at bounding box center [102, 462] width 49 height 18
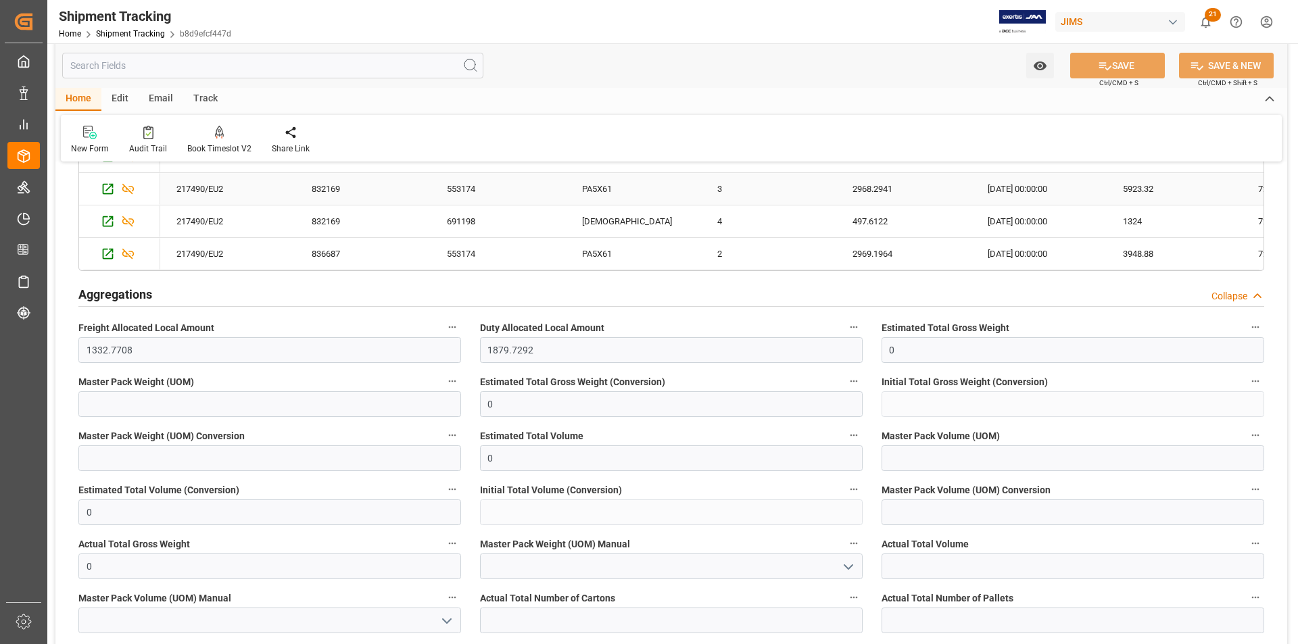
scroll to position [1488, 0]
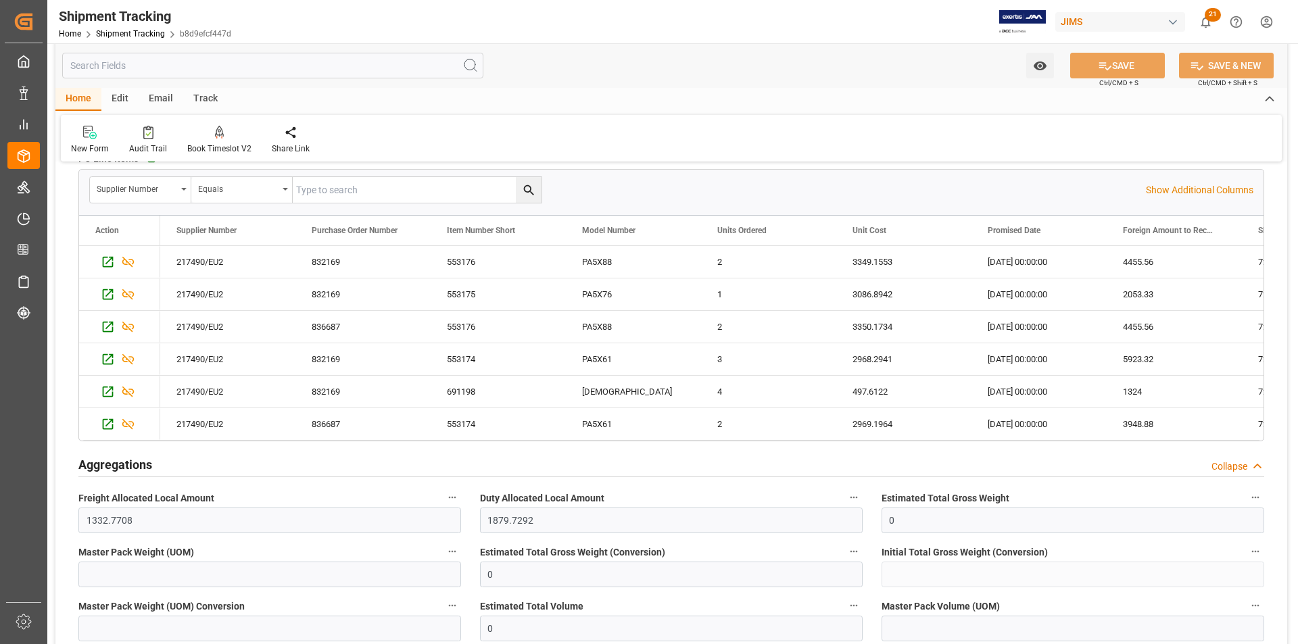
click at [116, 103] on div "Edit" at bounding box center [119, 99] width 37 height 23
click at [307, 137] on icon at bounding box center [308, 133] width 14 height 14
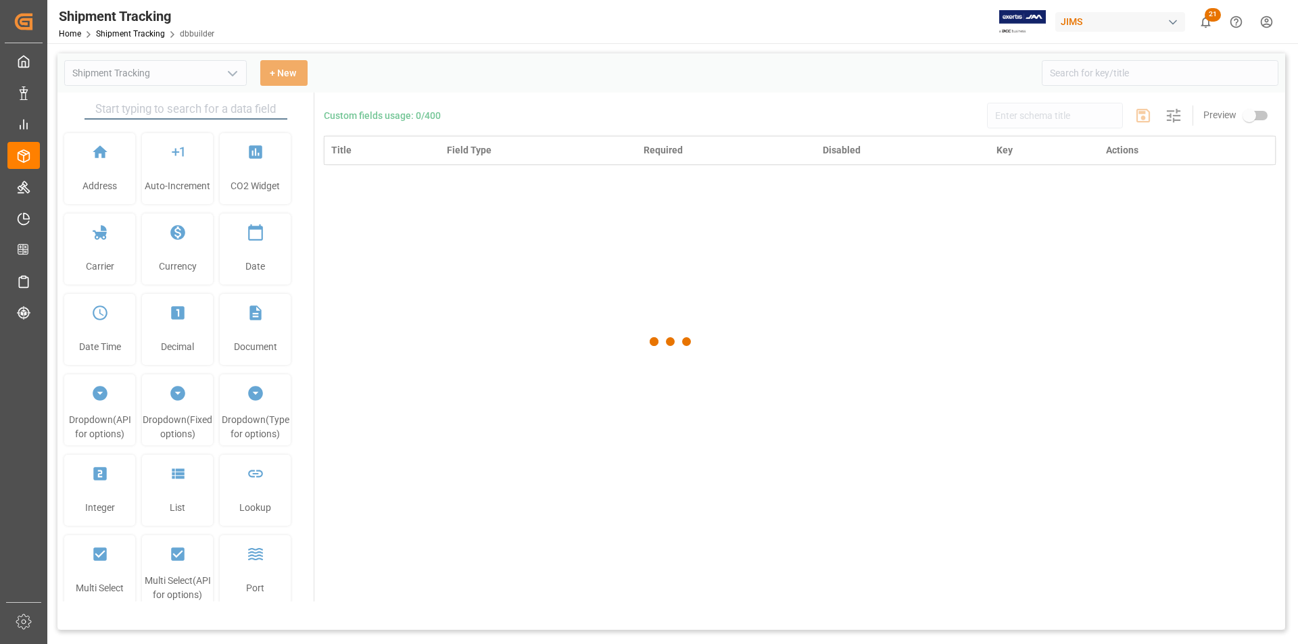
type input "Shipment Tracking"
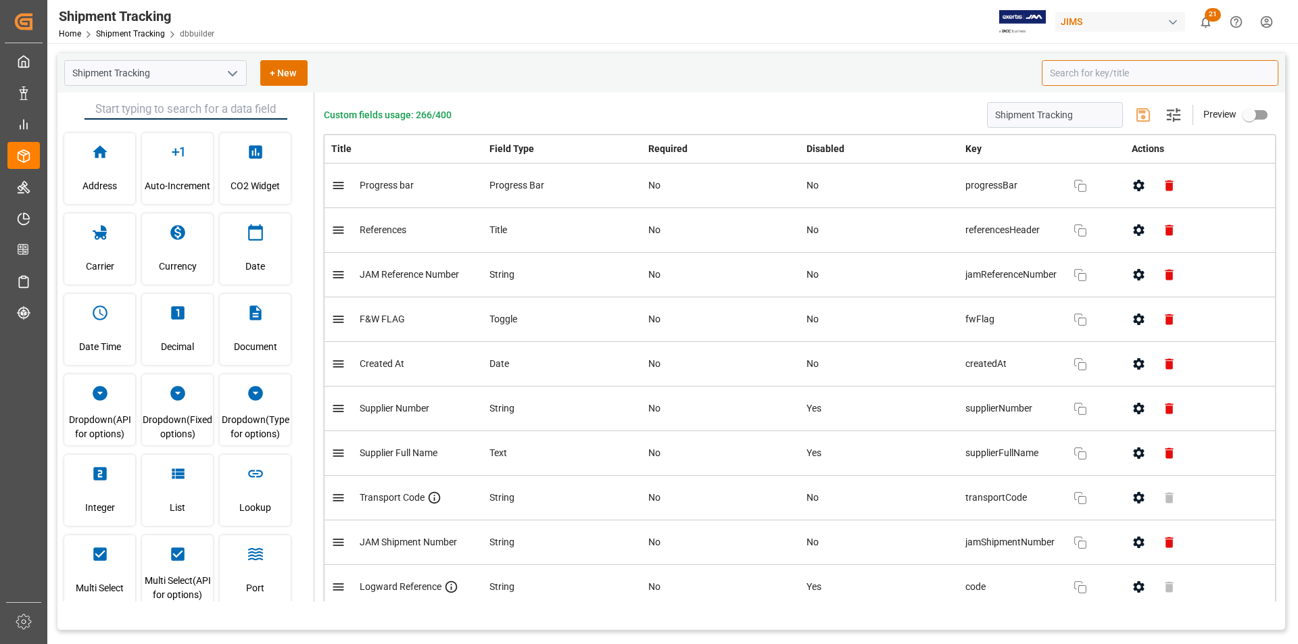
click at [1083, 68] on input at bounding box center [1160, 73] width 237 height 26
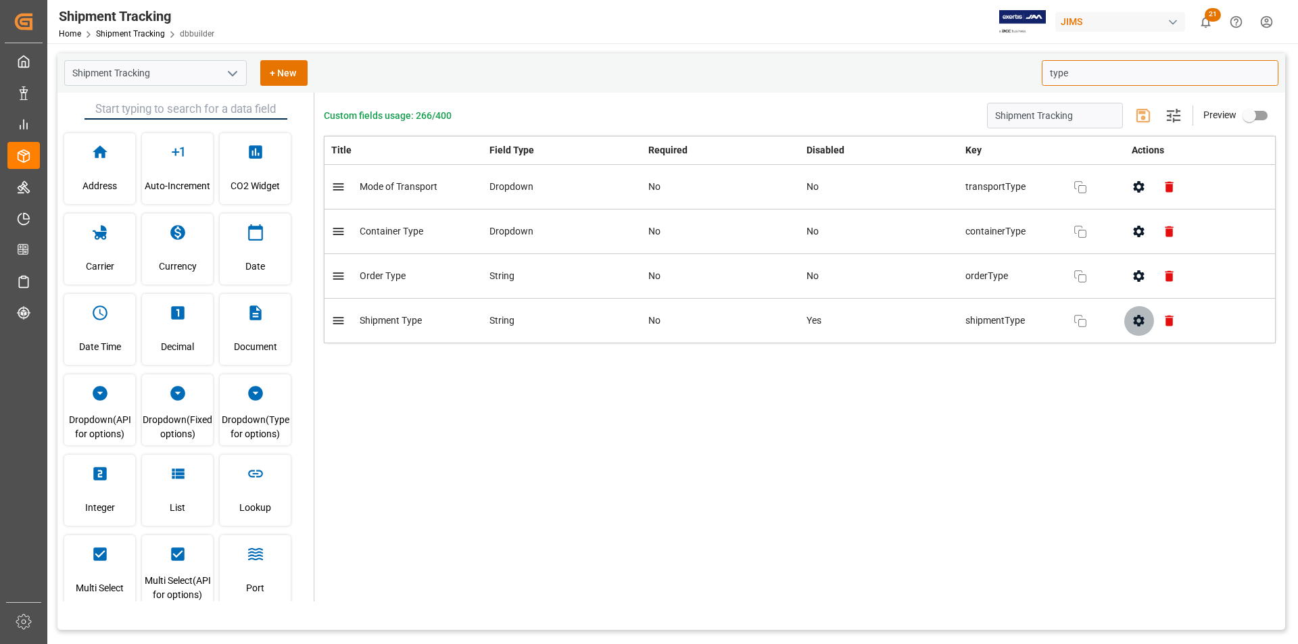
click at [1136, 325] on icon "button" at bounding box center [1139, 321] width 14 height 14
type input "type"
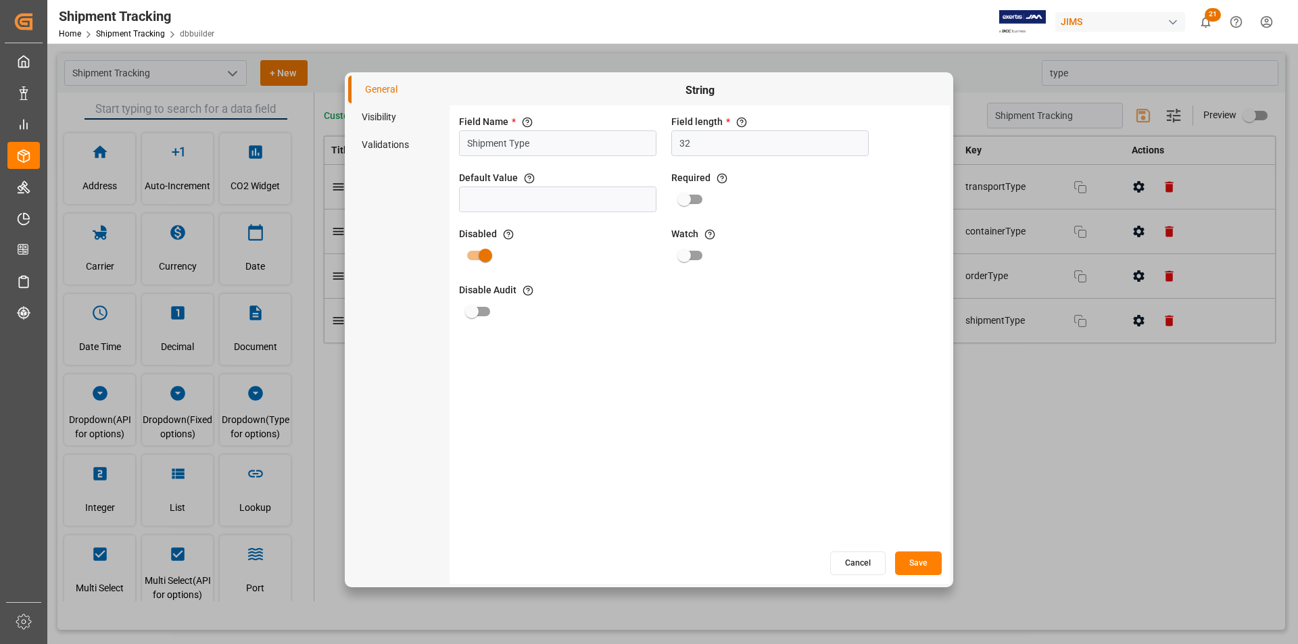
click at [387, 111] on li "Visibility" at bounding box center [398, 117] width 101 height 28
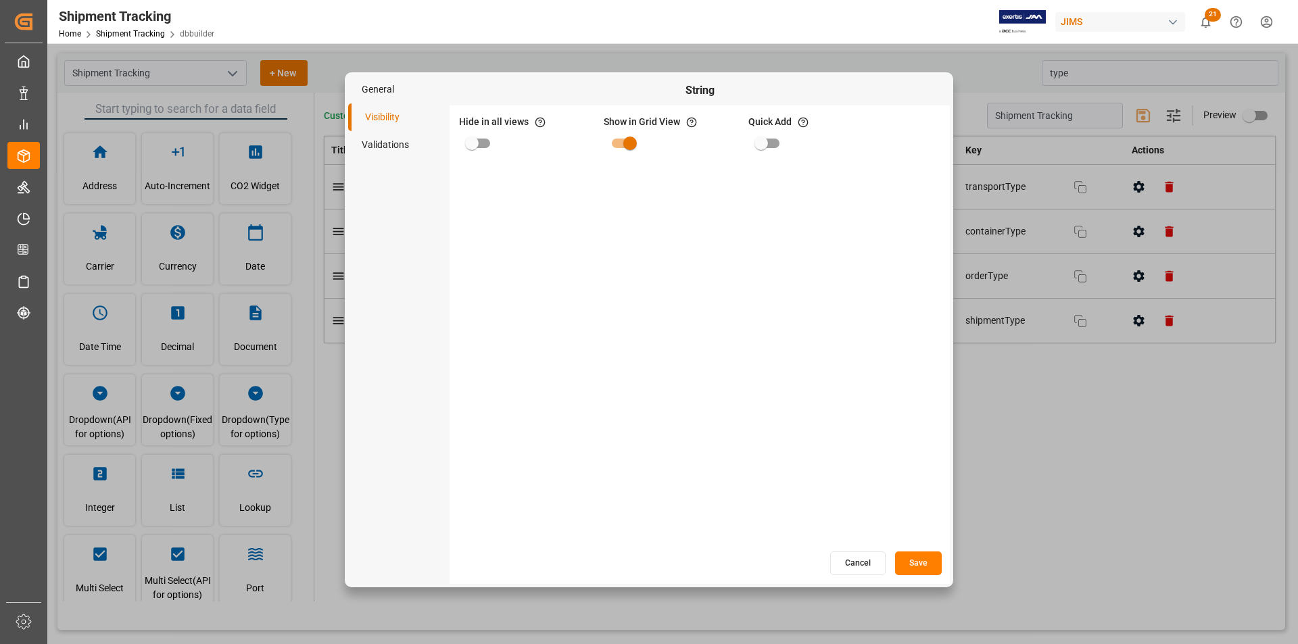
click at [860, 559] on button "Cancel" at bounding box center [857, 564] width 55 height 24
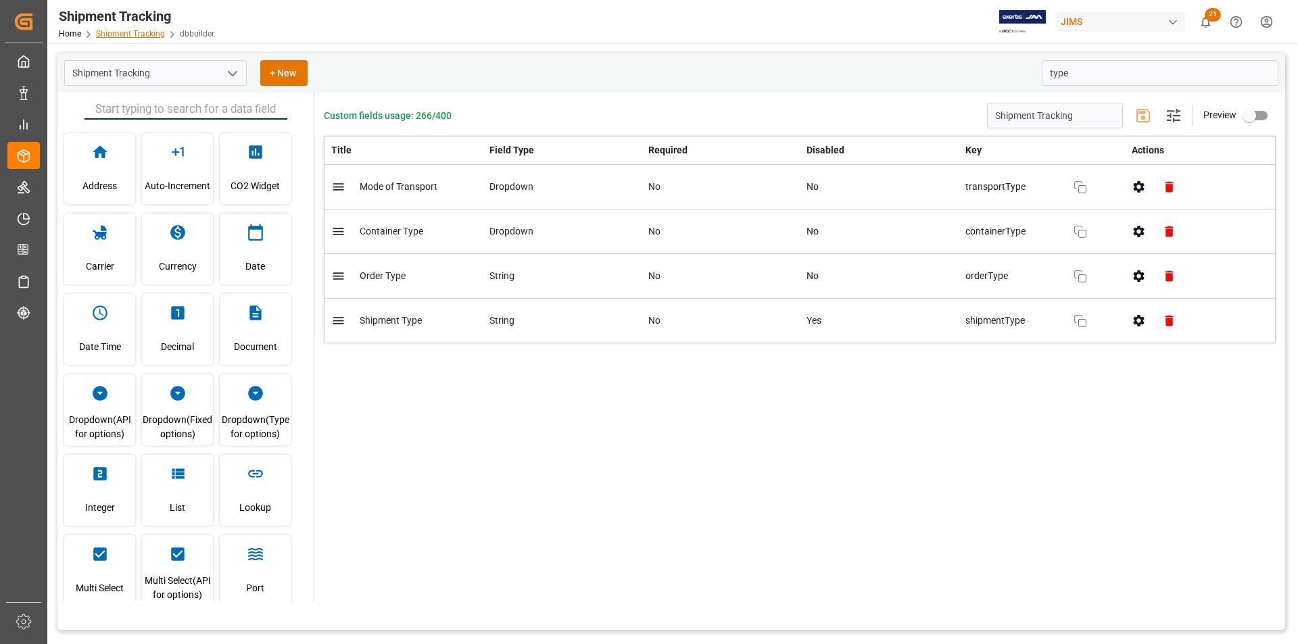
click at [147, 30] on link "Shipment Tracking" at bounding box center [130, 33] width 69 height 9
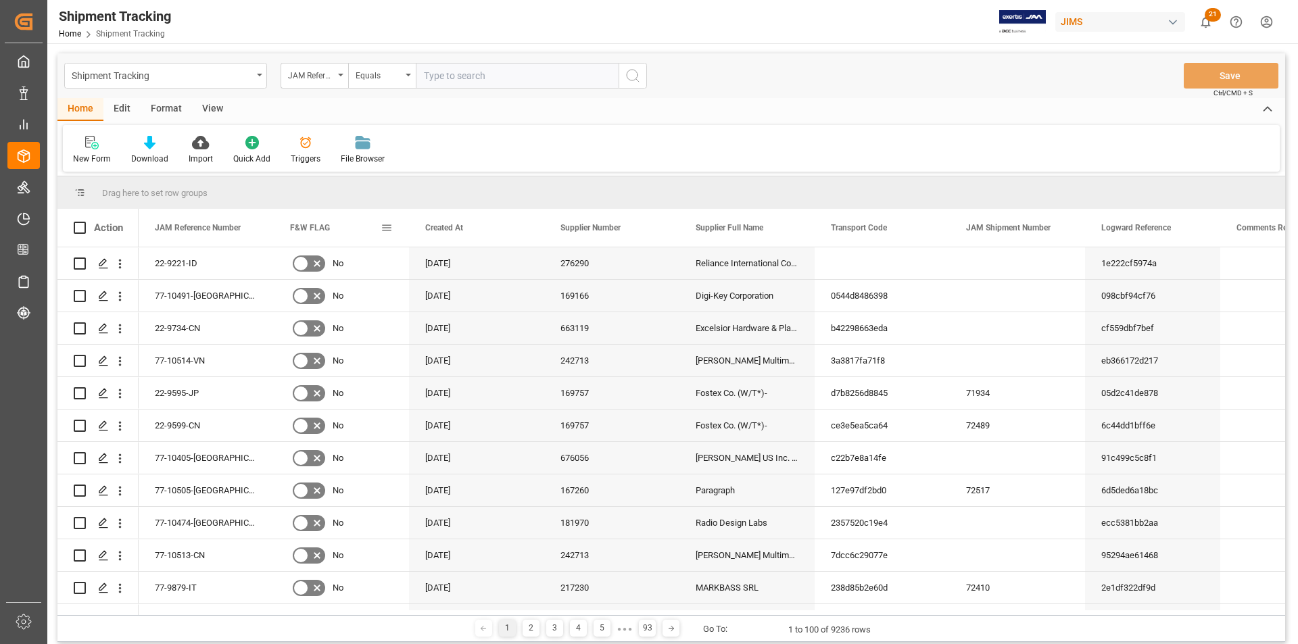
click at [387, 229] on span at bounding box center [387, 228] width 12 height 12
click at [502, 231] on span "columns" at bounding box center [500, 230] width 12 height 12
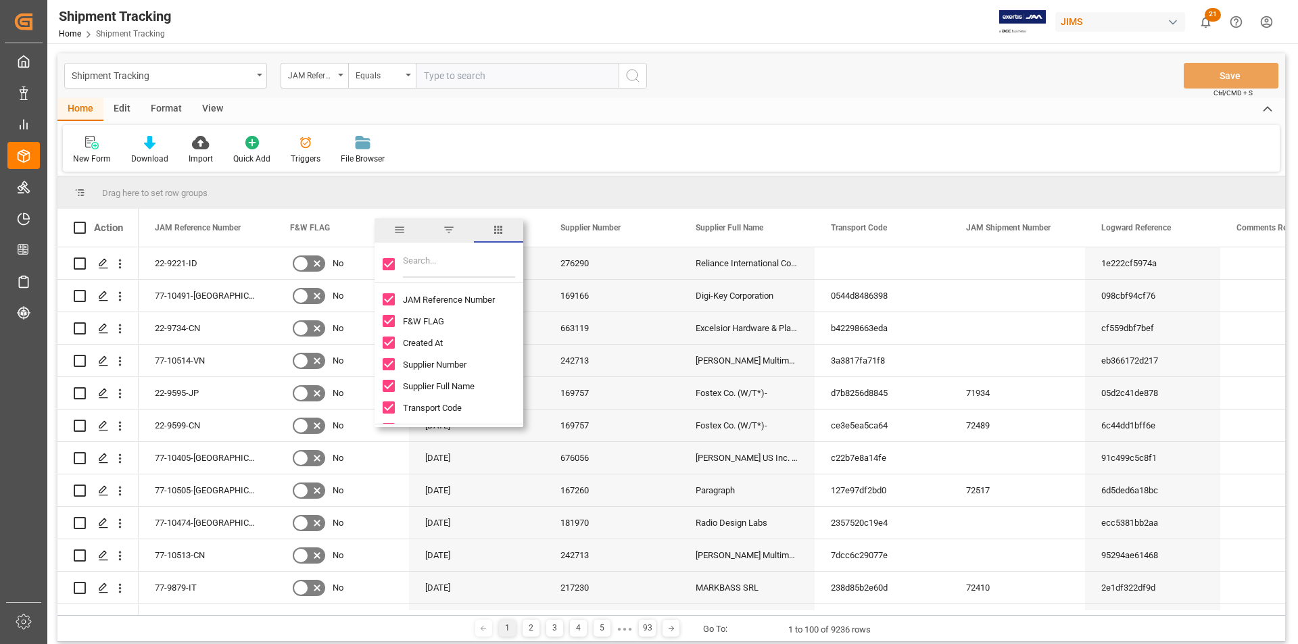
click at [423, 266] on input "Filter Columns Input" at bounding box center [459, 264] width 112 height 27
type input "type"
click at [442, 151] on div "New Form Download Import Quick Add Triggers File Browser" at bounding box center [671, 148] width 1217 height 47
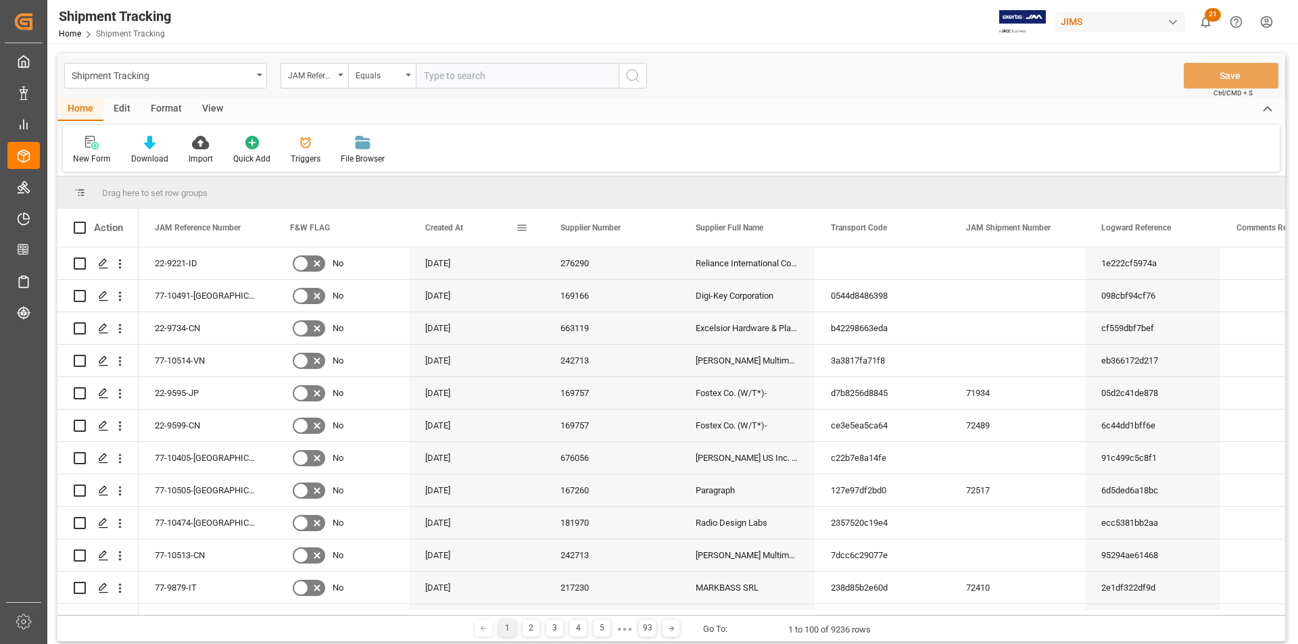
click at [519, 229] on span at bounding box center [522, 228] width 12 height 12
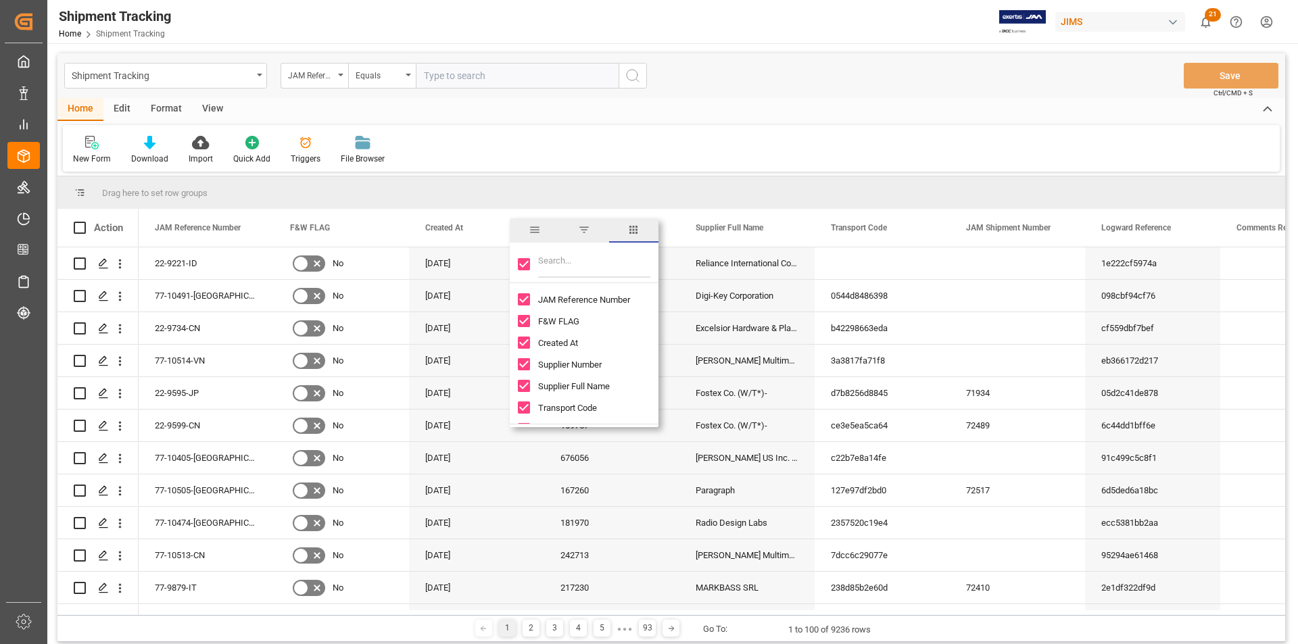
click at [577, 276] on input "Filter Columns Input" at bounding box center [594, 264] width 112 height 27
type input "ty"
click at [532, 108] on div "Home Edit Format View" at bounding box center [671, 109] width 1228 height 23
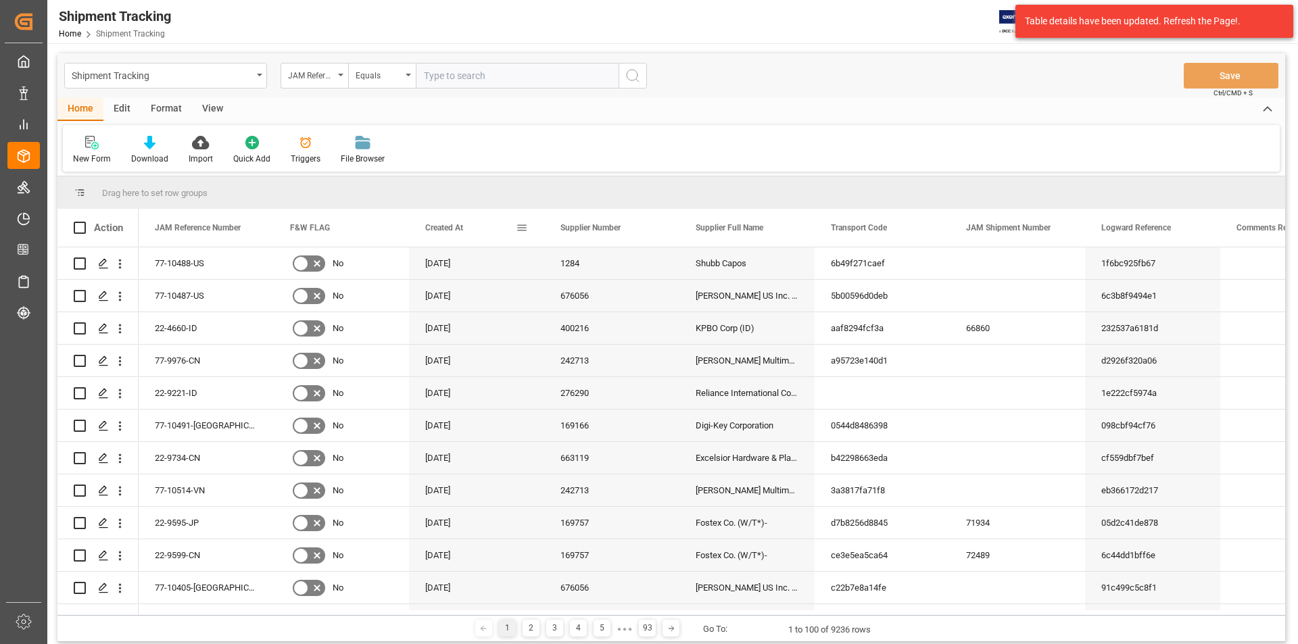
click at [518, 228] on span at bounding box center [522, 228] width 12 height 12
click at [634, 231] on span "columns" at bounding box center [635, 230] width 12 height 12
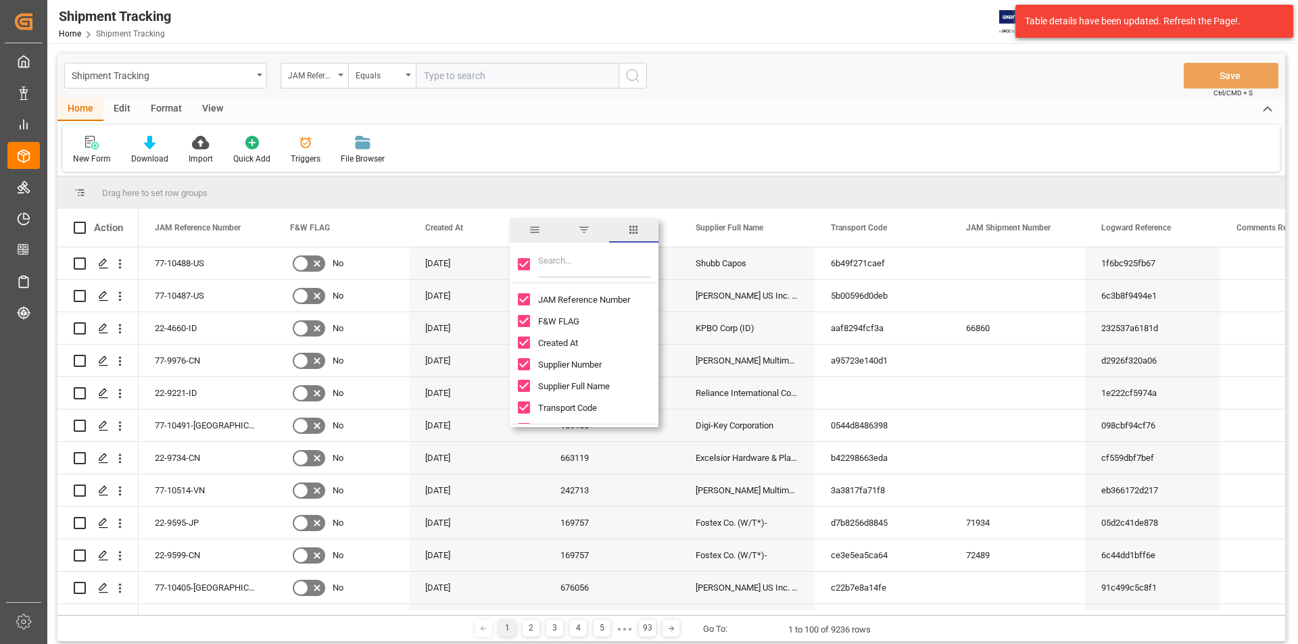
click at [623, 262] on input "Filter Columns Input" at bounding box center [594, 264] width 112 height 27
drag, startPoint x: 552, startPoint y: 258, endPoint x: 537, endPoint y: 258, distance: 15.6
click at [537, 258] on div "ty" at bounding box center [584, 264] width 149 height 38
type input "ty"
click at [523, 257] on div "ty" at bounding box center [584, 264] width 149 height 38
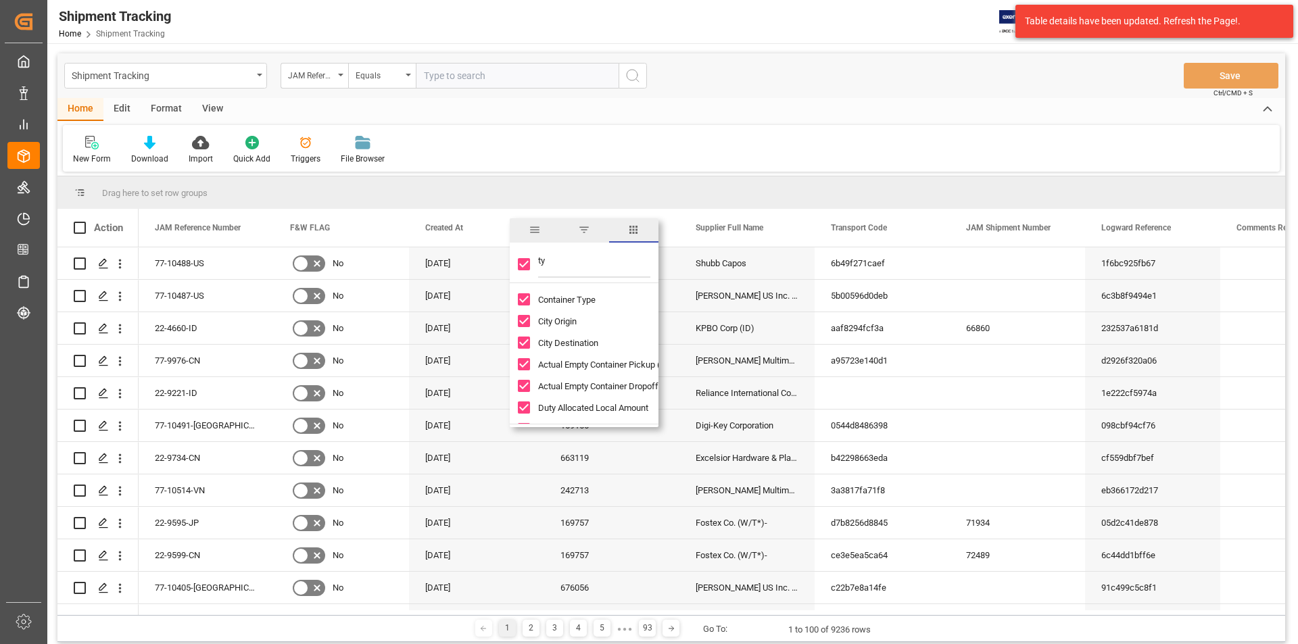
click at [526, 262] on input "Toggle Select All Columns" at bounding box center [524, 264] width 12 height 12
checkbox input "false"
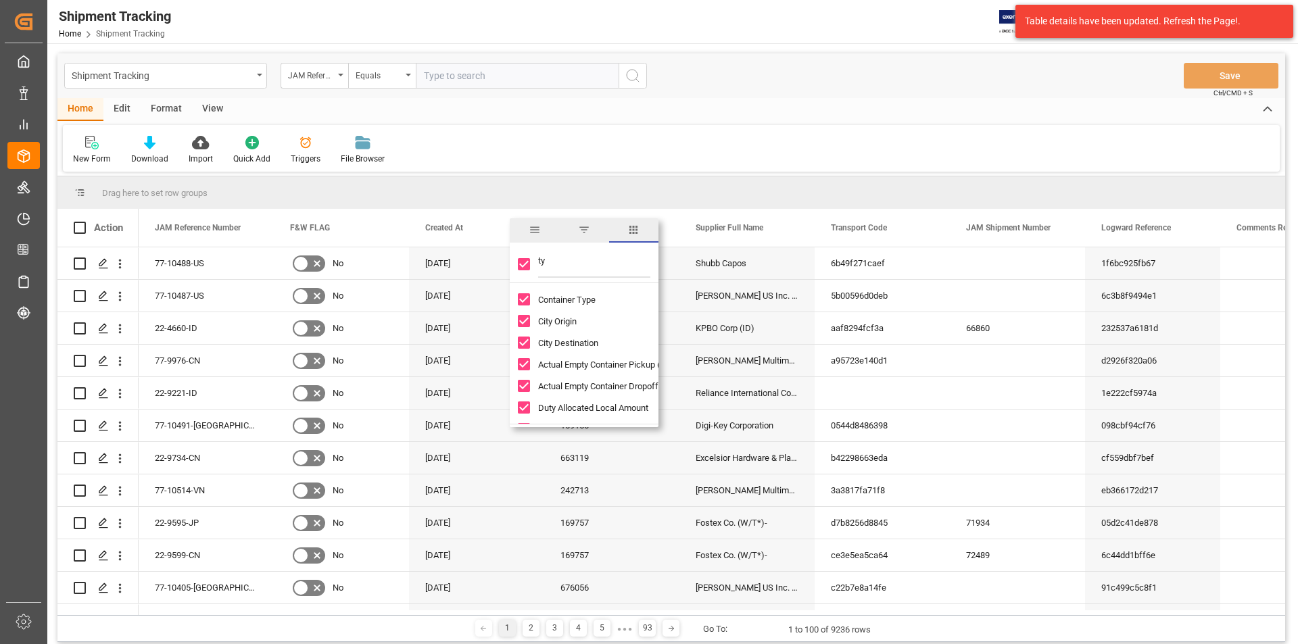
checkbox input "false"
click at [551, 262] on input "ty" at bounding box center [594, 264] width 112 height 27
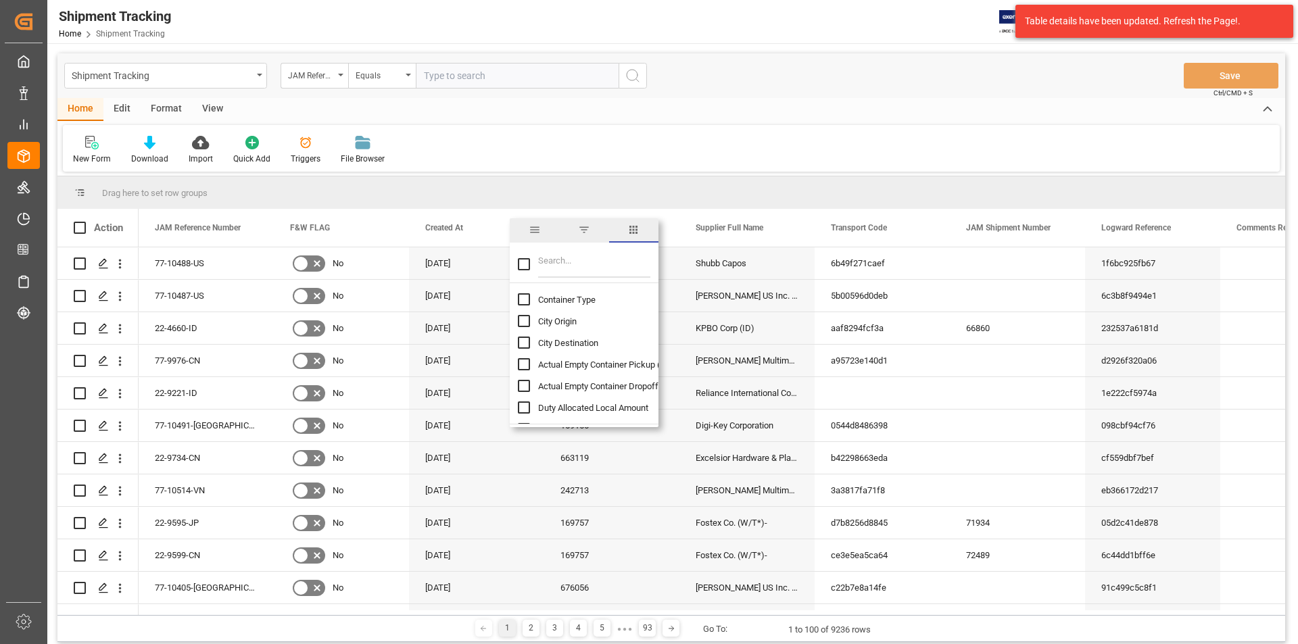
checkbox input "false"
click at [527, 264] on input "Toggle Select All Columns" at bounding box center [524, 264] width 12 height 12
click at [525, 264] on input "Toggle Select All Columns" at bounding box center [524, 264] width 12 height 12
checkbox input "false"
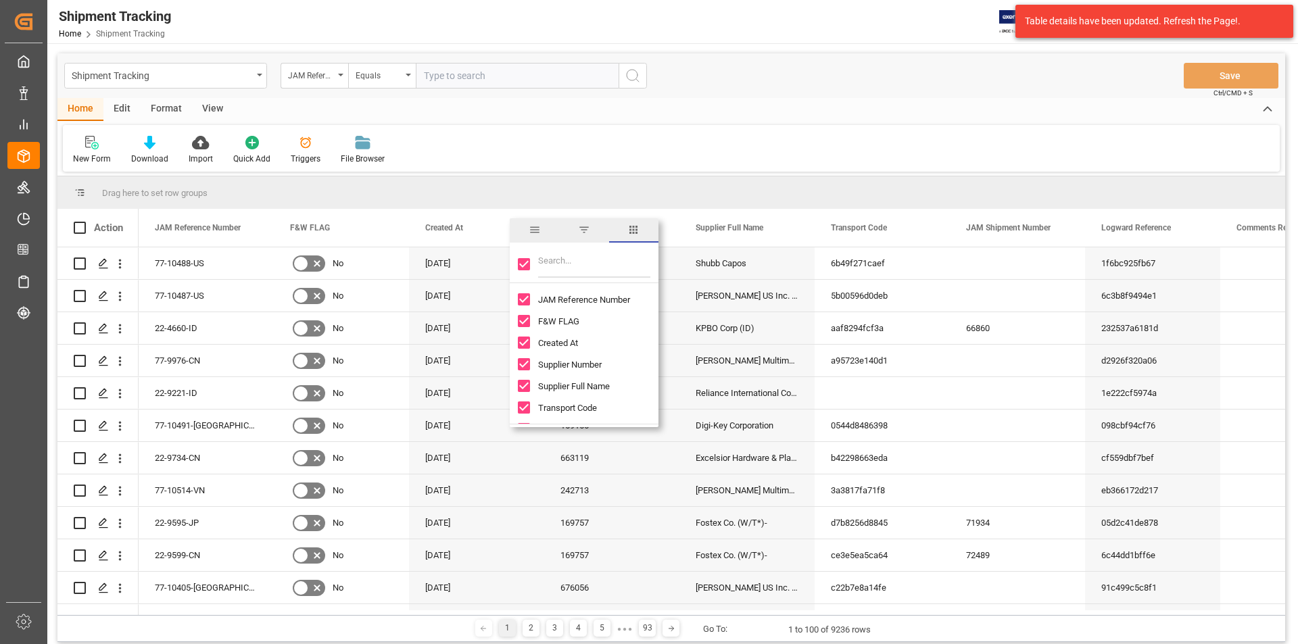
checkbox input "false"
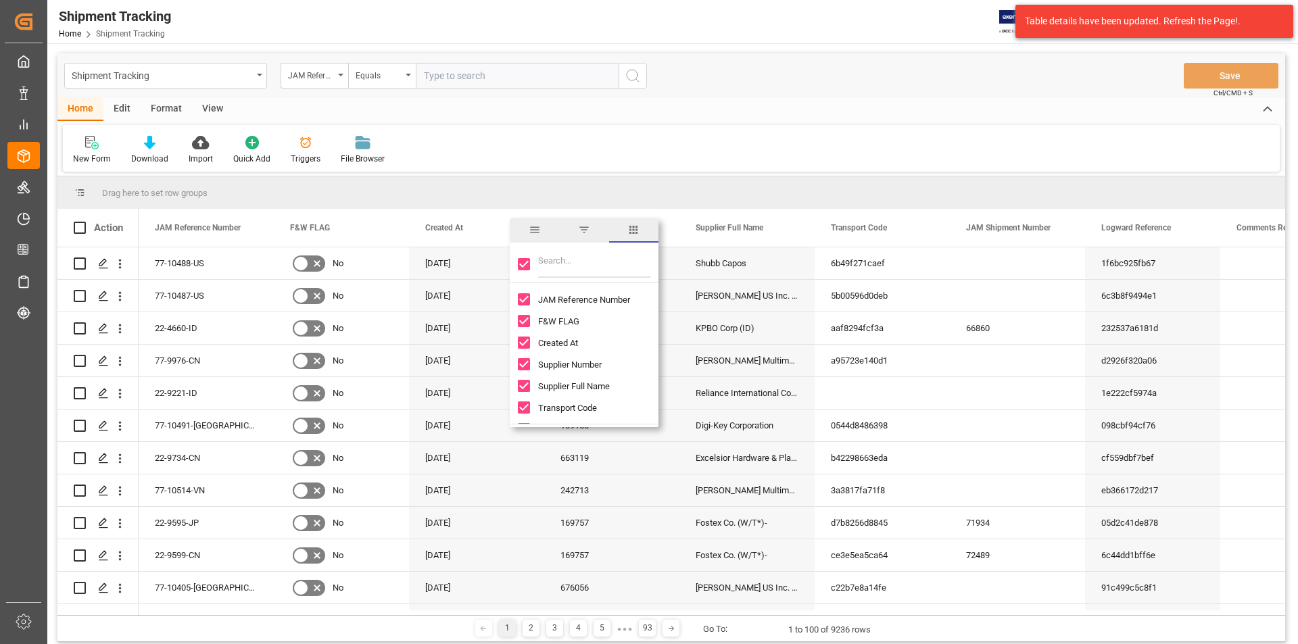
checkbox input "false"
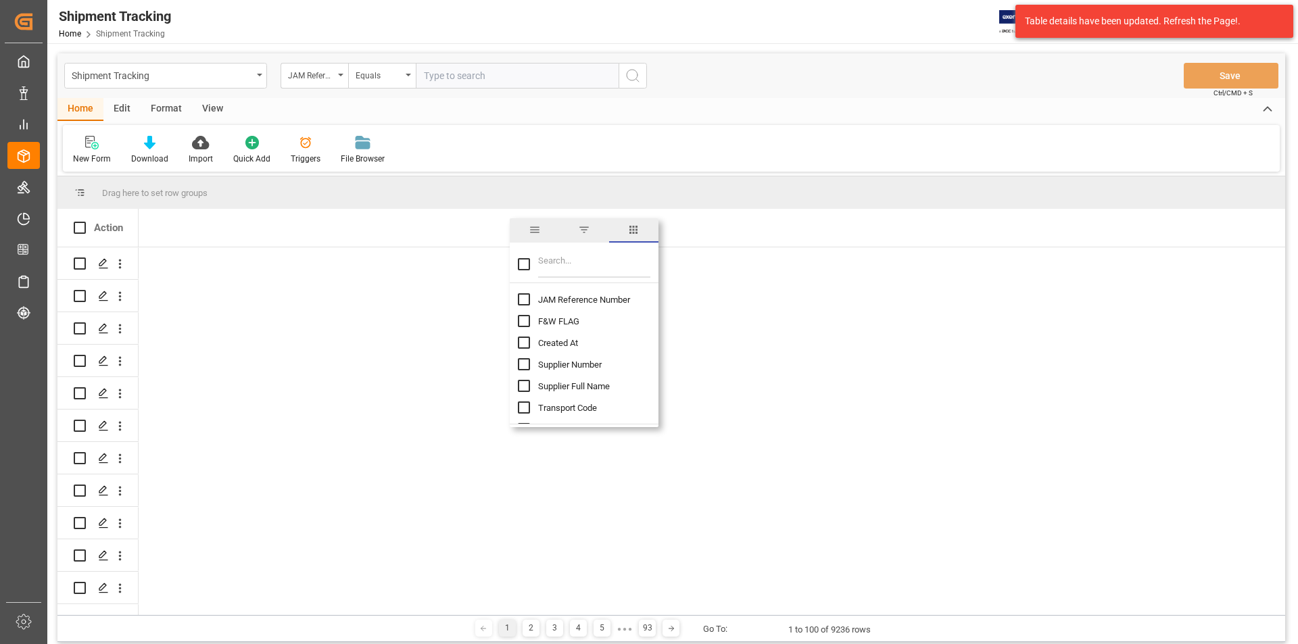
click at [525, 300] on input "JAM Reference Number column toggle visibility (hidden)" at bounding box center [524, 299] width 12 height 12
checkbox input "true"
checkbox input "false"
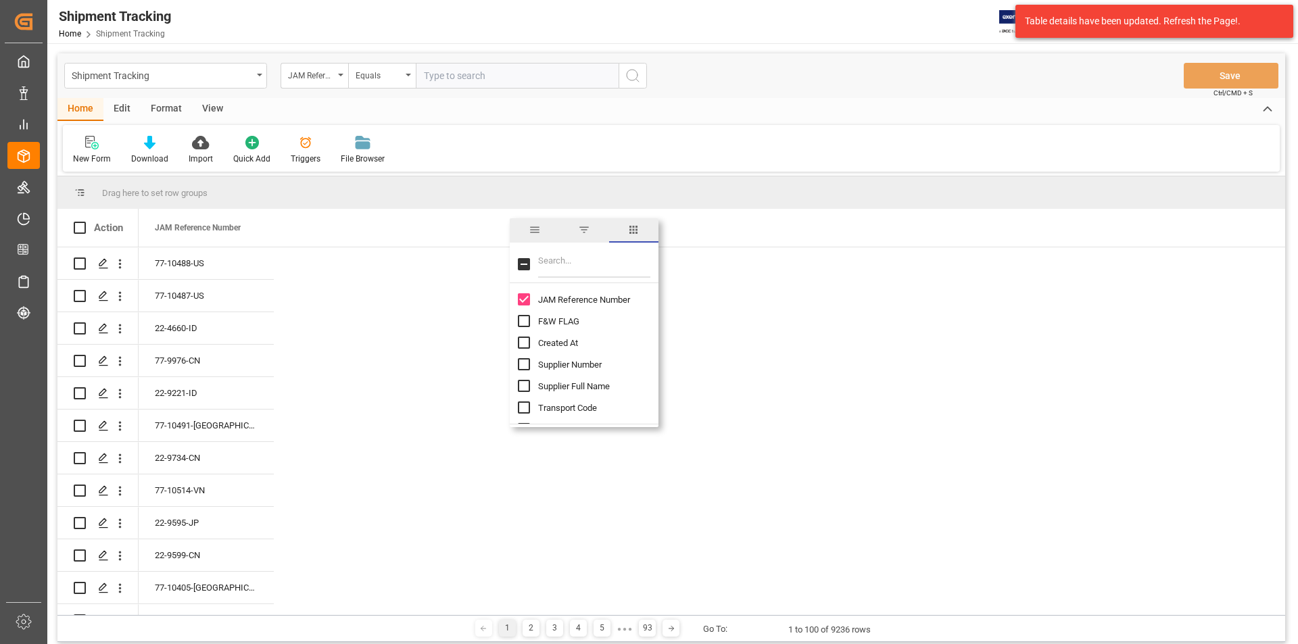
click at [554, 272] on input "Filter Columns Input" at bounding box center [594, 264] width 112 height 27
type input "type"
click at [524, 350] on div "Shipment Type" at bounding box center [592, 343] width 149 height 22
click at [521, 342] on input "Shipment Type column toggle visibility (hidden)" at bounding box center [524, 343] width 12 height 12
checkbox input "true"
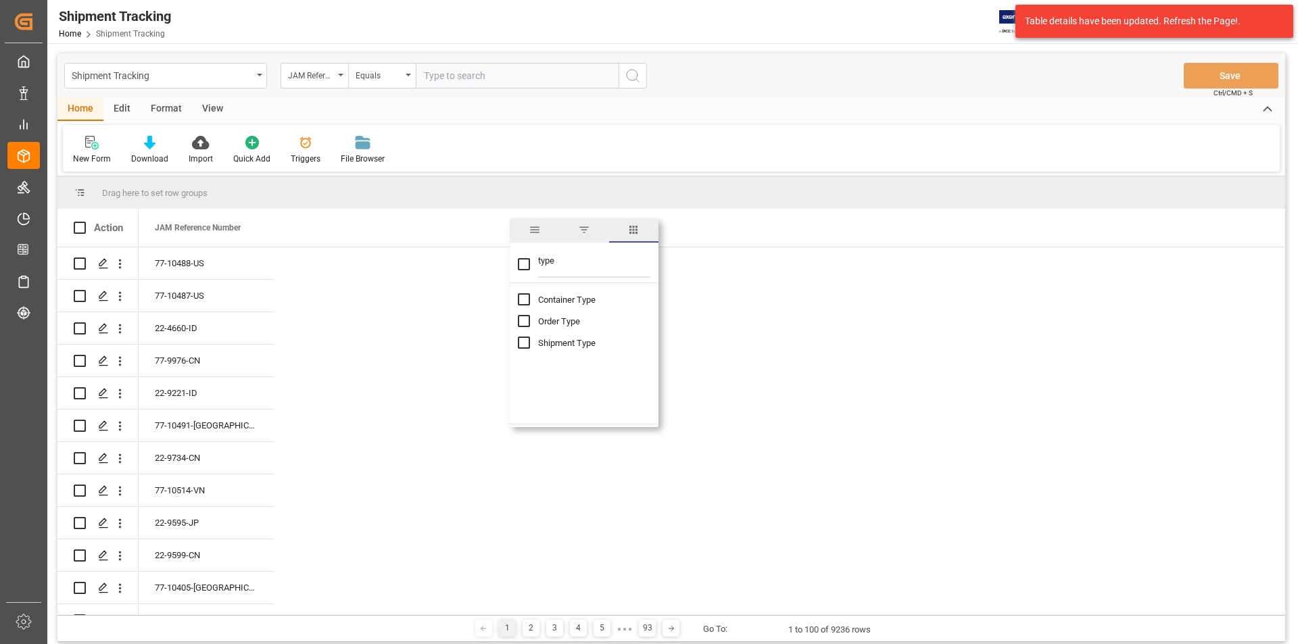
checkbox input "false"
